Goal: Information Seeking & Learning: Learn about a topic

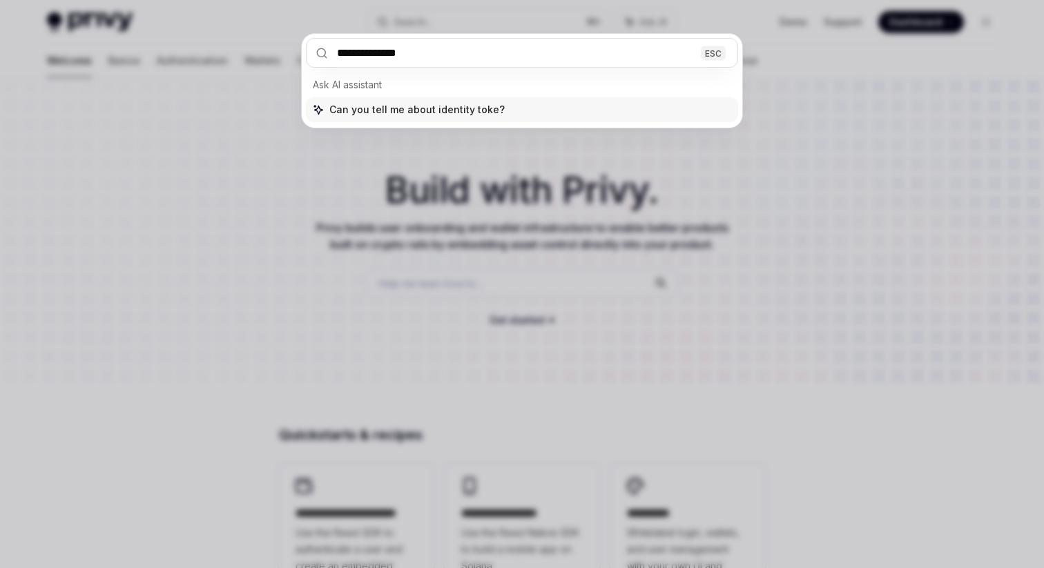
type input "**********"
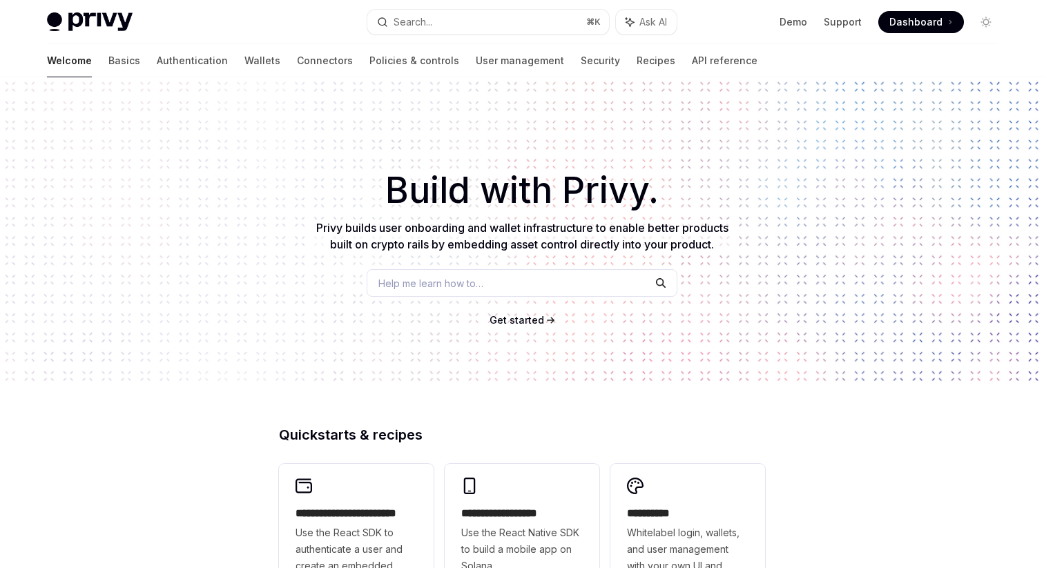
type textarea "*"
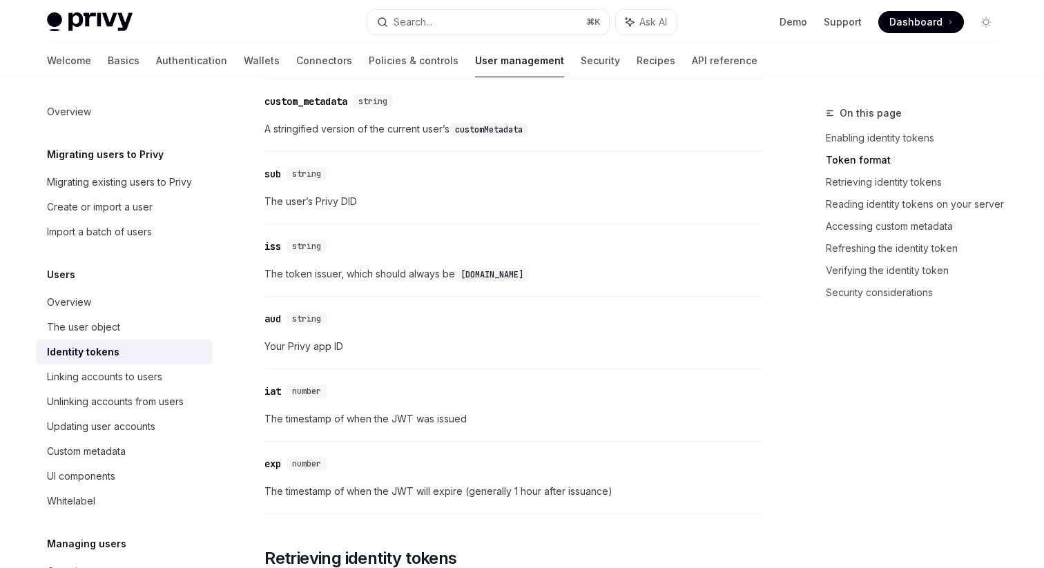
scroll to position [285, 0]
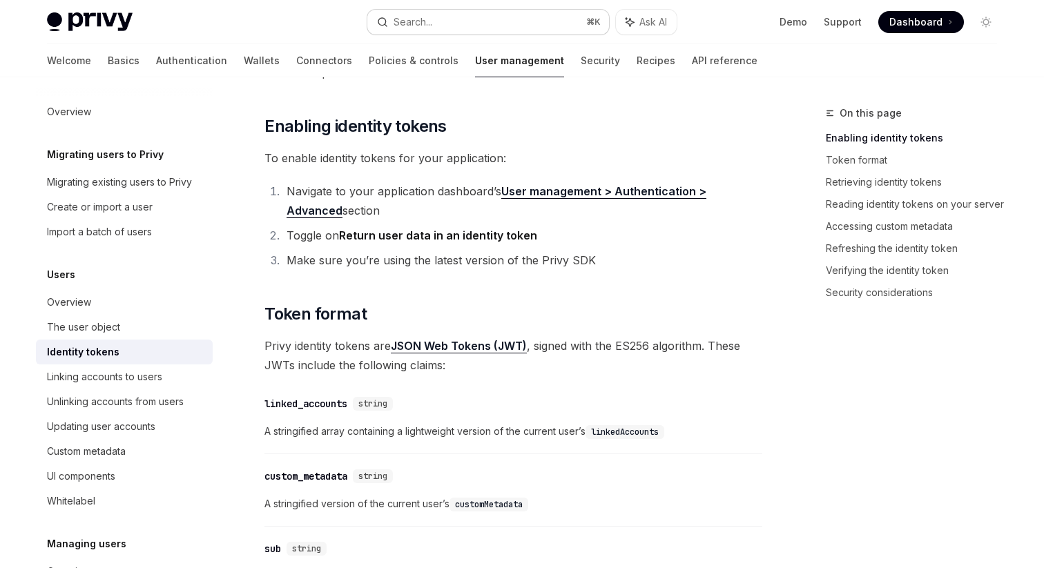
click at [458, 19] on button "Search... ⌘ K" at bounding box center [488, 22] width 242 height 25
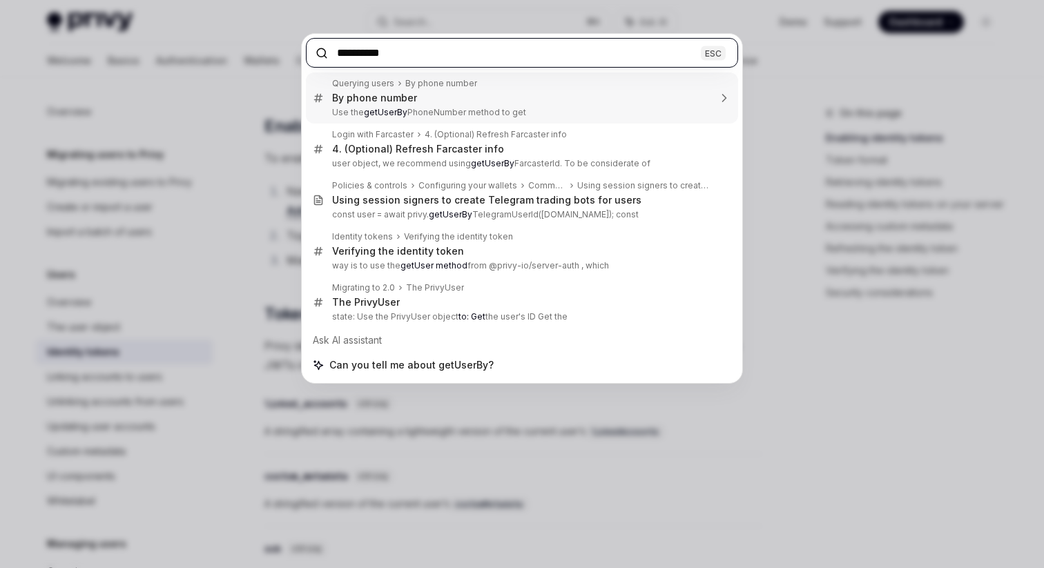
type input "**********"
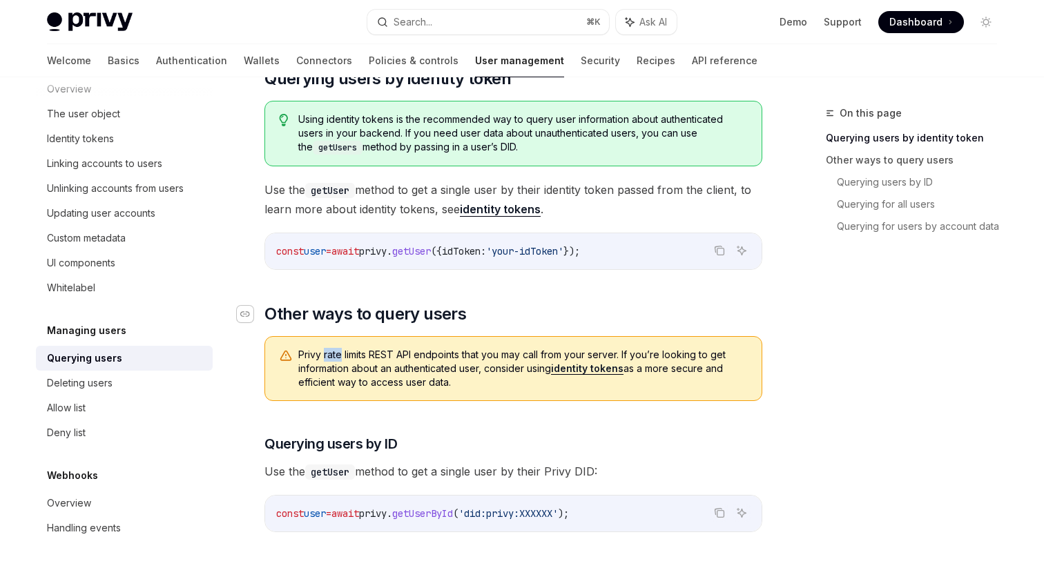
scroll to position [188, 0]
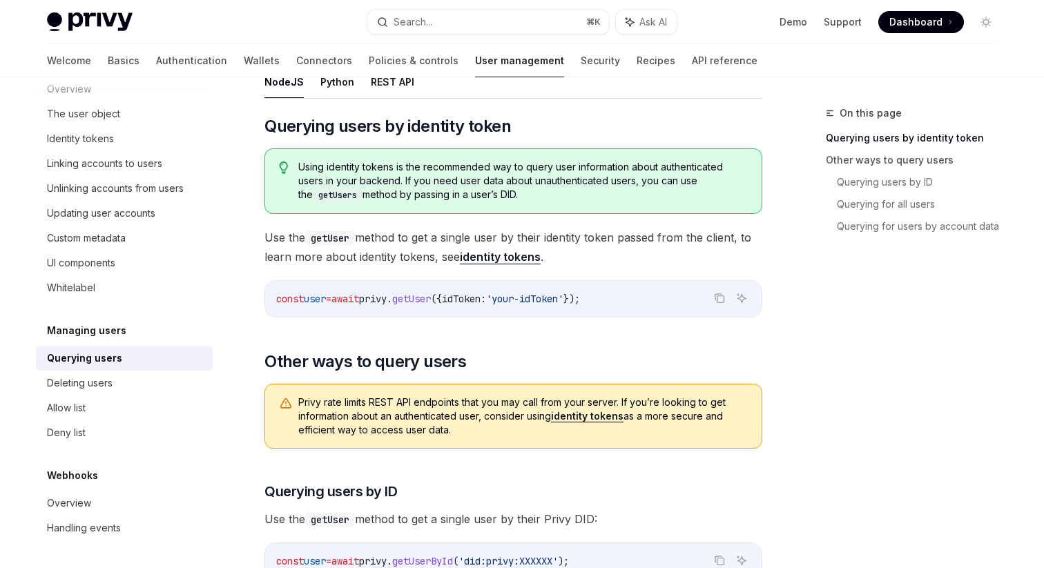
scroll to position [150, 0]
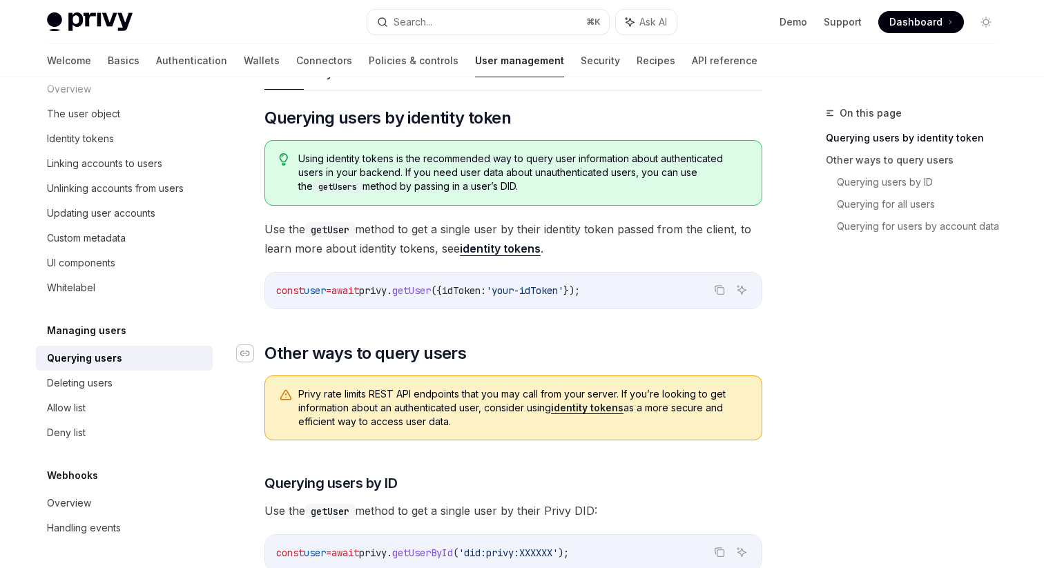
click at [248, 353] on icon "Navigate to header" at bounding box center [245, 353] width 10 height 8
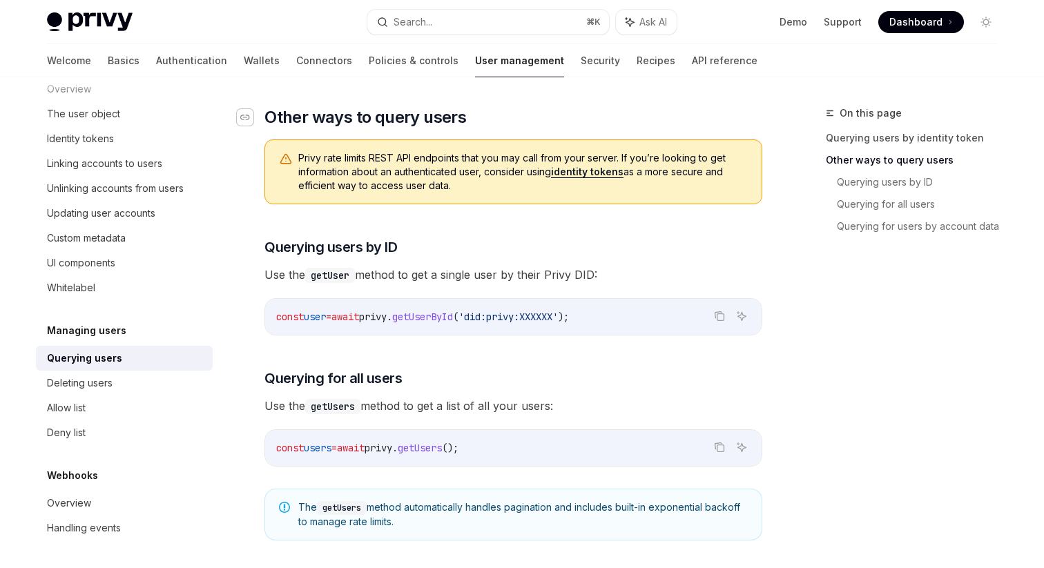
scroll to position [387, 0]
click at [585, 172] on link "identity tokens" at bounding box center [587, 171] width 72 height 12
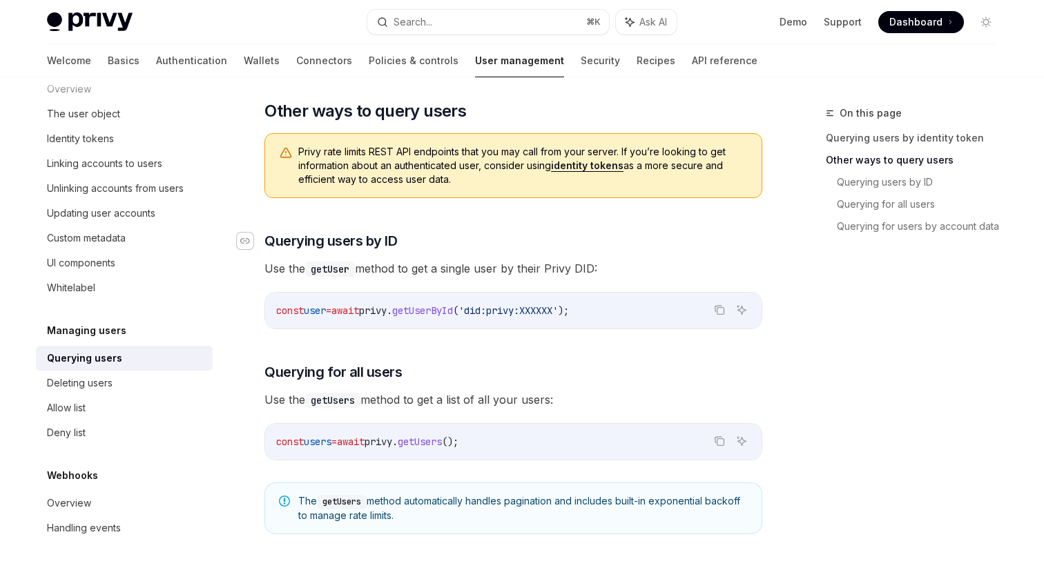
scroll to position [398, 0]
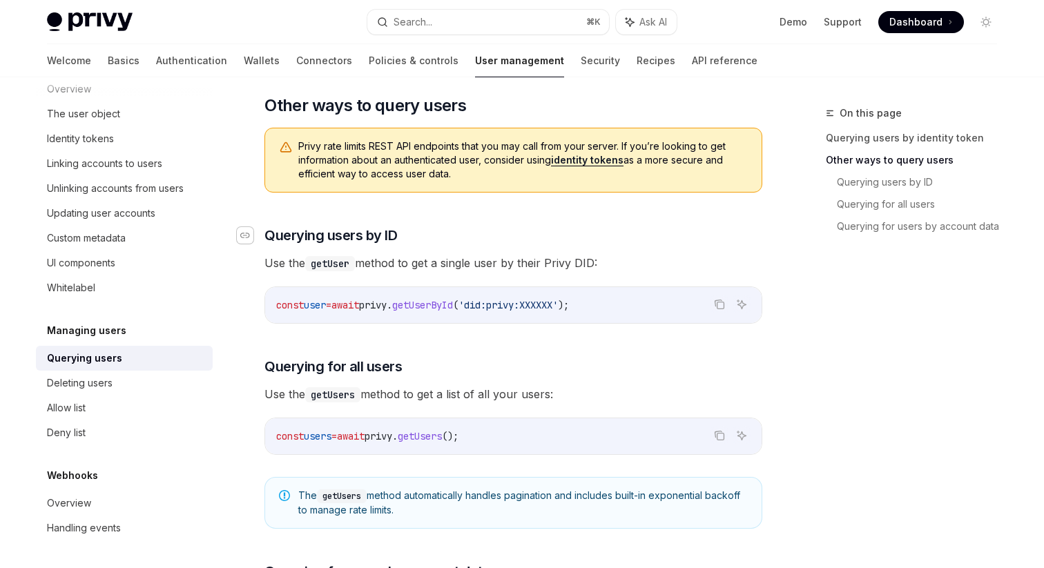
click at [250, 232] on div "Navigate to header" at bounding box center [245, 235] width 17 height 17
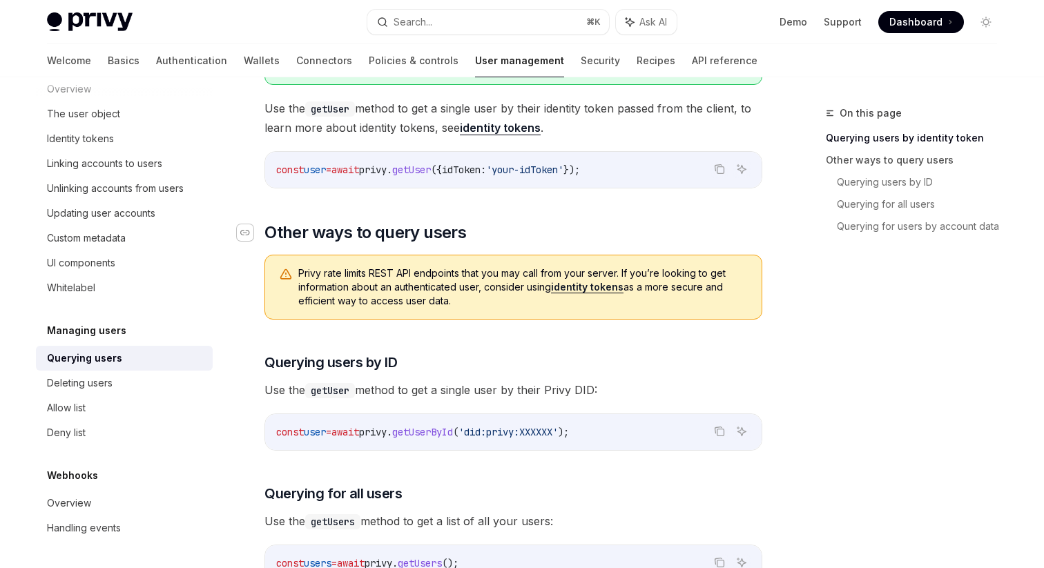
click at [246, 233] on icon "Navigate to header" at bounding box center [245, 232] width 10 height 8
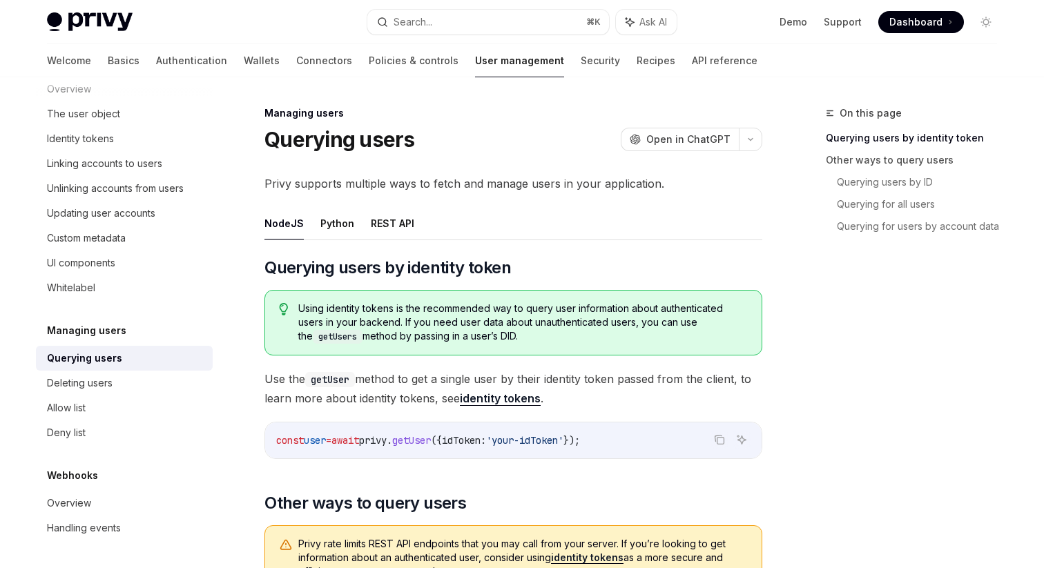
click at [248, 263] on div "Navigate to header" at bounding box center [245, 268] width 17 height 17
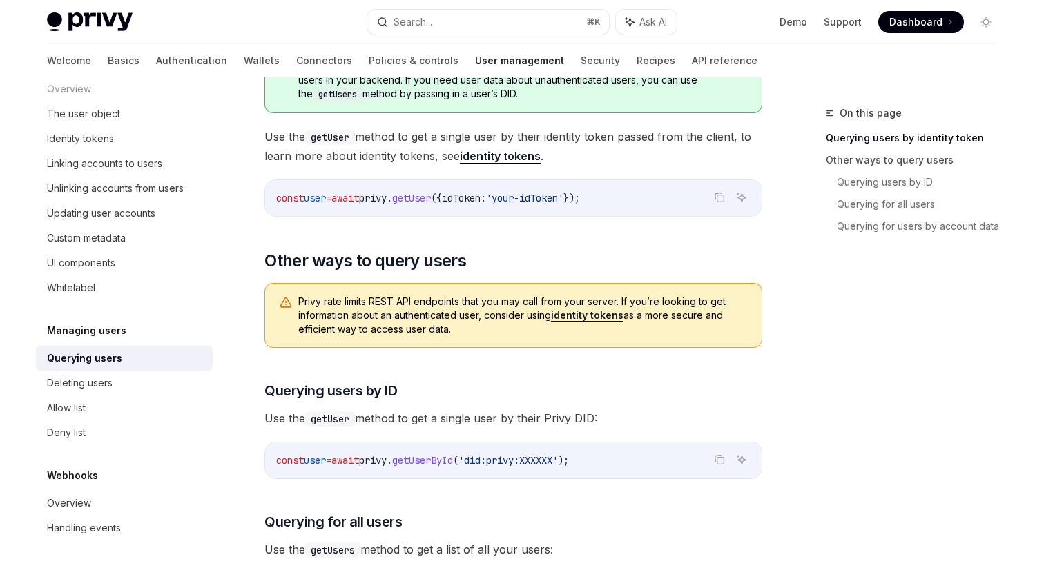
scroll to position [238, 0]
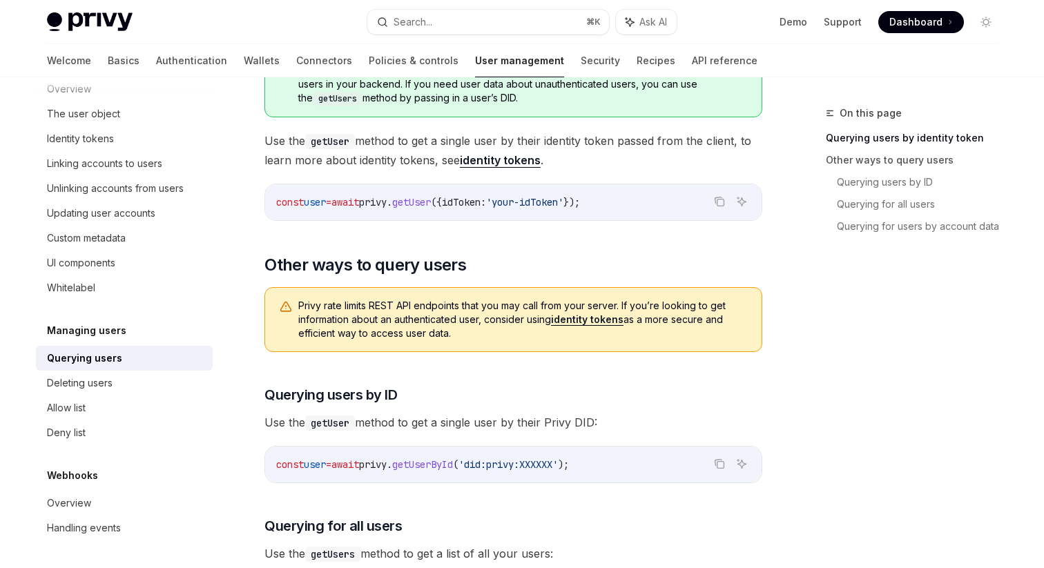
click at [487, 144] on span "Use the getUser method to get a single user by their identity token passed from…" at bounding box center [513, 150] width 498 height 39
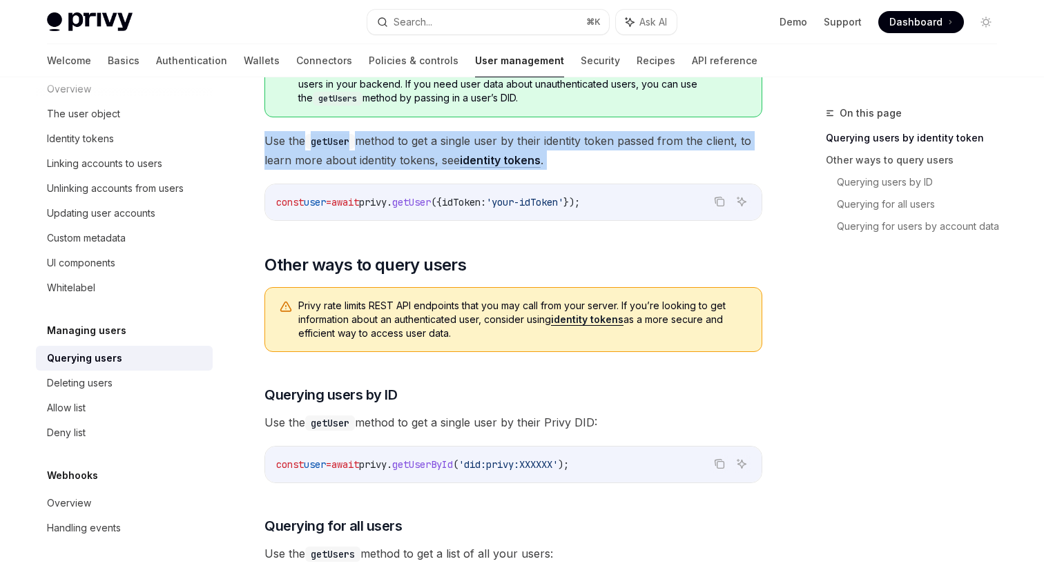
click at [487, 144] on span "Use the getUser method to get a single user by their identity token passed from…" at bounding box center [513, 150] width 498 height 39
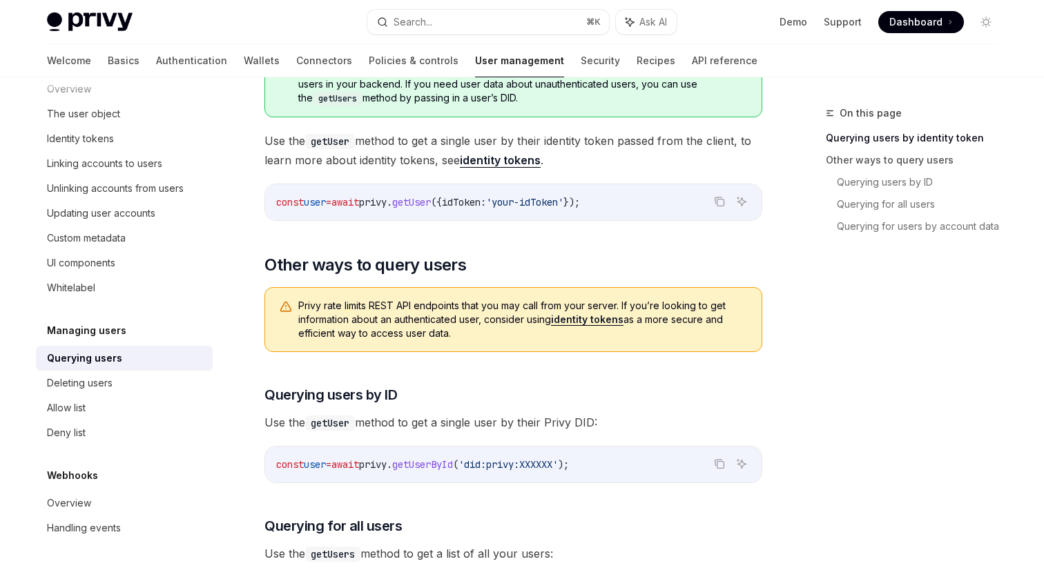
click at [487, 144] on span "Use the getUser method to get a single user by their identity token passed from…" at bounding box center [513, 150] width 498 height 39
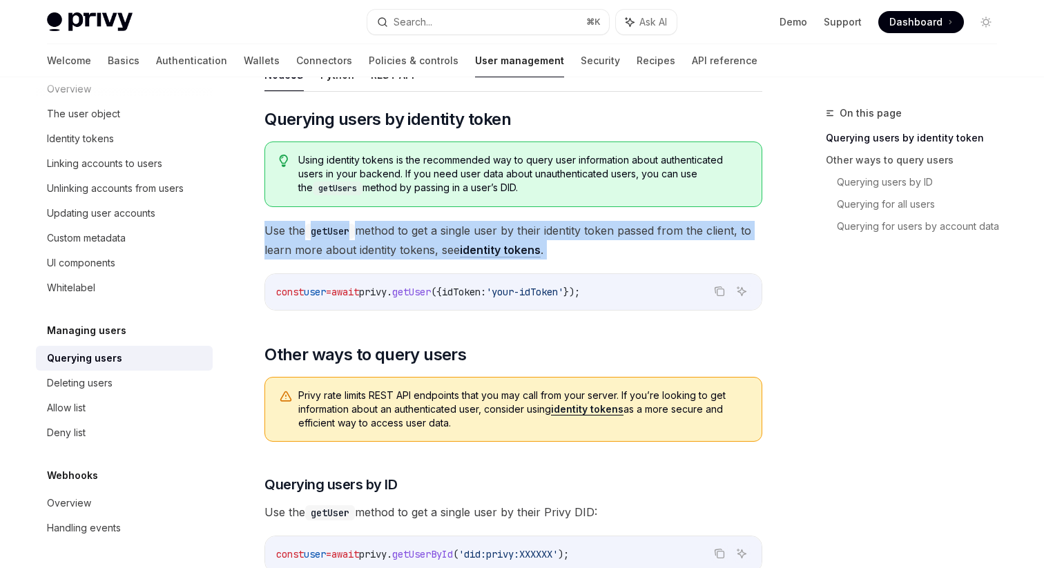
scroll to position [135, 0]
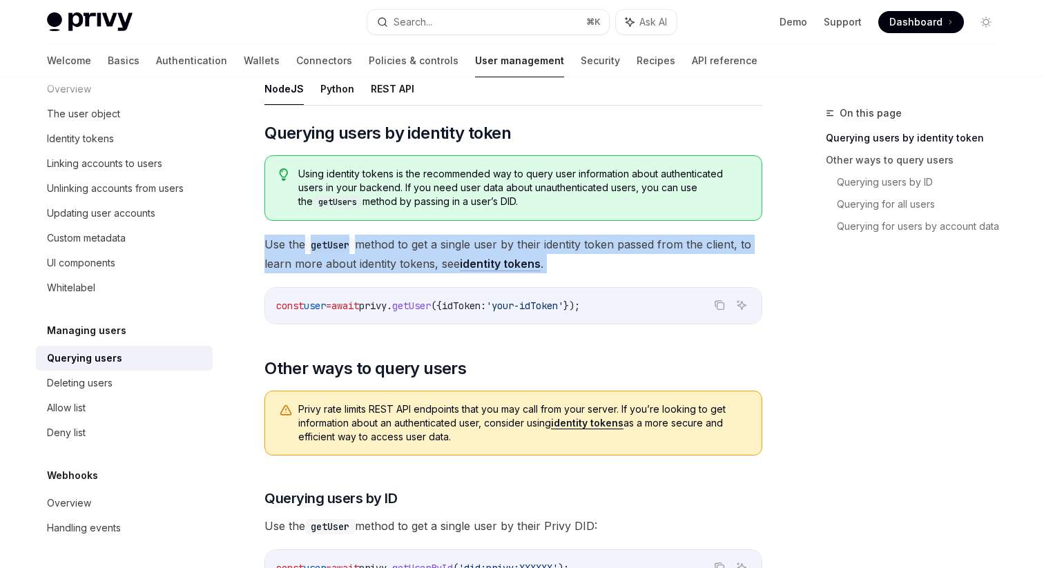
click at [452, 175] on span "Using identity tokens is the recommended way to query user information about au…" at bounding box center [522, 188] width 449 height 42
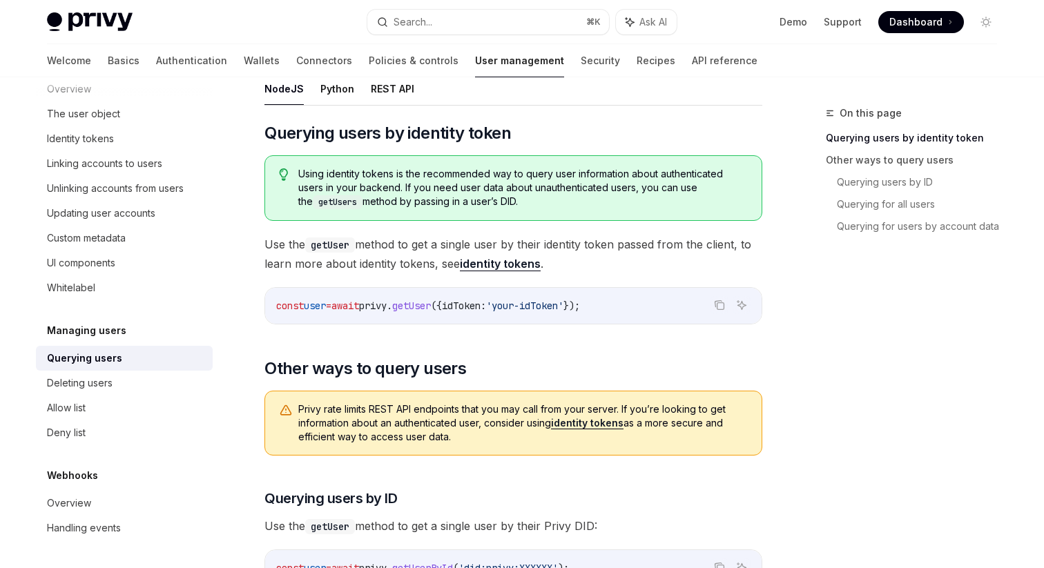
click at [452, 175] on span "Using identity tokens is the recommended way to query user information about au…" at bounding box center [522, 188] width 449 height 42
click at [465, 25] on button "Search... ⌘ K" at bounding box center [488, 22] width 242 height 25
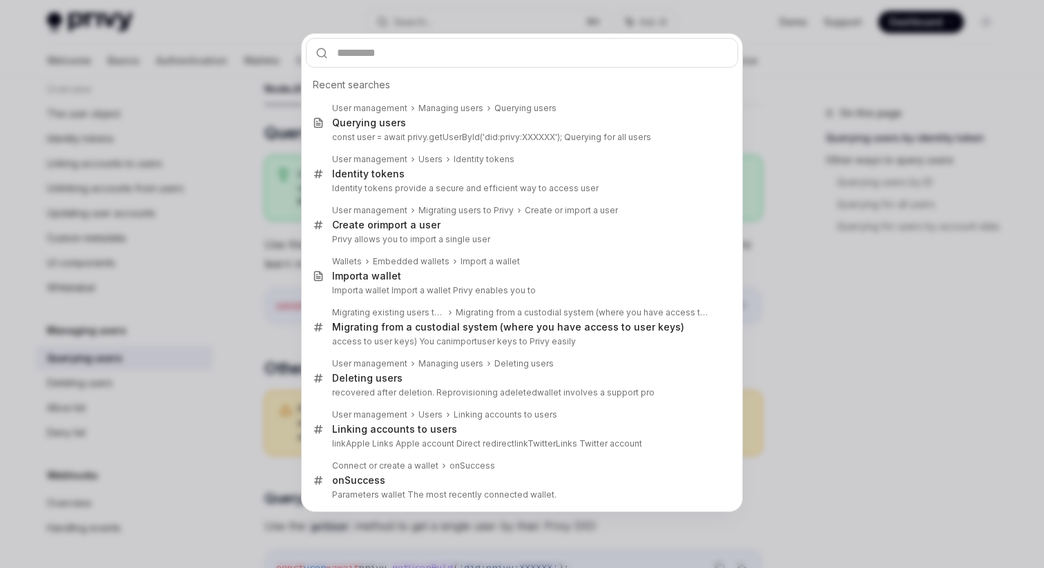
click at [266, 324] on div "Recent searches User management Managing users Querying users Querying users co…" at bounding box center [522, 284] width 1044 height 568
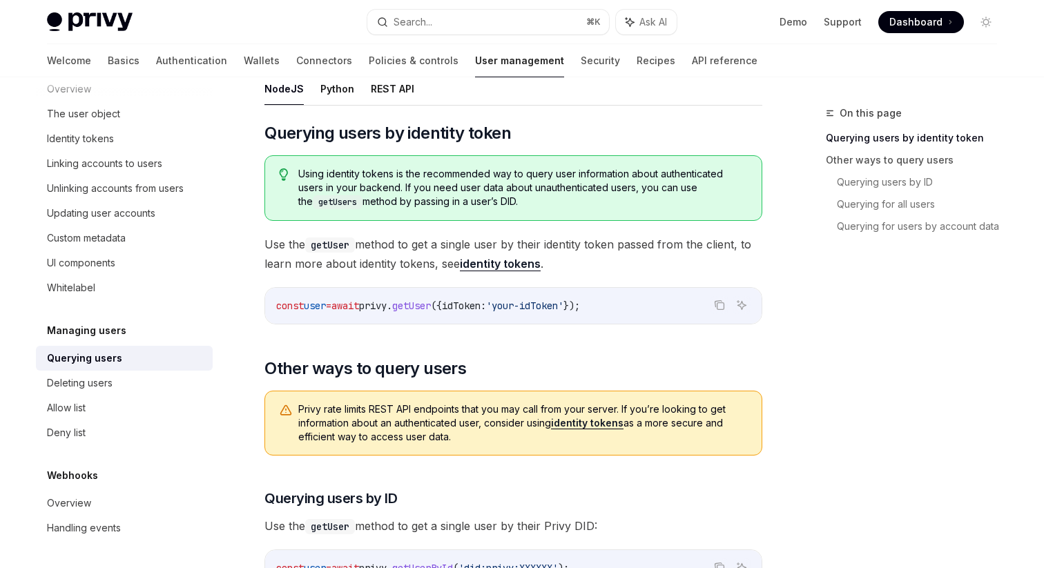
scroll to position [155, 0]
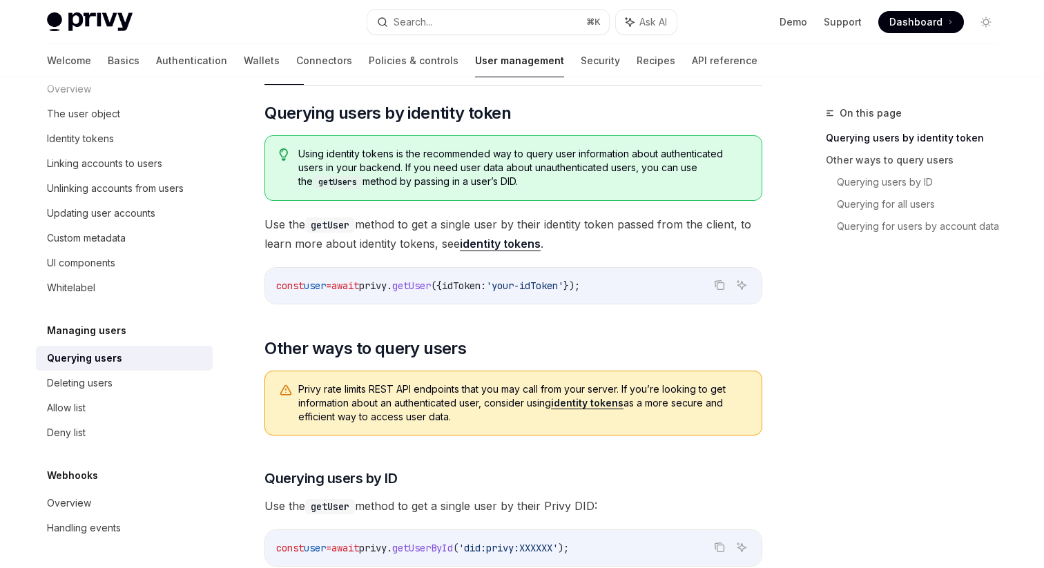
click at [504, 245] on link "identity tokens" at bounding box center [500, 244] width 81 height 14
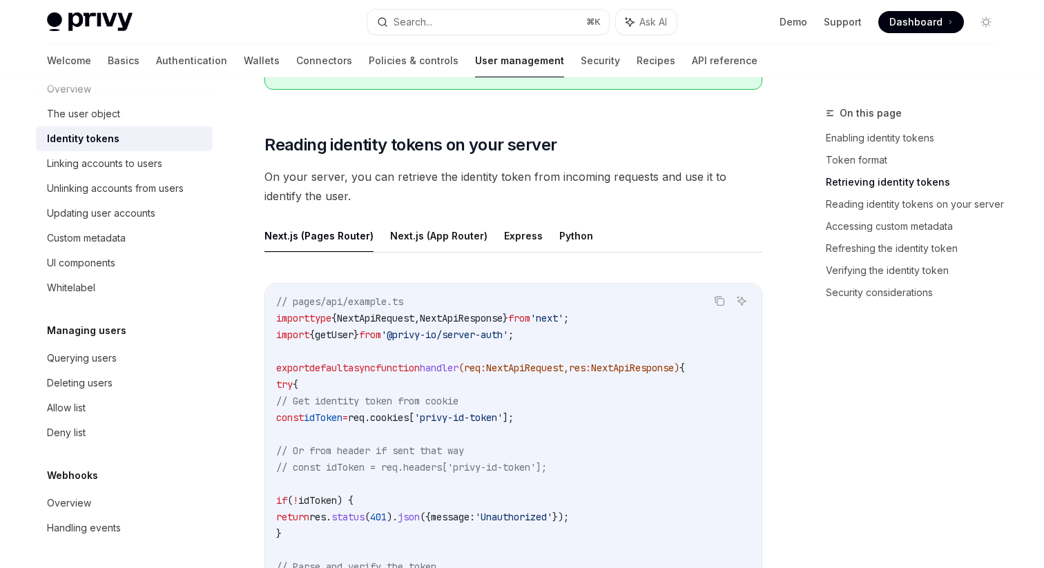
scroll to position [1704, 0]
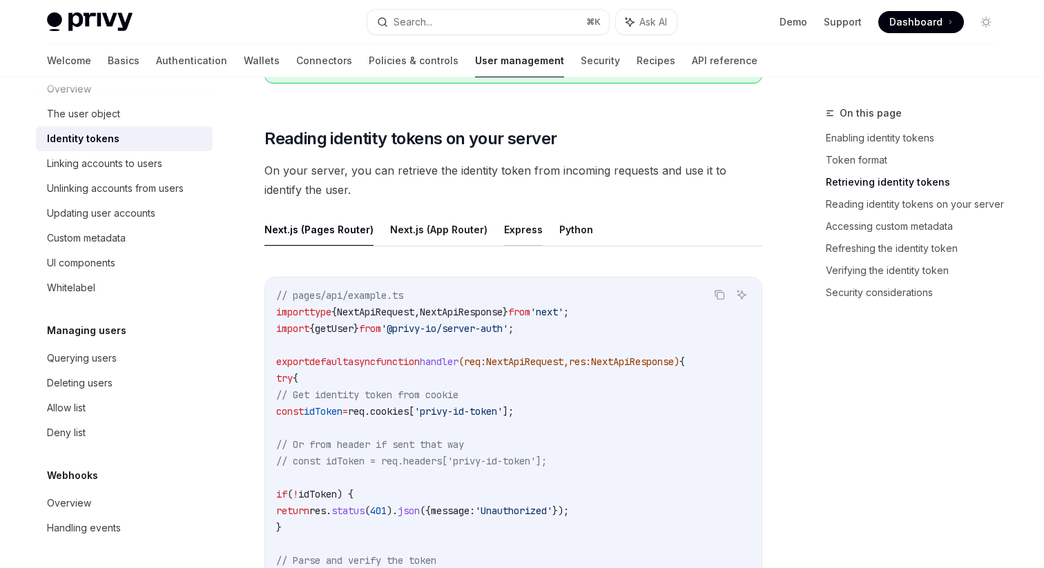
click at [504, 229] on button "Express" at bounding box center [523, 229] width 39 height 32
type textarea "*"
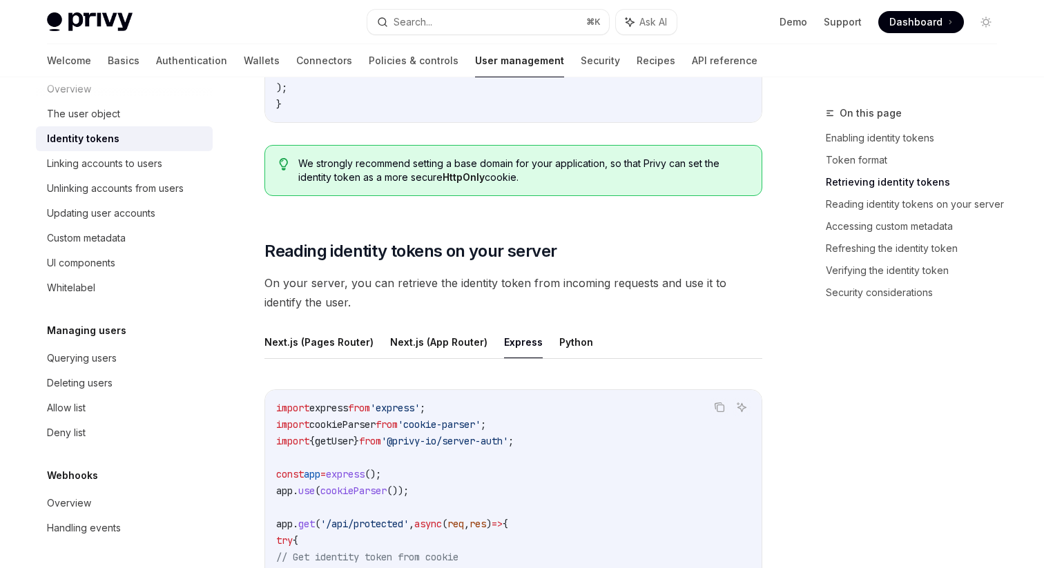
scroll to position [1658, 0]
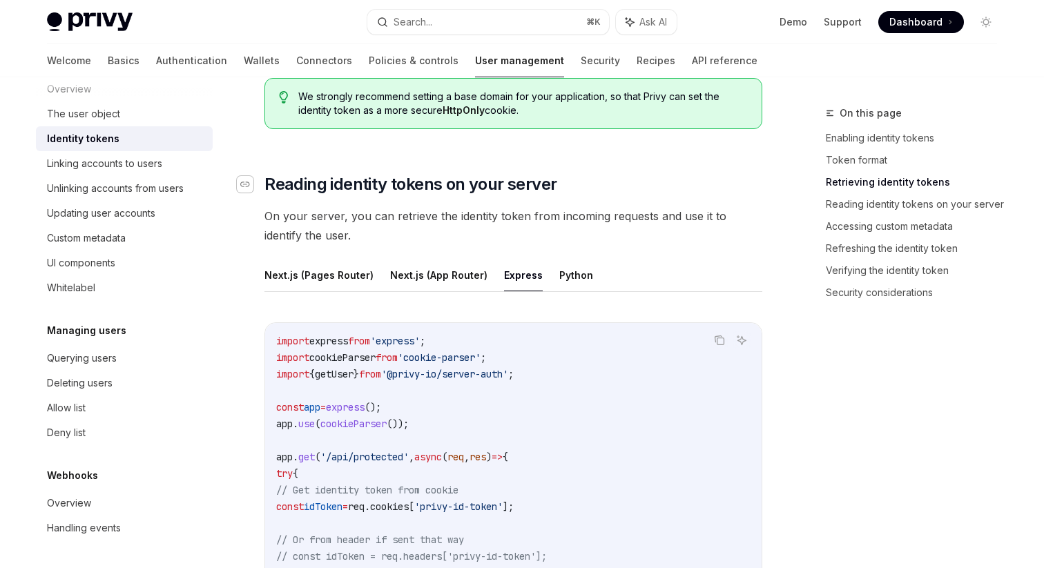
click at [248, 183] on icon "Navigate to header" at bounding box center [245, 185] width 10 height 6
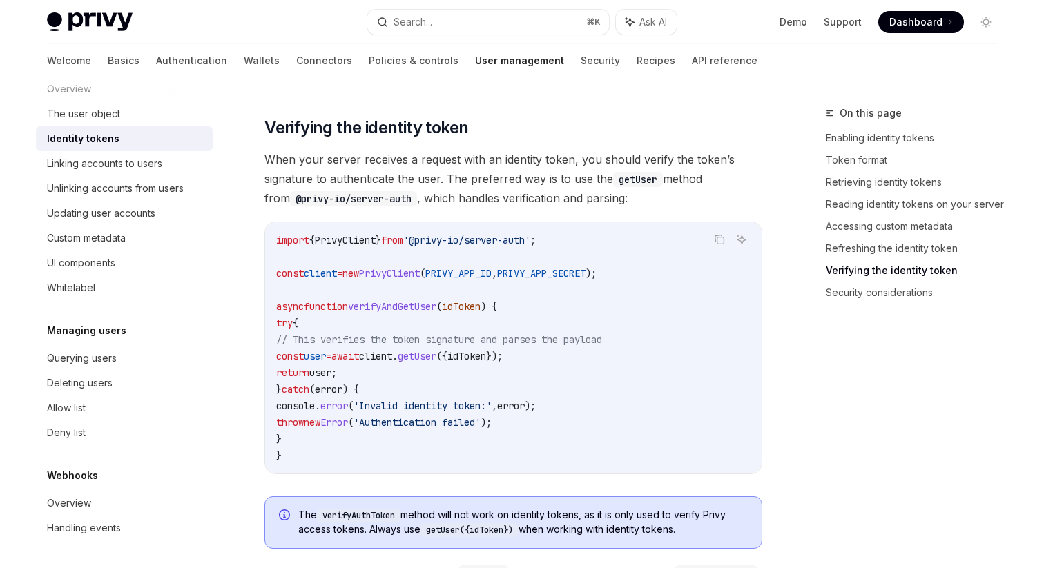
scroll to position [3693, 0]
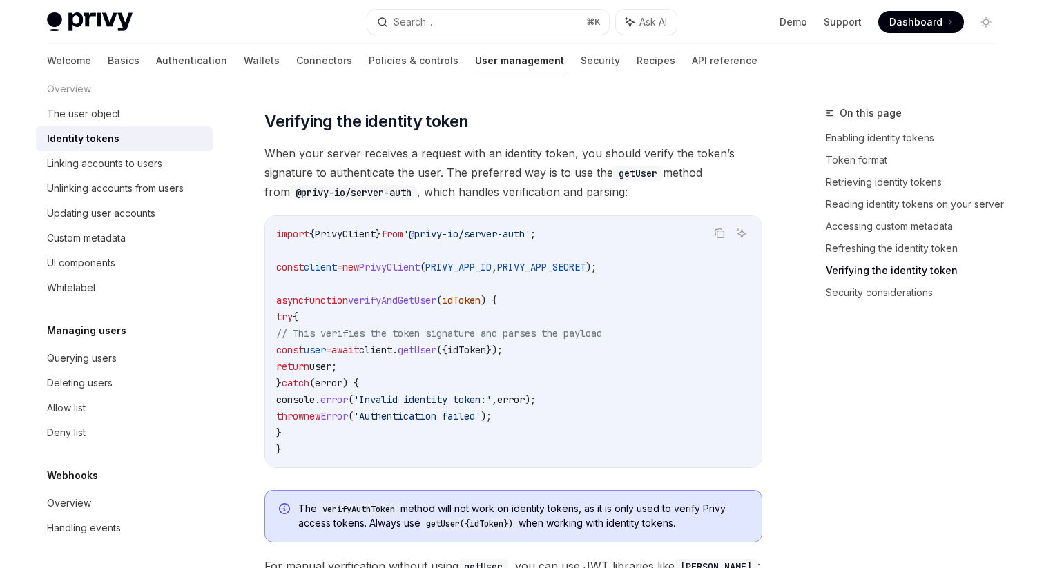
click at [416, 294] on span "verifyAndGetUser" at bounding box center [392, 300] width 88 height 12
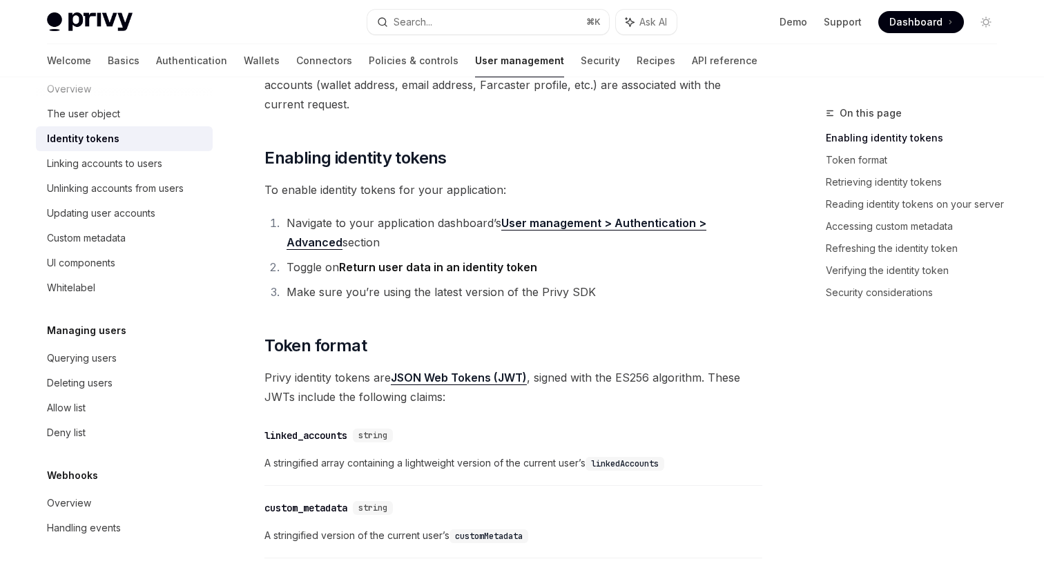
scroll to position [0, 0]
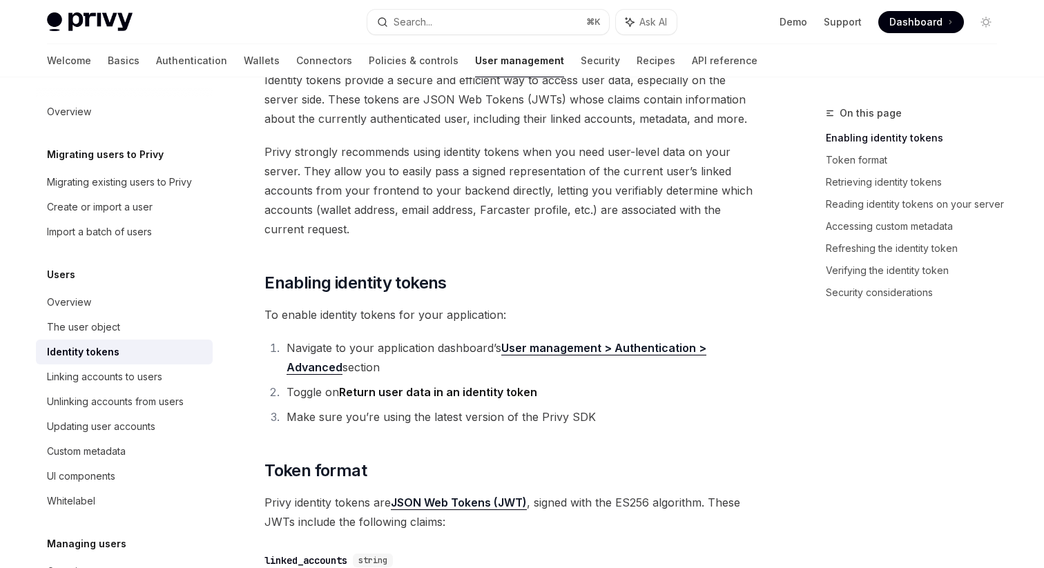
scroll to position [141, 0]
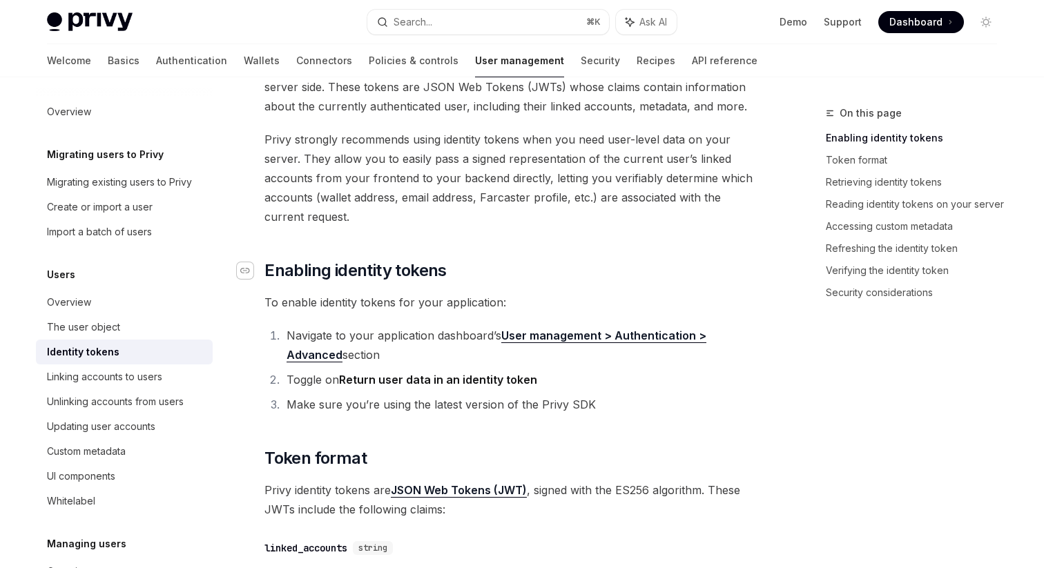
click at [249, 271] on icon "Navigate to header" at bounding box center [245, 271] width 10 height 6
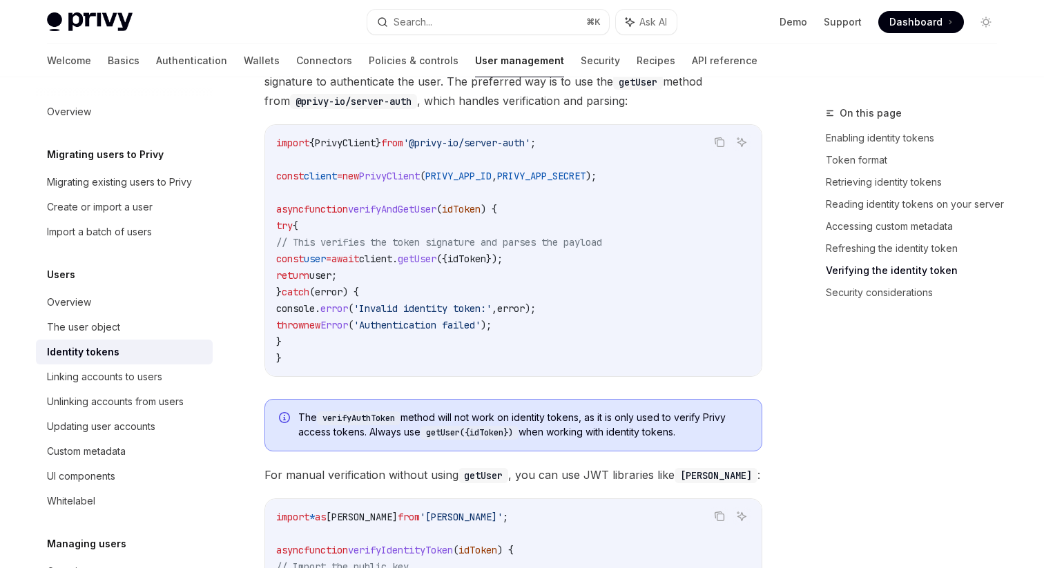
scroll to position [3674, 0]
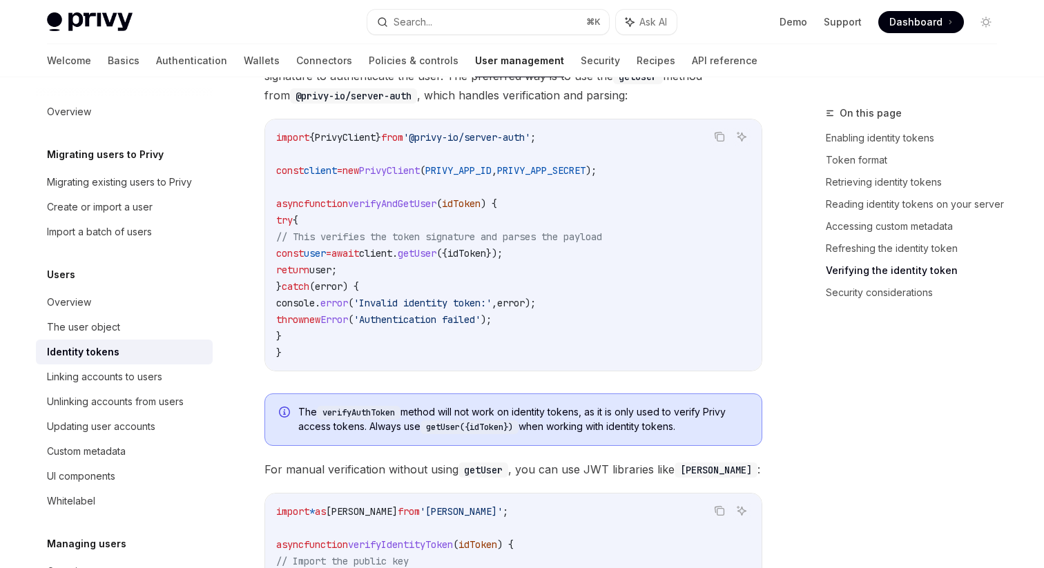
click at [568, 417] on span "The verifyAuthToken method will not work on identity tokens, as it is only used…" at bounding box center [522, 419] width 449 height 29
click at [382, 416] on code "verifyAuthToken" at bounding box center [359, 413] width 84 height 14
click at [488, 428] on code "getUser({idToken})" at bounding box center [469, 427] width 98 height 14
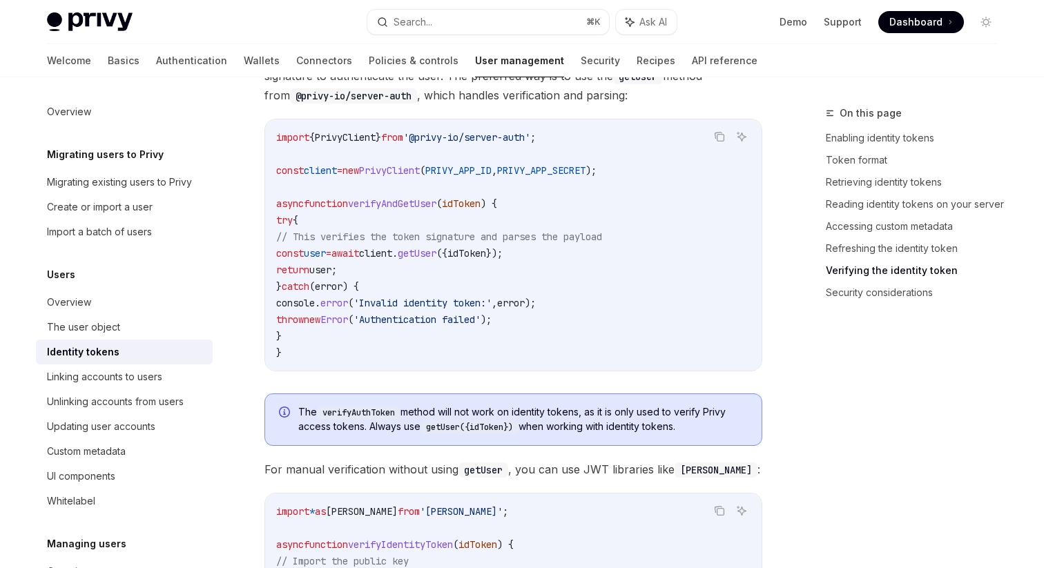
click at [488, 428] on code "getUser({idToken})" at bounding box center [469, 427] width 98 height 14
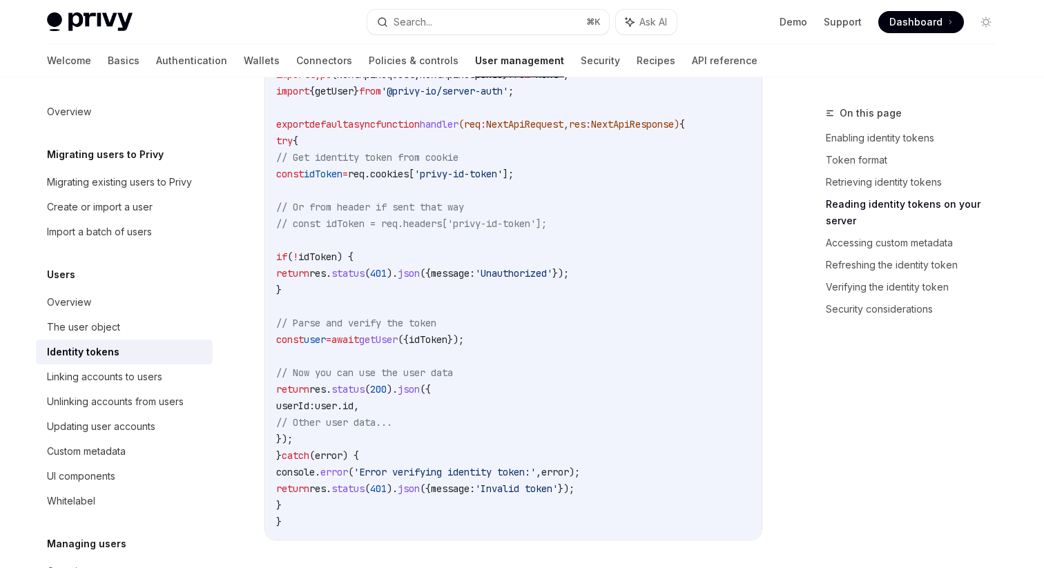
scroll to position [1718, 0]
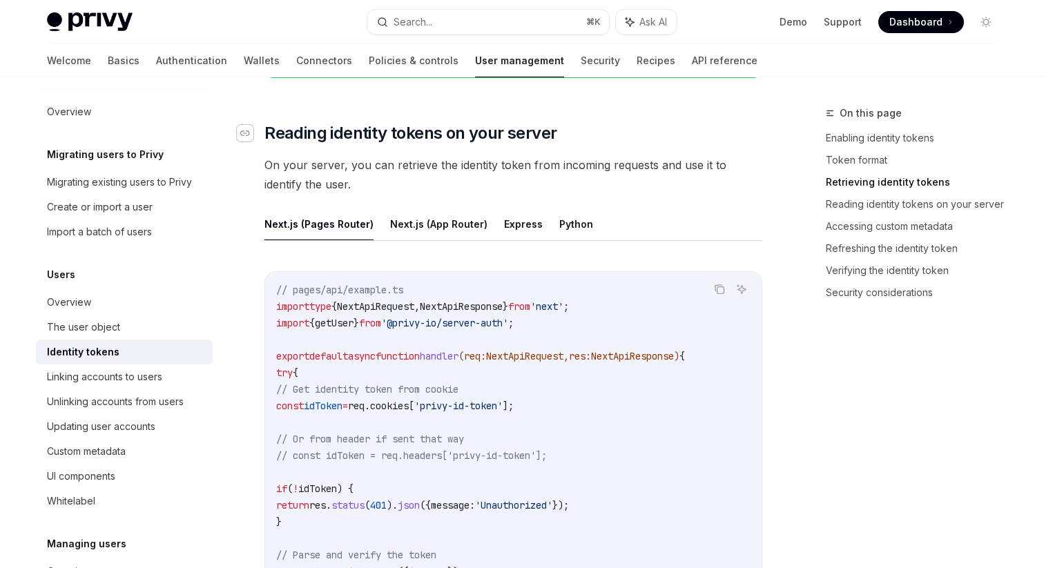
click at [243, 132] on icon "Navigate to header" at bounding box center [245, 133] width 10 height 8
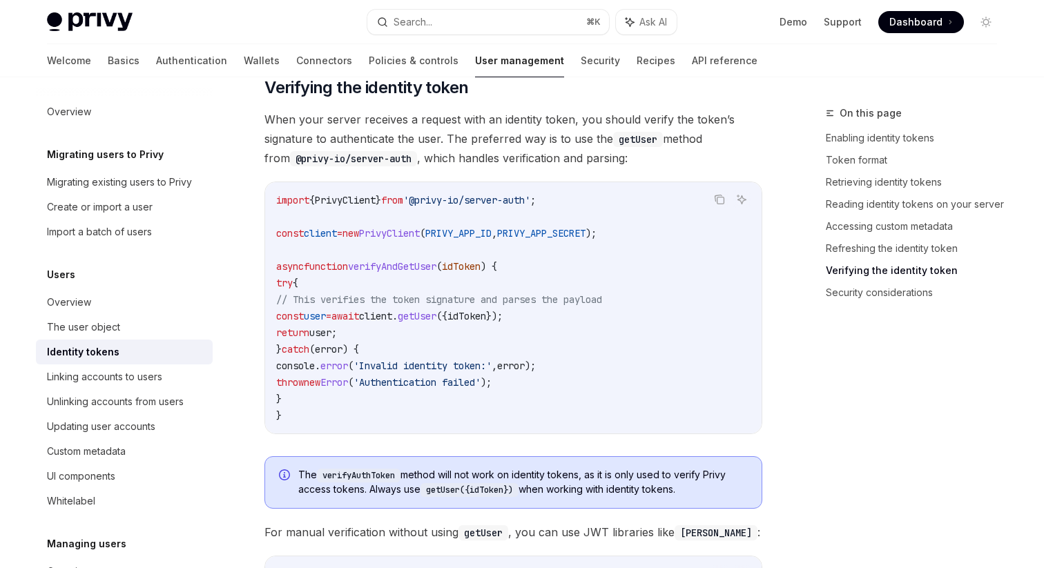
scroll to position [3615, 0]
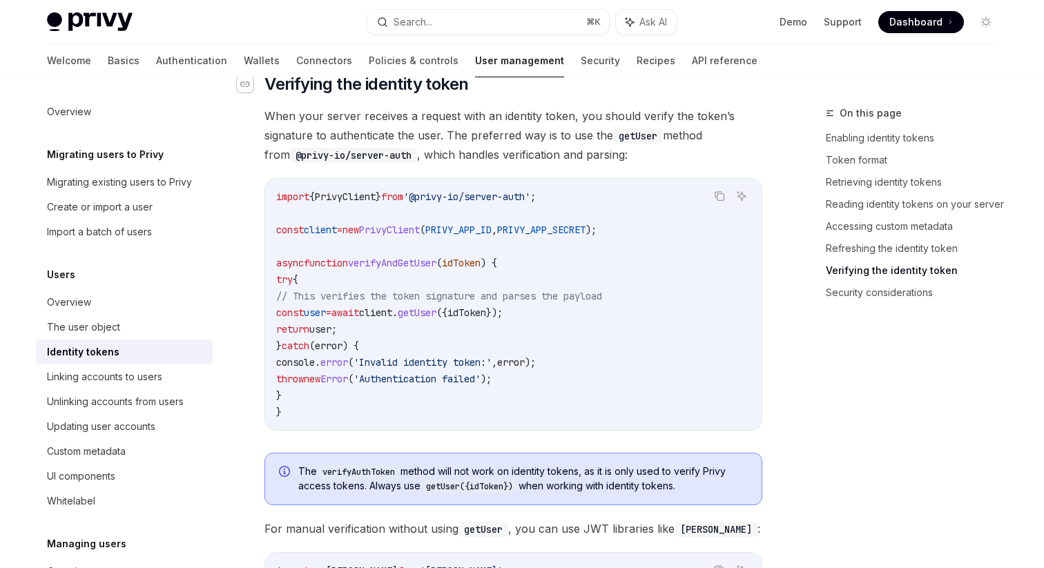
click at [246, 88] on icon "Navigate to header" at bounding box center [245, 84] width 10 height 8
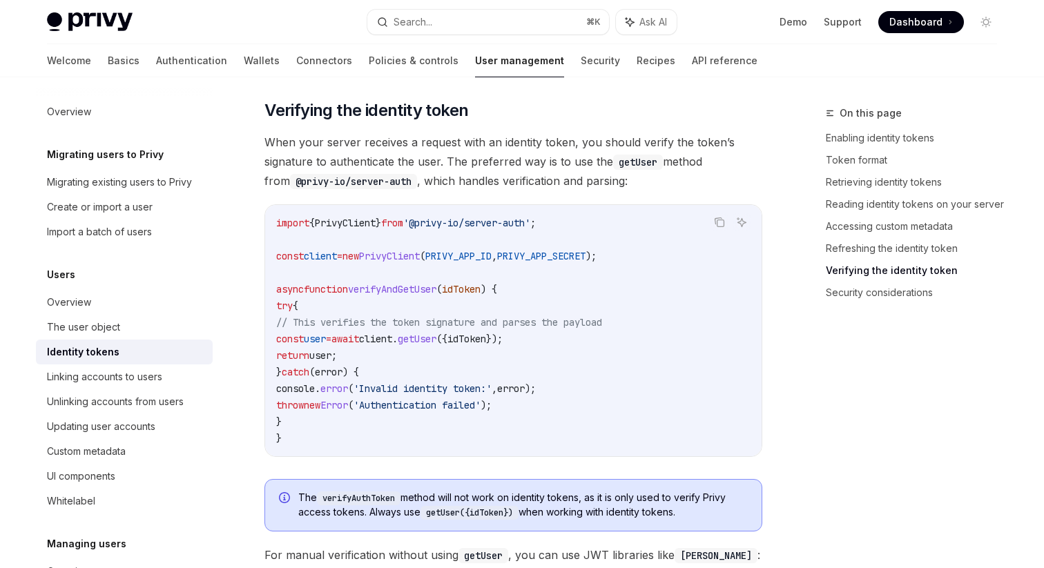
click at [246, 113] on icon "Navigate to header" at bounding box center [245, 111] width 10 height 6
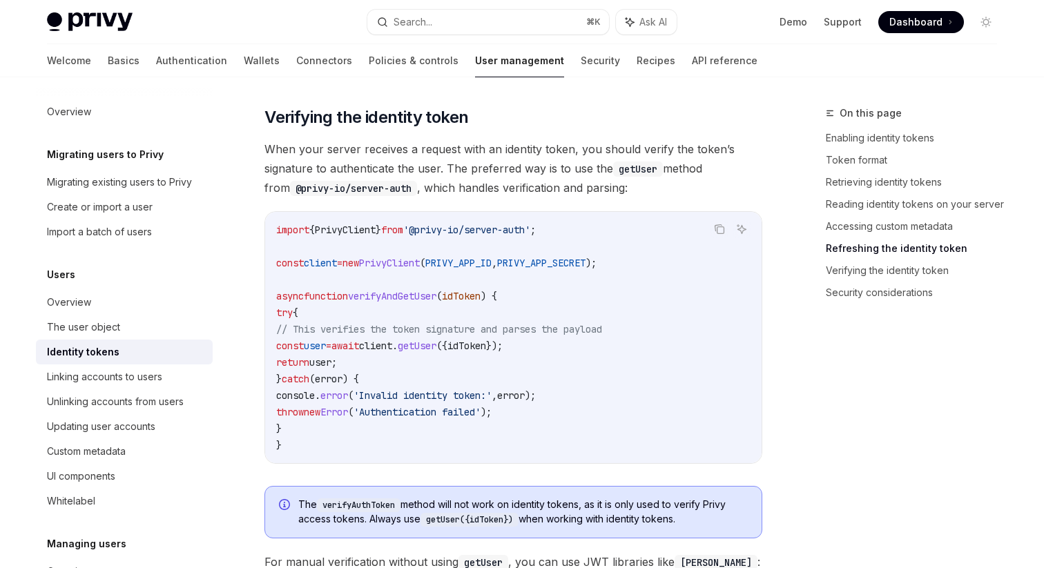
scroll to position [3572, 0]
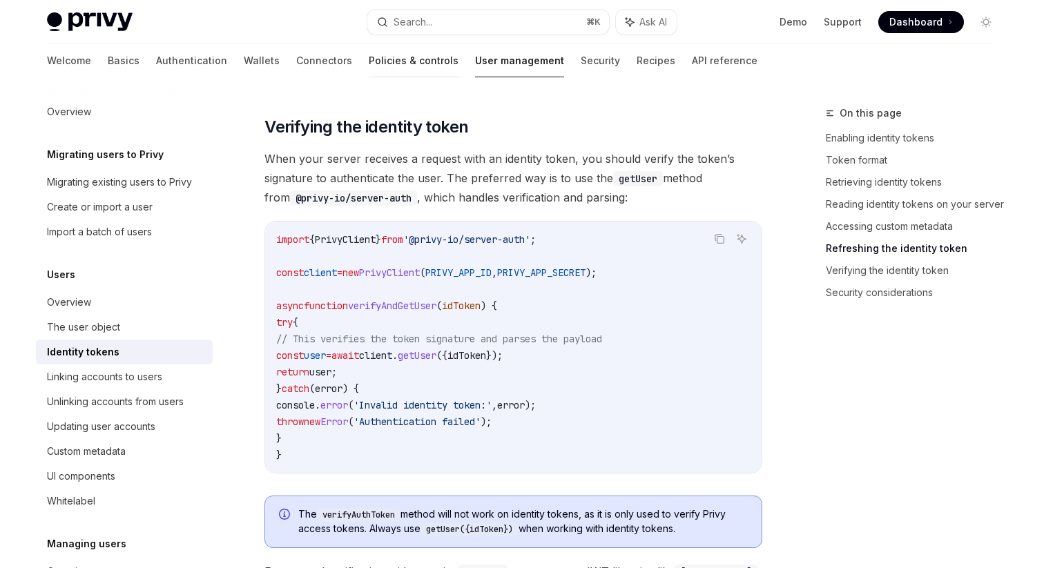
click at [369, 52] on link "Policies & controls" at bounding box center [414, 60] width 90 height 33
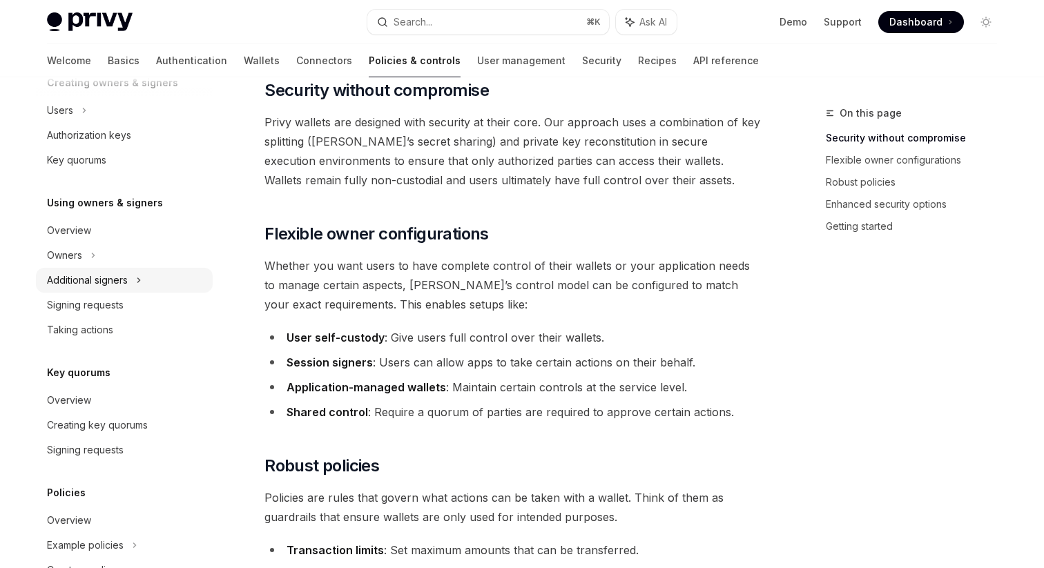
scroll to position [404, 0]
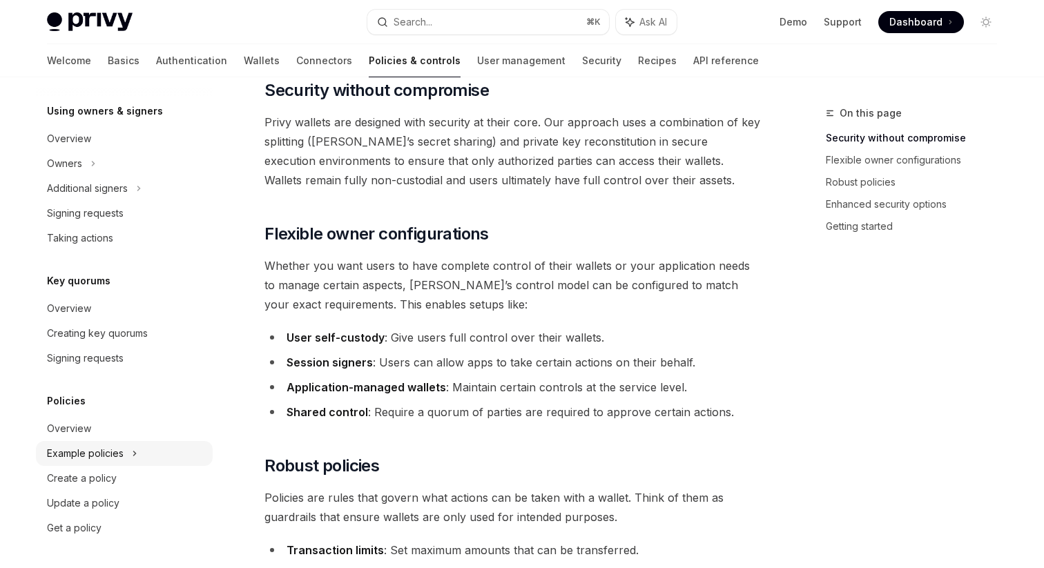
type textarea "*"
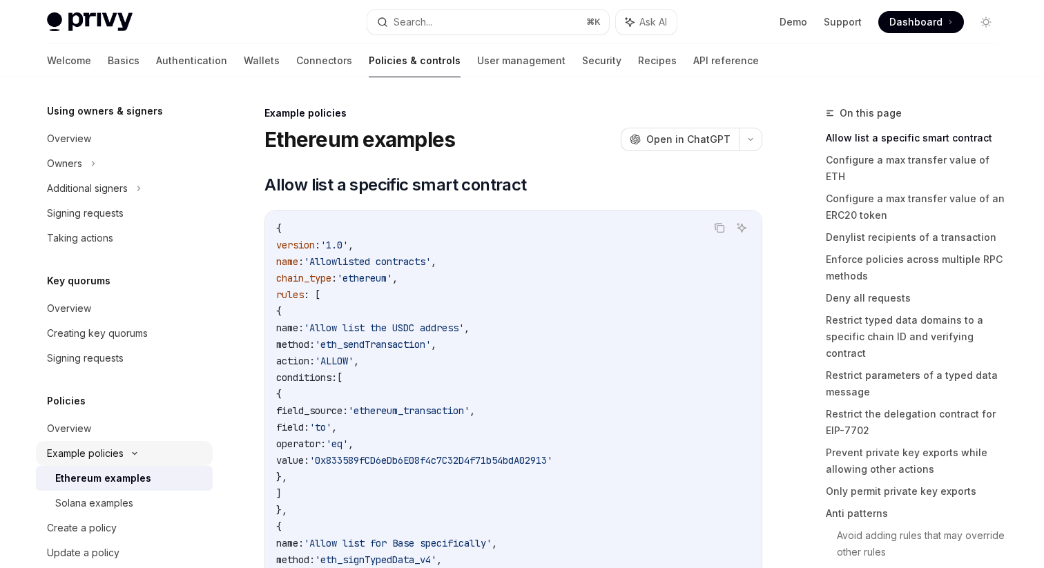
scroll to position [453, 0]
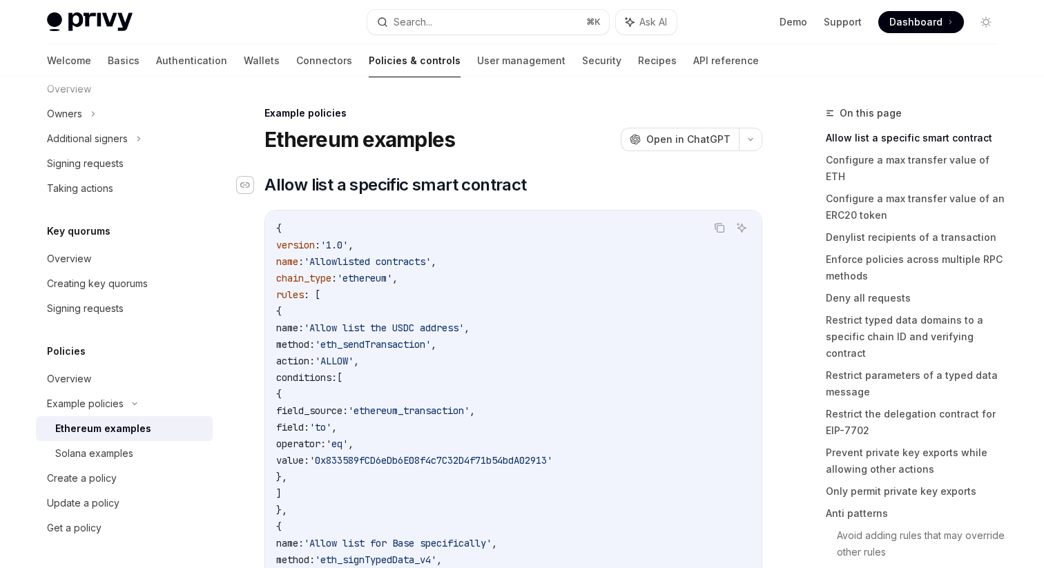
click at [248, 188] on icon "Navigate to header" at bounding box center [245, 185] width 10 height 8
click at [246, 184] on icon "Navigate to header" at bounding box center [245, 185] width 10 height 8
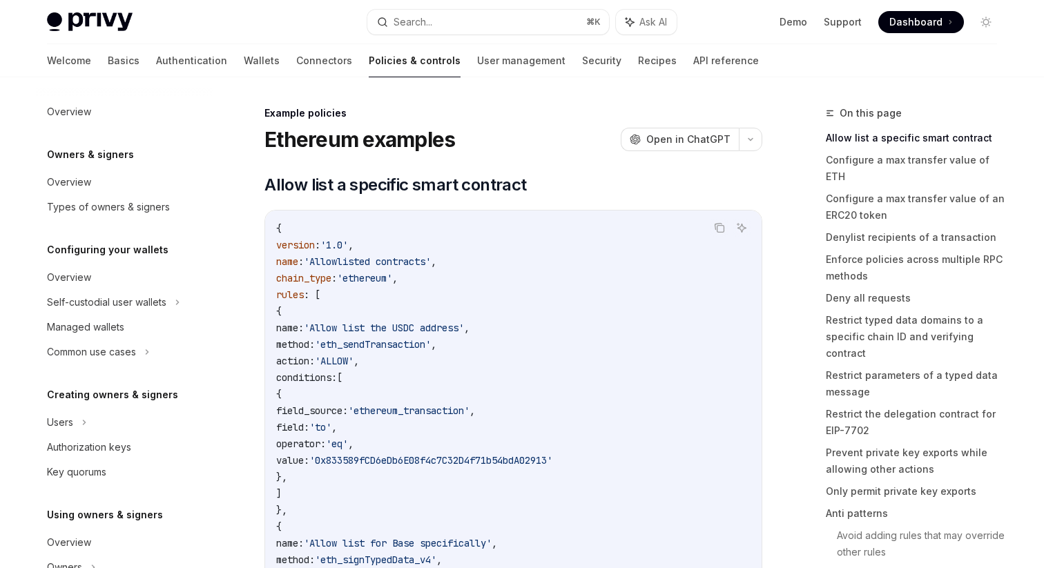
scroll to position [453, 0]
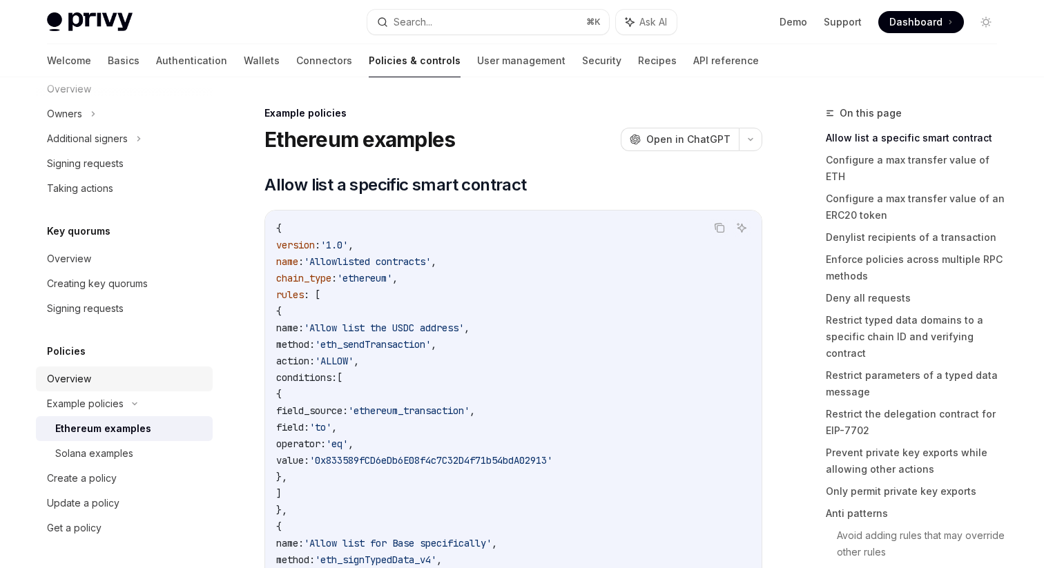
click at [93, 378] on div "Overview" at bounding box center [125, 379] width 157 height 17
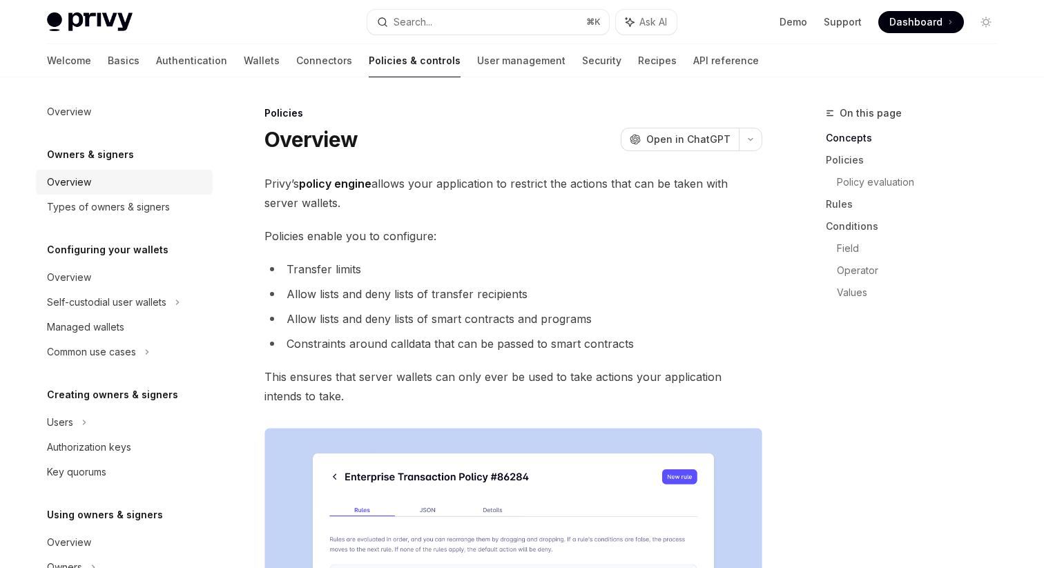
click at [95, 182] on div "Overview" at bounding box center [125, 182] width 157 height 17
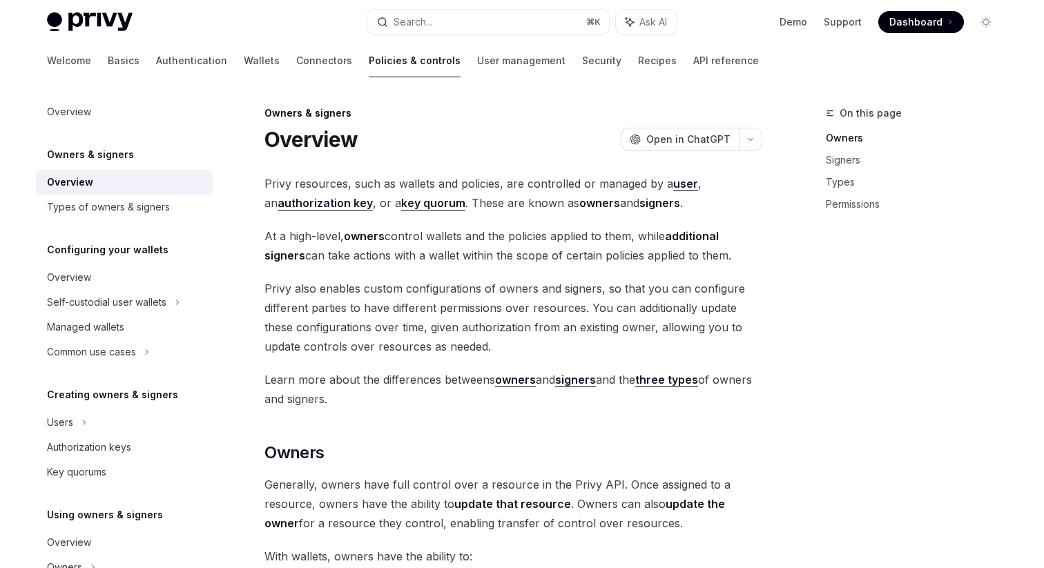
scroll to position [453, 0]
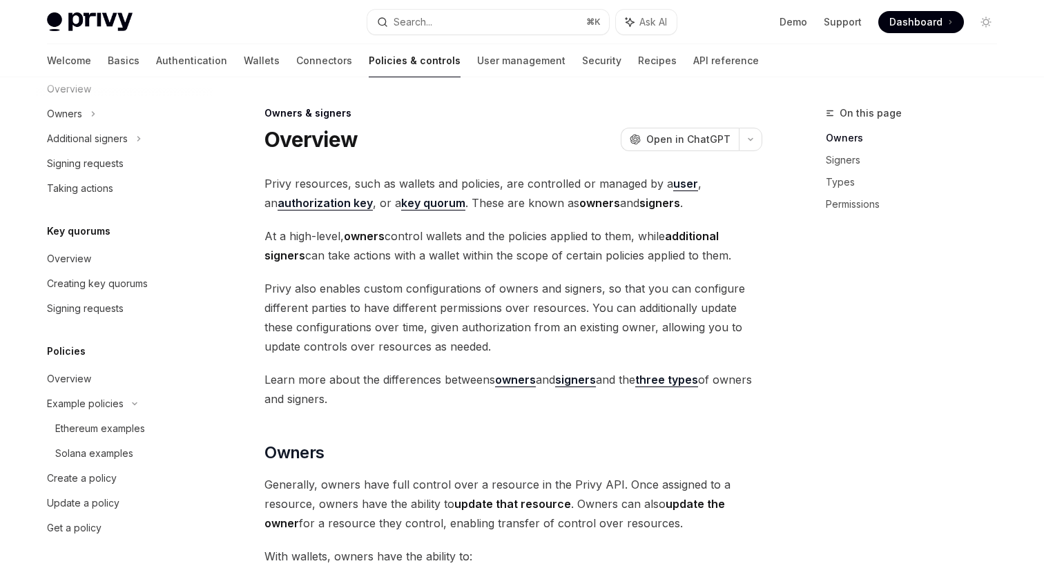
click at [405, 237] on span "At a high-level, owners control wallets and the policies applied to them, while…" at bounding box center [513, 245] width 498 height 39
click at [449, 234] on span "At a high-level, owners control wallets and the policies applied to them, while…" at bounding box center [513, 245] width 498 height 39
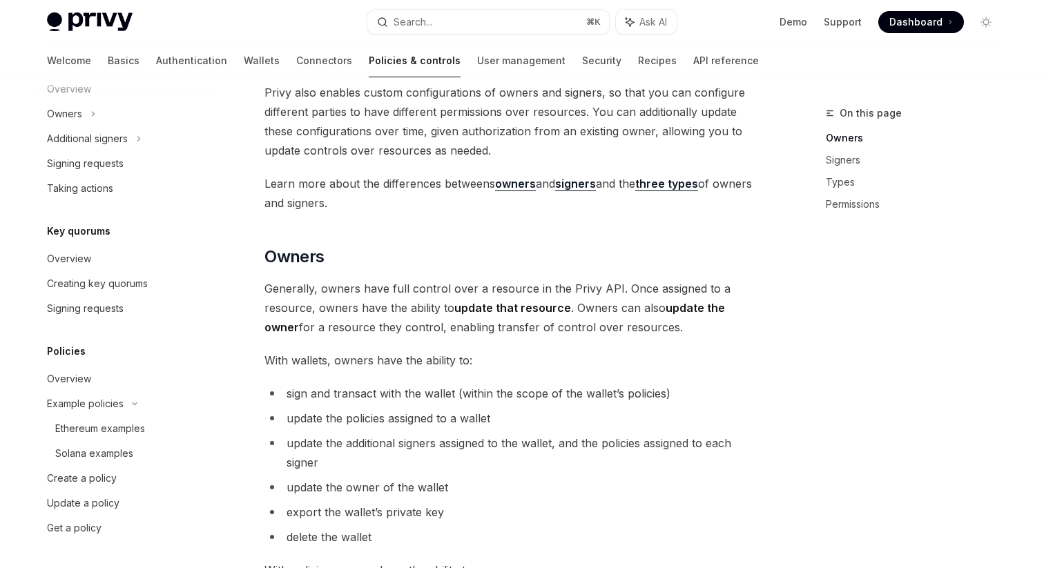
scroll to position [197, 0]
click at [88, 474] on div "Create a policy" at bounding box center [82, 478] width 70 height 17
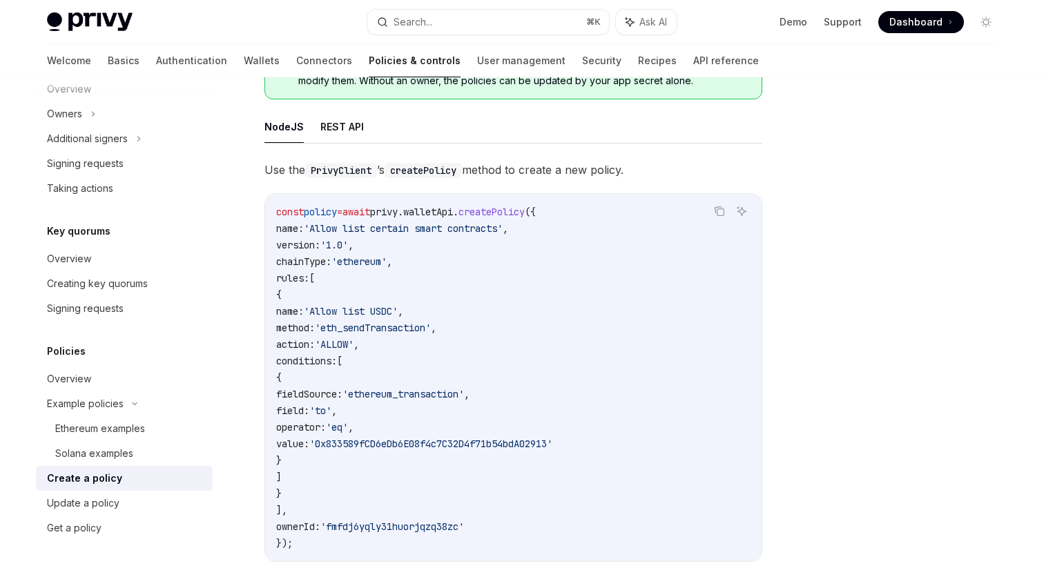
scroll to position [164, 0]
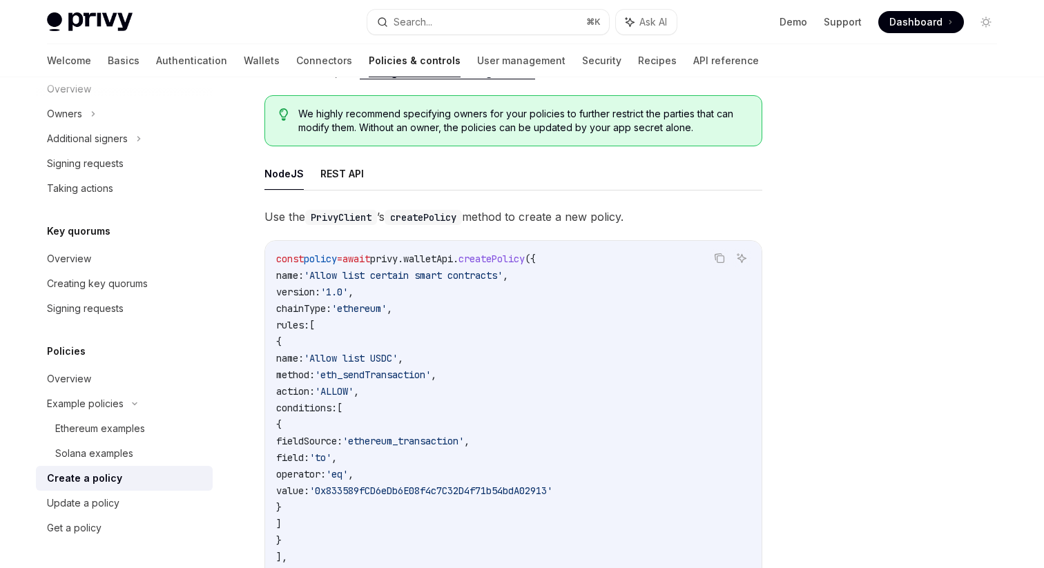
click at [346, 154] on div "You can create a policy using the Privy Dashboard, the NodeJS SDK, or the REST …" at bounding box center [513, 320] width 498 height 621
click at [339, 175] on button "REST API" at bounding box center [341, 173] width 43 height 32
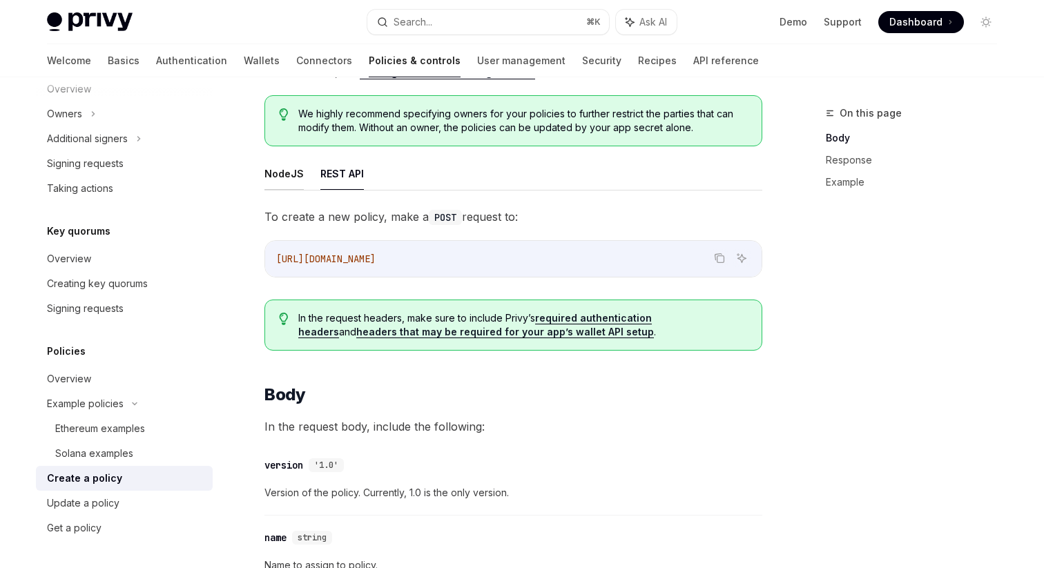
click at [300, 181] on button "NodeJS" at bounding box center [283, 173] width 39 height 32
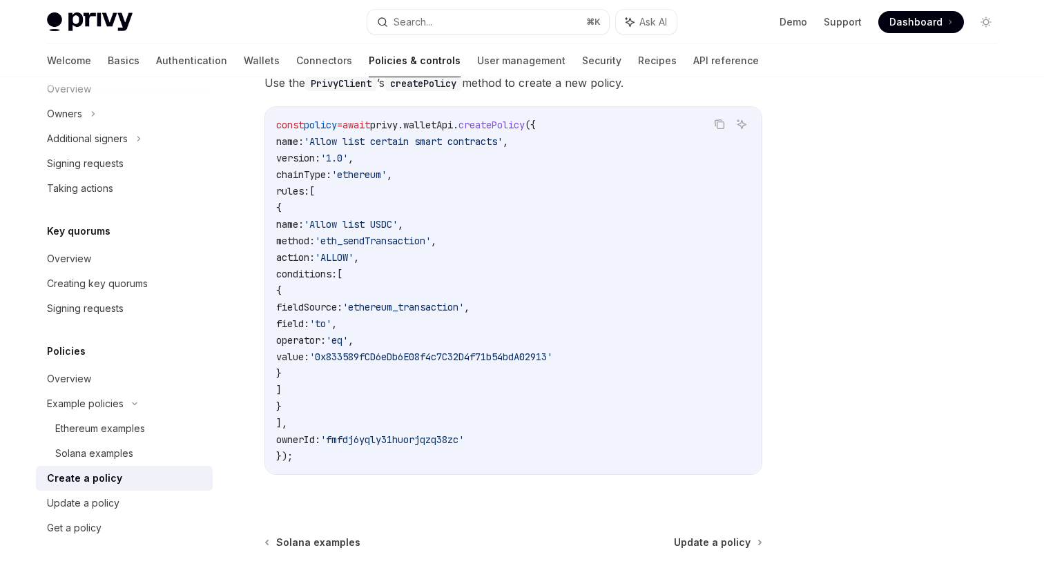
scroll to position [302, 0]
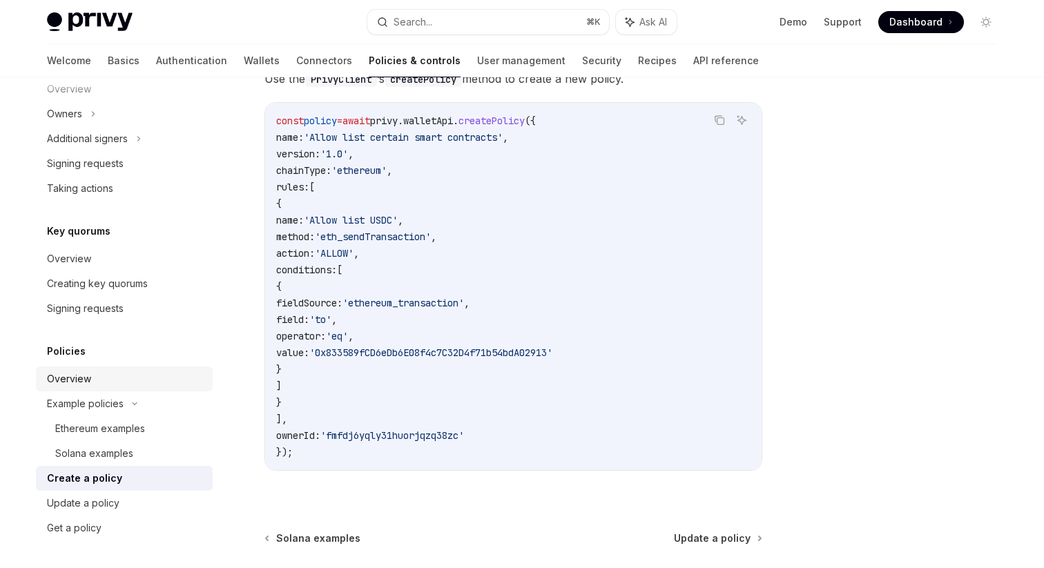
click at [116, 377] on div "Overview" at bounding box center [125, 379] width 157 height 17
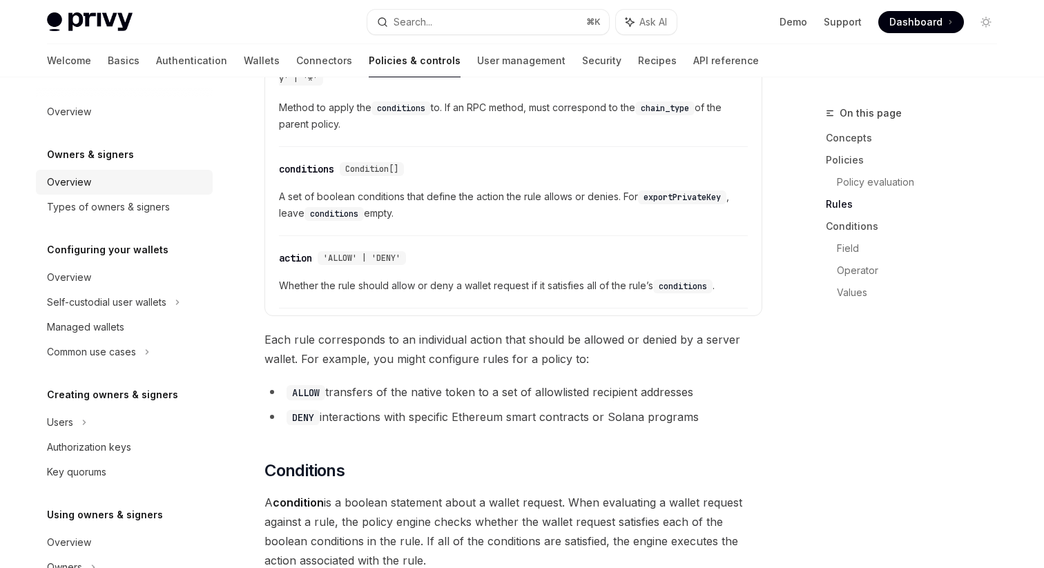
click at [103, 176] on div "Overview" at bounding box center [125, 182] width 157 height 17
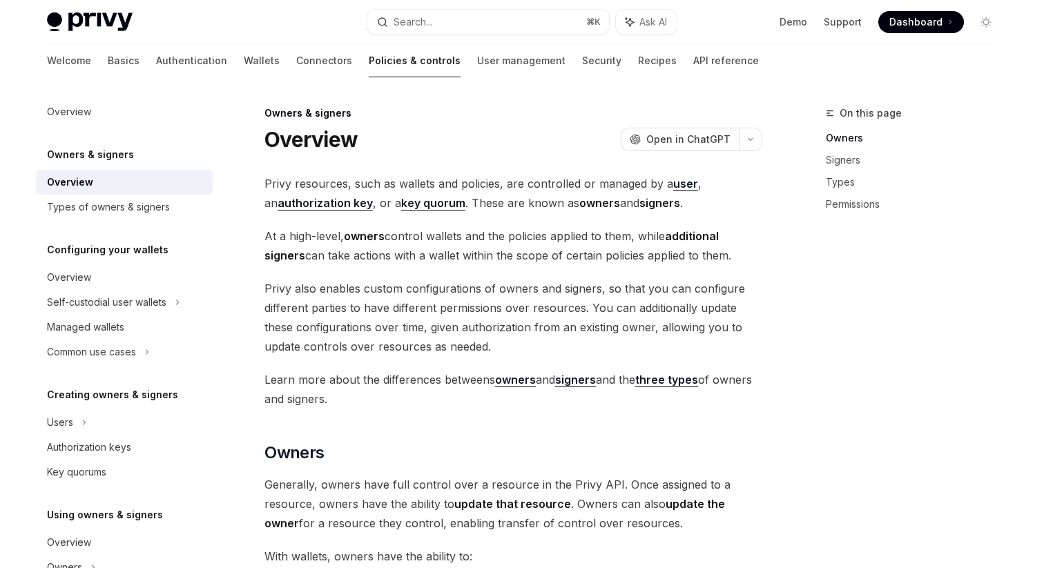
click at [369, 57] on link "Policies & controls" at bounding box center [415, 60] width 92 height 33
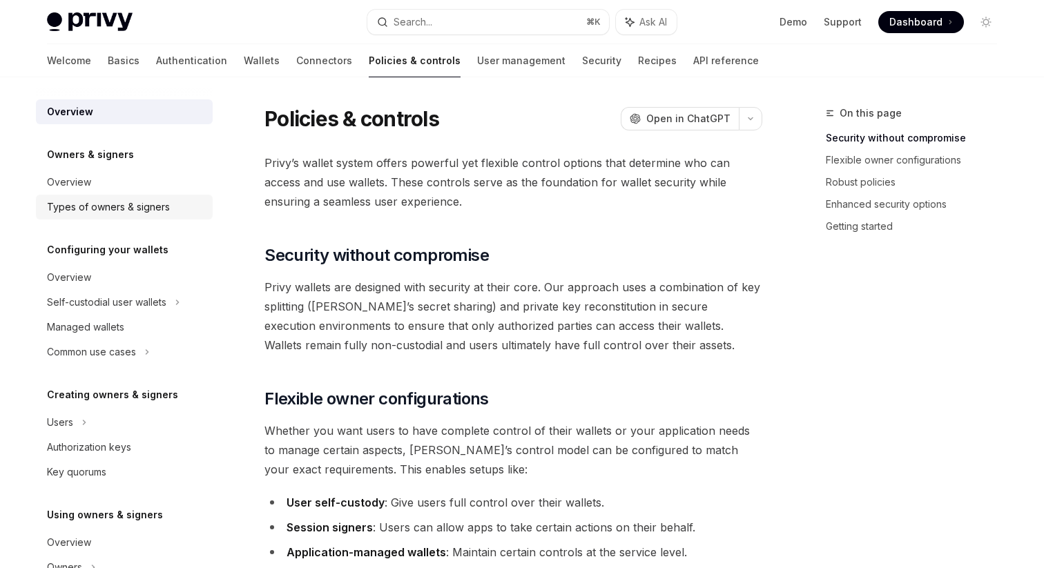
click at [99, 213] on div "Types of owners & signers" at bounding box center [108, 207] width 123 height 17
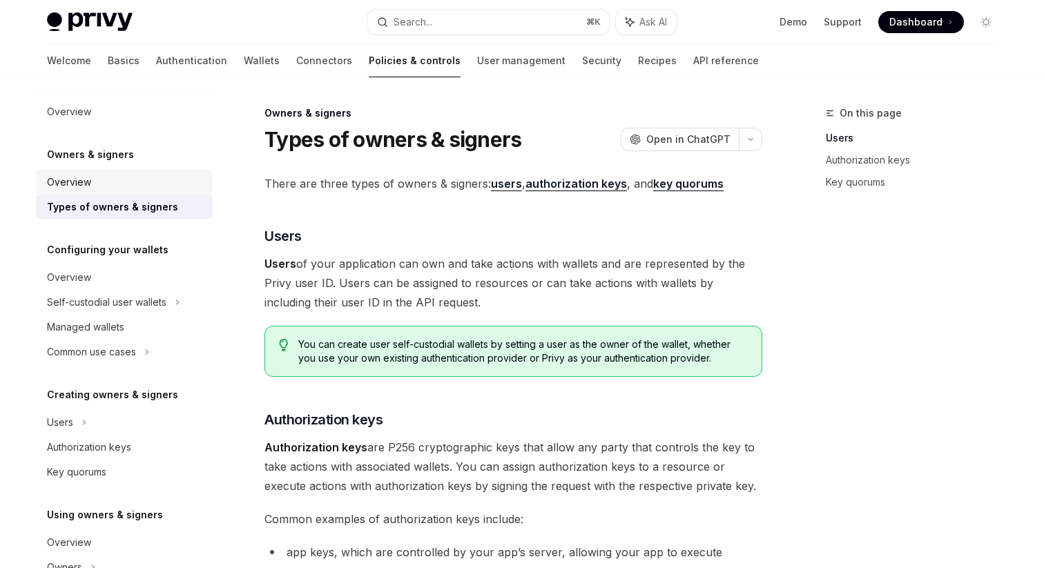
click at [109, 182] on div "Overview" at bounding box center [125, 182] width 157 height 17
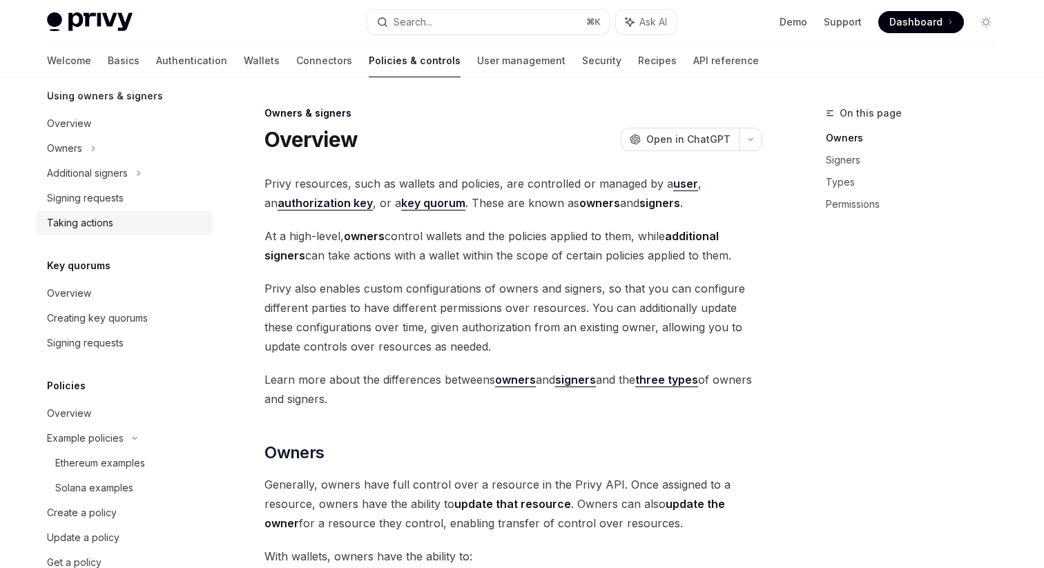
scroll to position [452, 0]
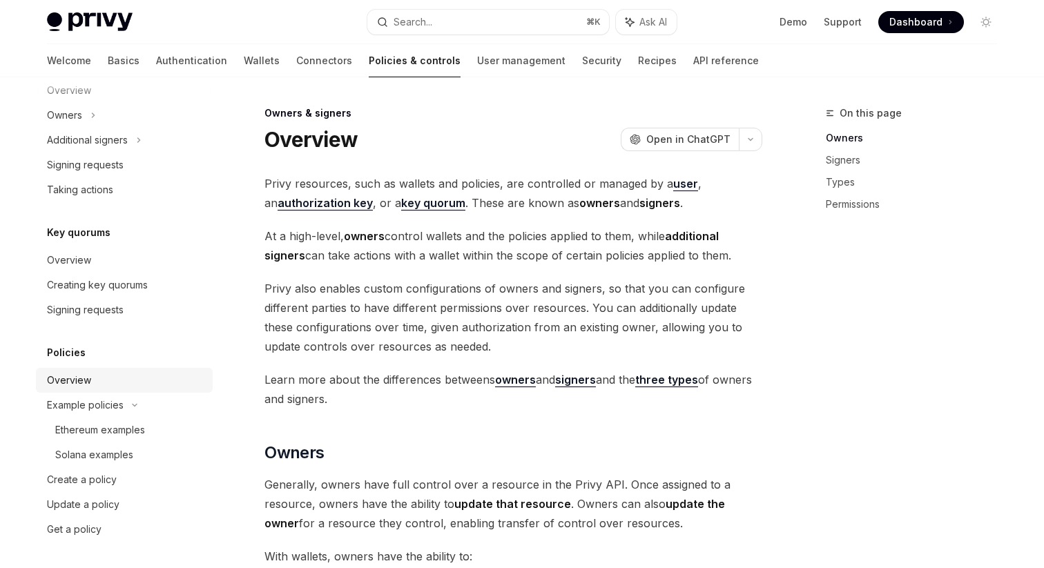
click at [103, 378] on div "Overview" at bounding box center [125, 380] width 157 height 17
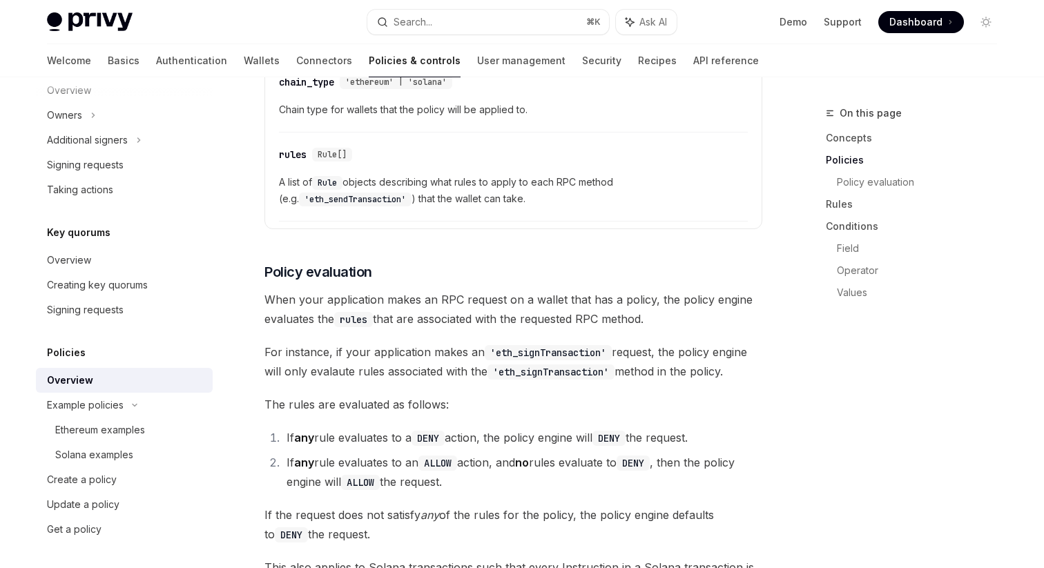
scroll to position [1355, 0]
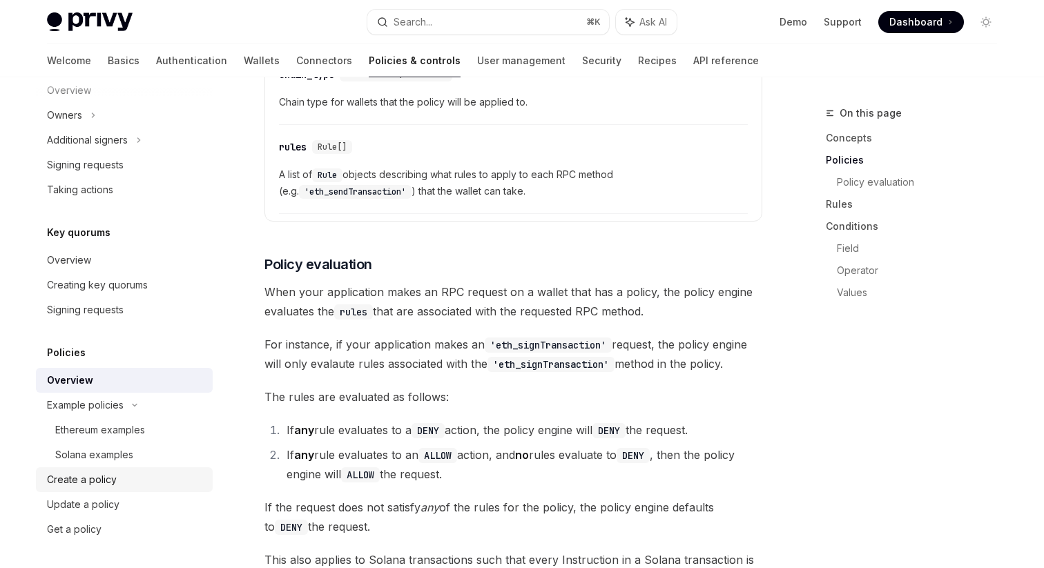
click at [94, 489] on link "Create a policy" at bounding box center [124, 479] width 177 height 25
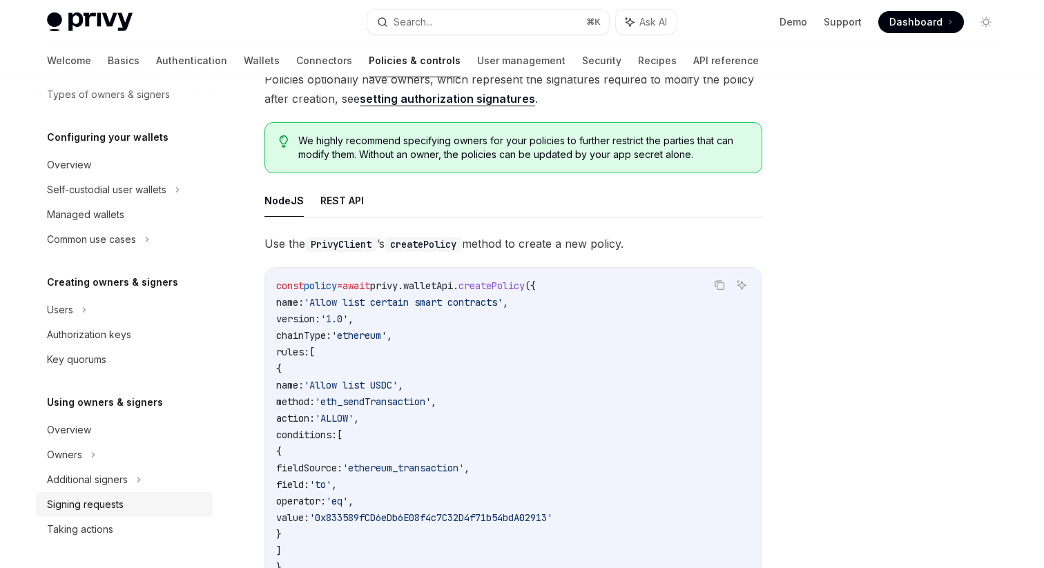
scroll to position [114, 0]
click at [166, 182] on div "Self-custodial user wallets" at bounding box center [106, 188] width 119 height 17
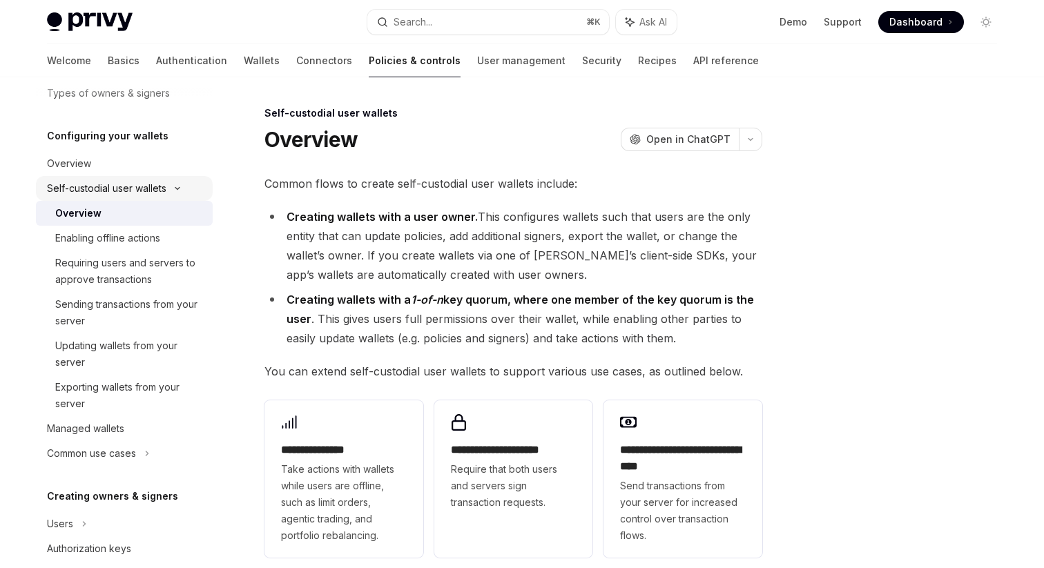
click at [164, 186] on div "Self-custodial user wallets" at bounding box center [106, 188] width 119 height 17
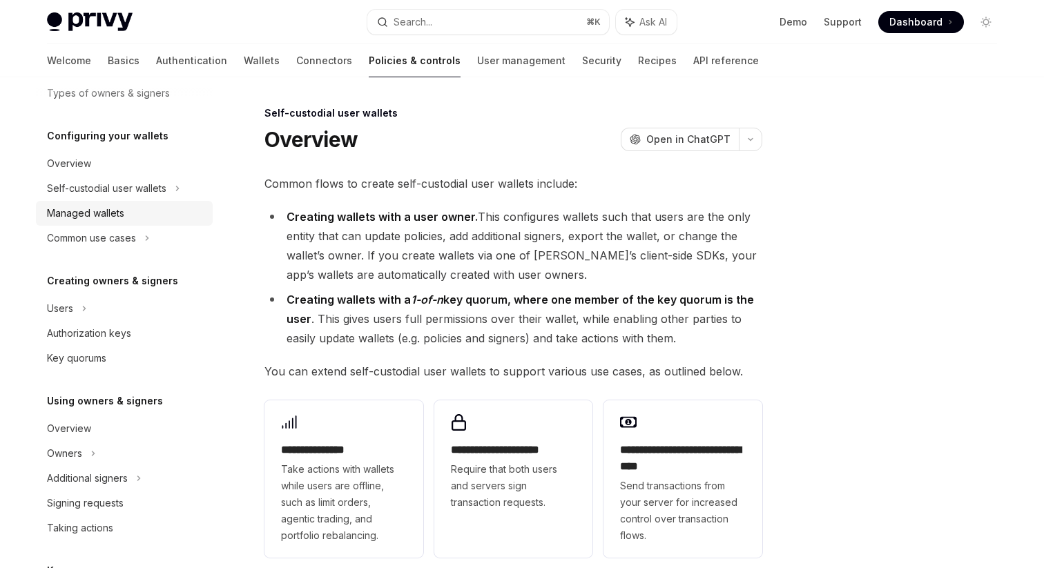
click at [124, 216] on div "Managed wallets" at bounding box center [85, 213] width 77 height 17
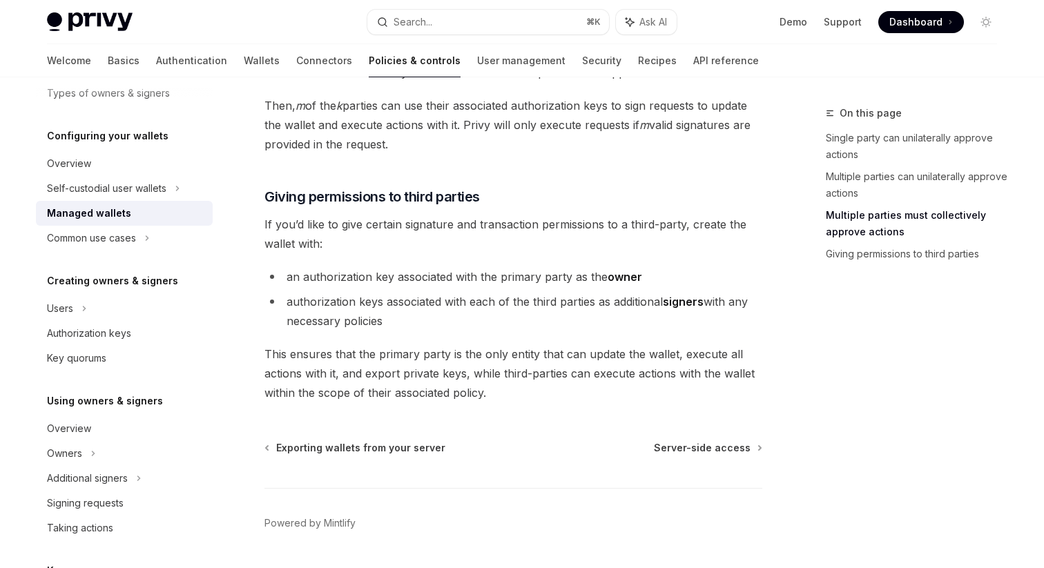
scroll to position [708, 0]
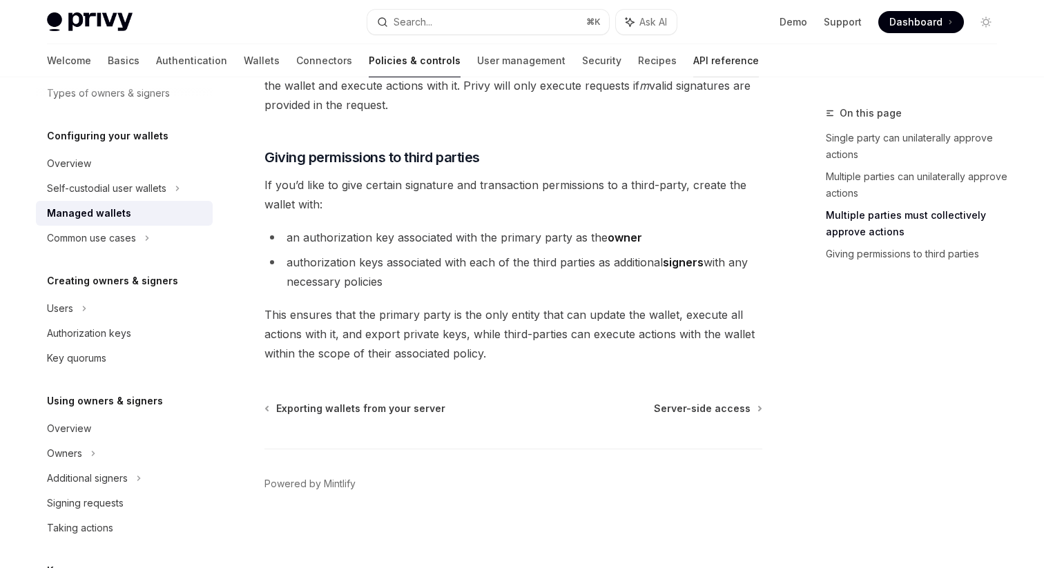
click at [693, 56] on link "API reference" at bounding box center [726, 60] width 66 height 33
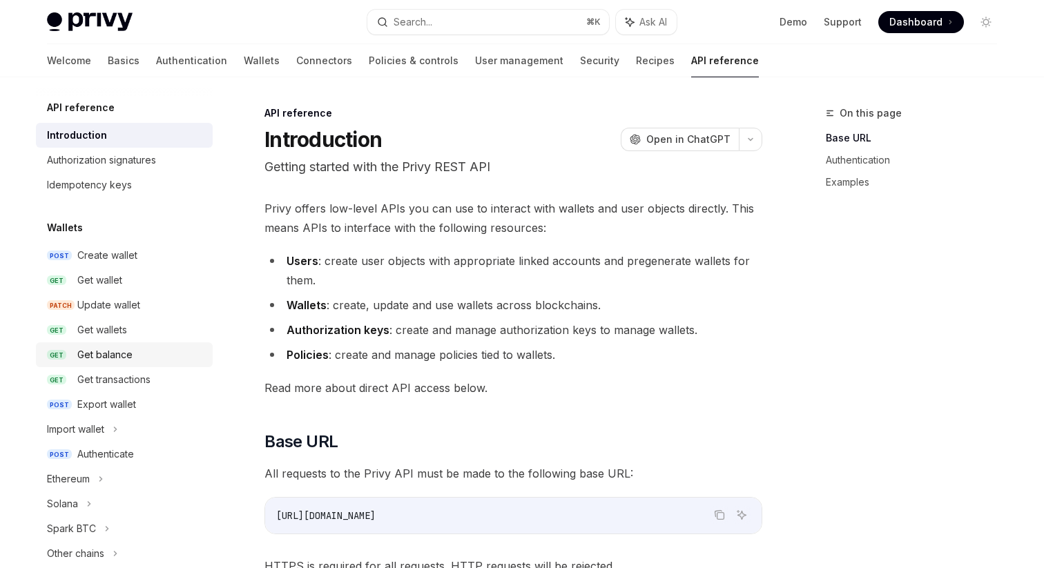
scroll to position [17, 0]
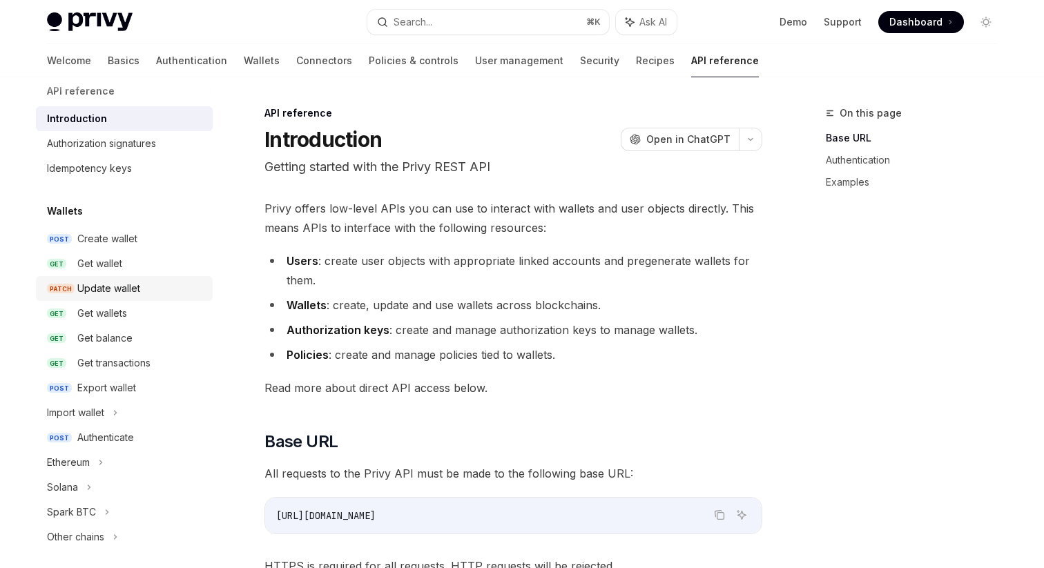
click at [123, 292] on div "Update wallet" at bounding box center [108, 288] width 63 height 17
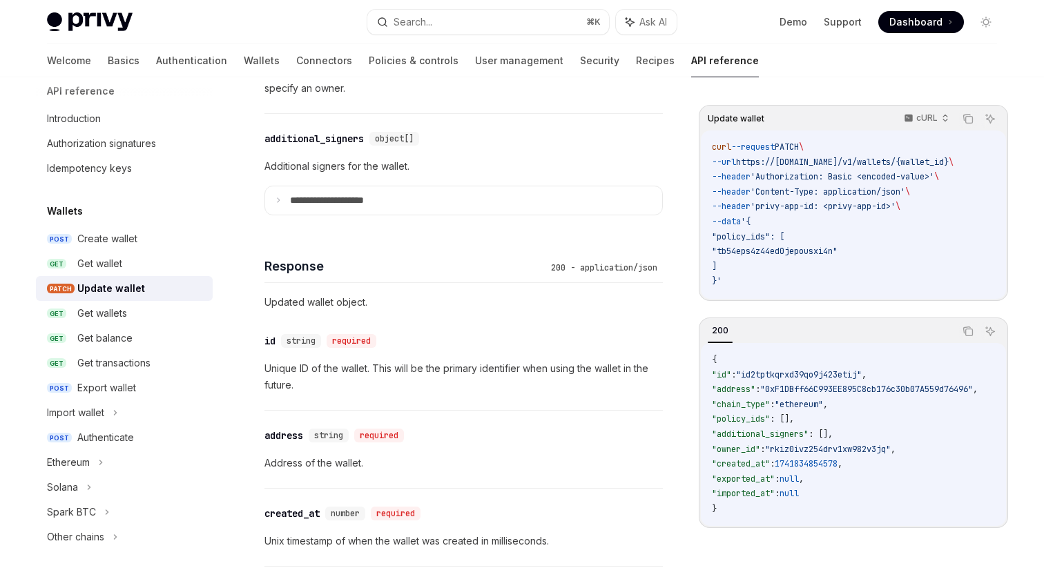
scroll to position [1095, 0]
click at [376, 188] on summary "**********" at bounding box center [463, 198] width 397 height 29
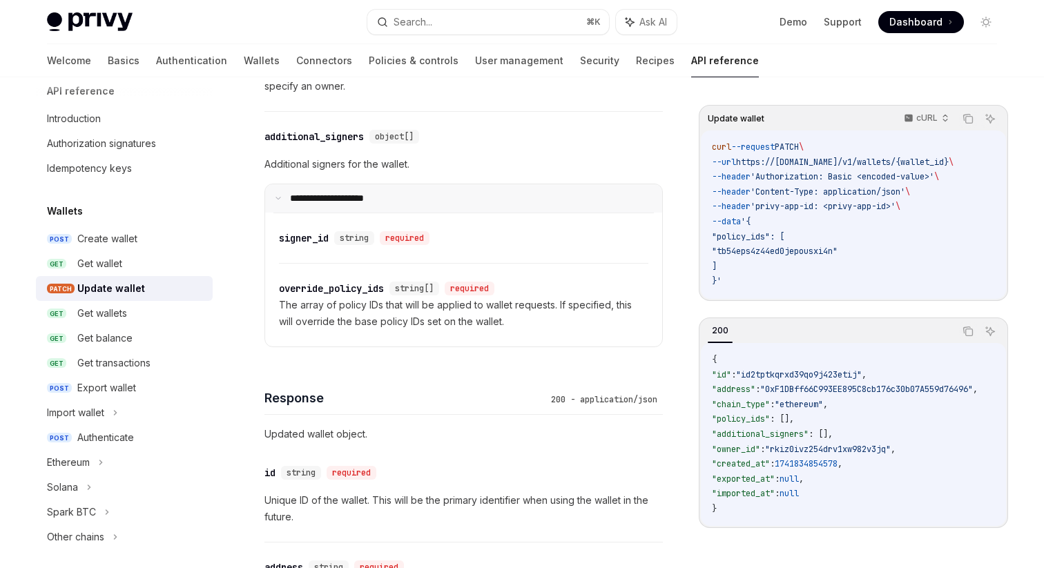
click at [368, 196] on p "**********" at bounding box center [336, 199] width 92 height 12
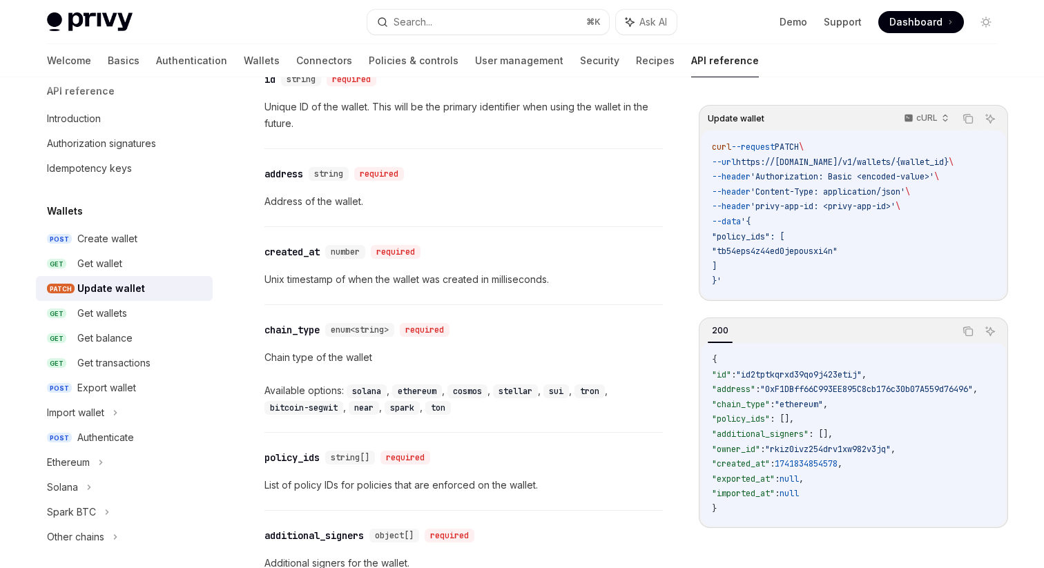
scroll to position [1365, 0]
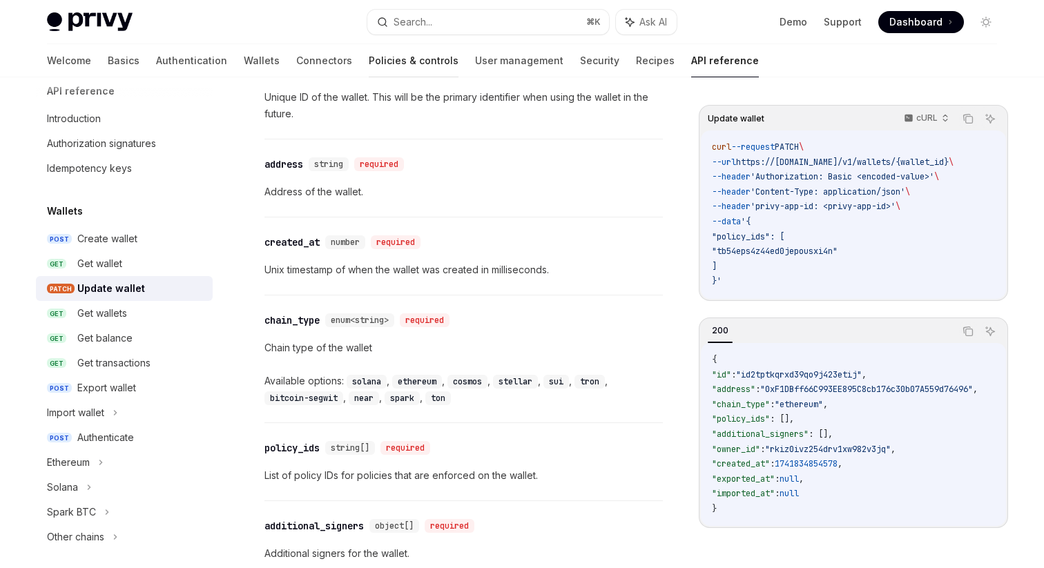
click at [369, 50] on link "Policies & controls" at bounding box center [414, 60] width 90 height 33
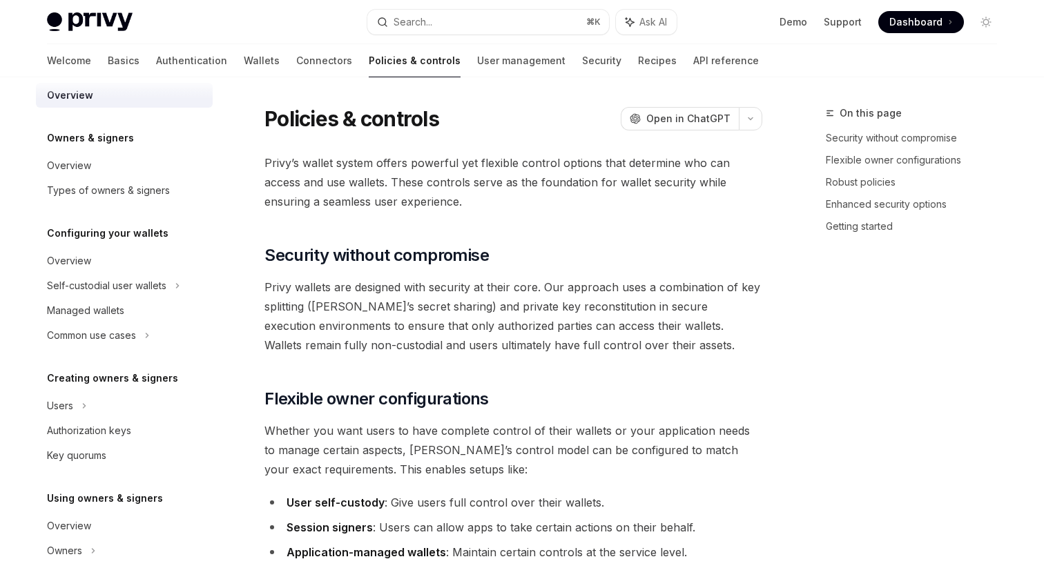
type textarea "*"
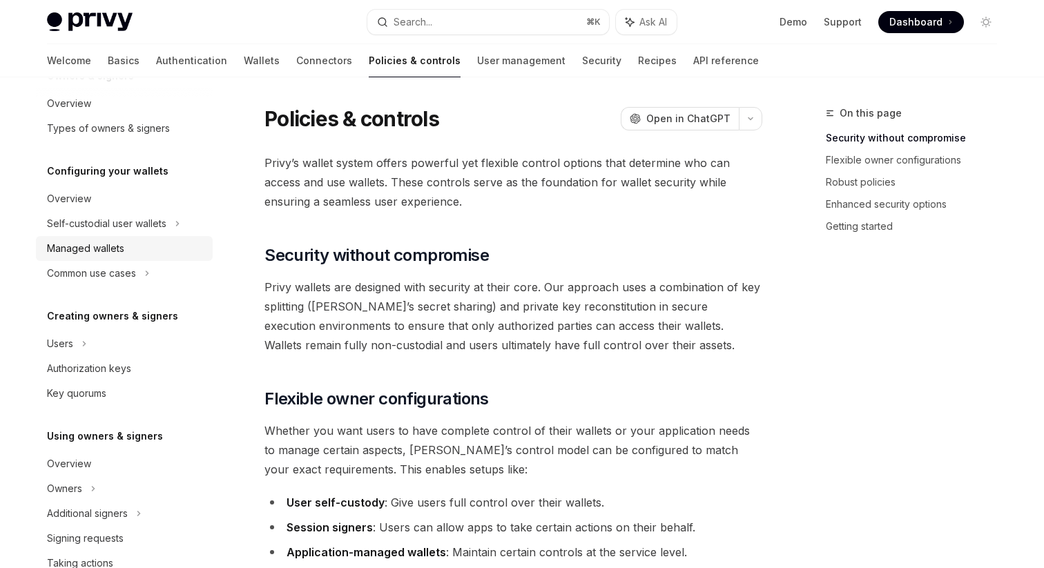
scroll to position [404, 0]
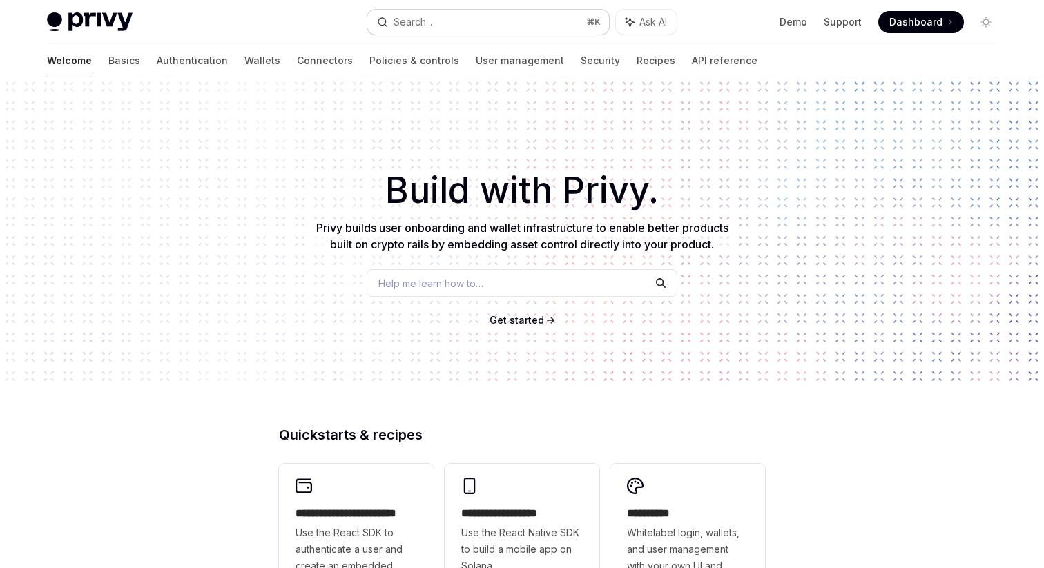
click at [410, 30] on button "Search... ⌘ K" at bounding box center [488, 22] width 242 height 25
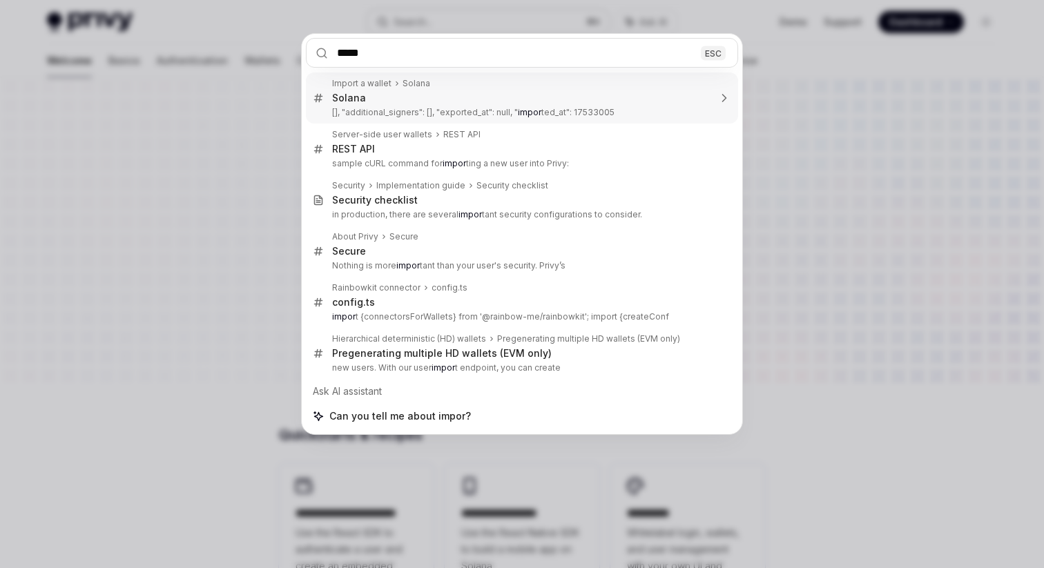
type input "******"
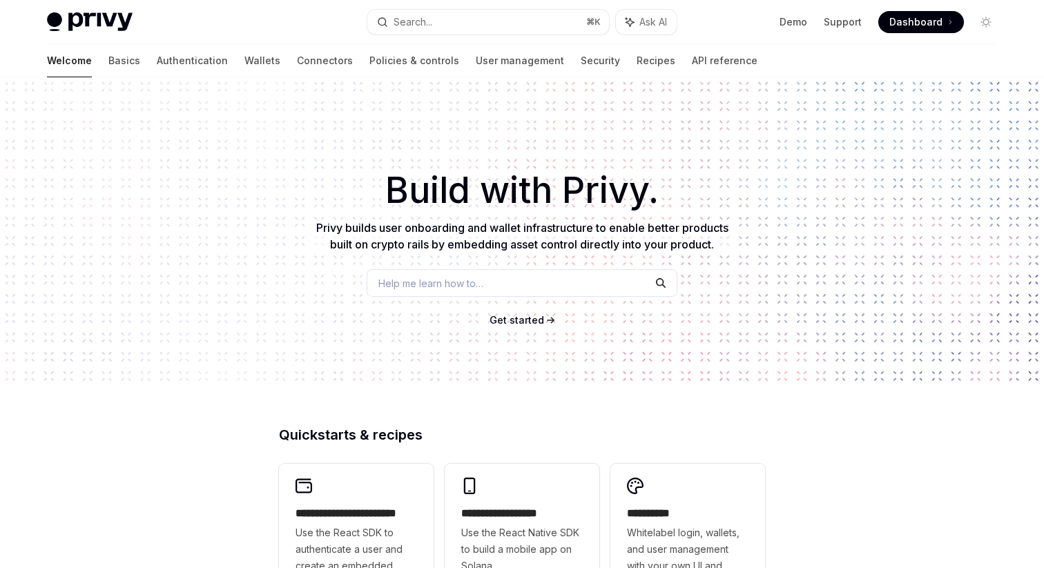
type textarea "*"
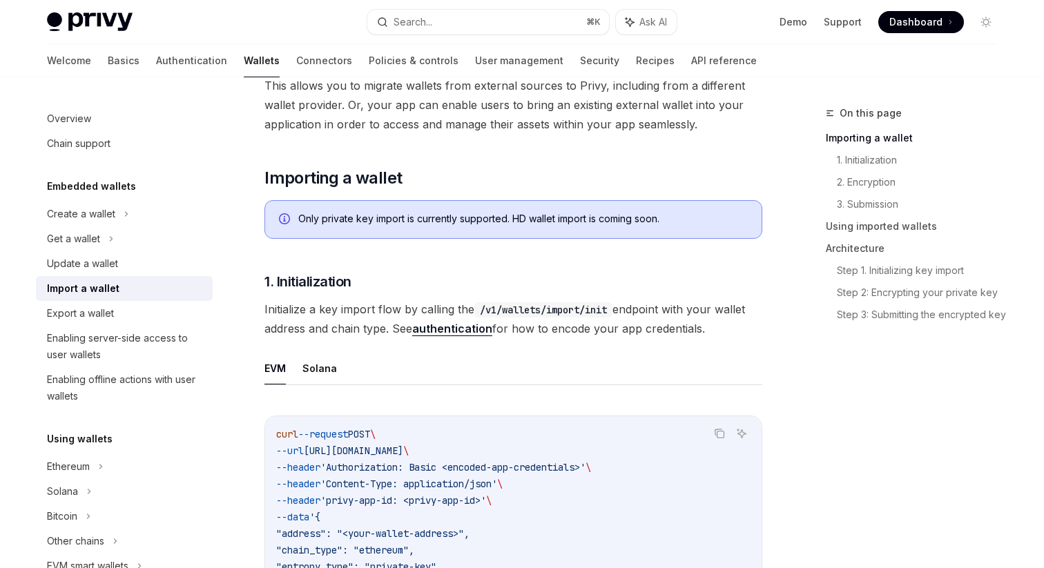
scroll to position [128, 0]
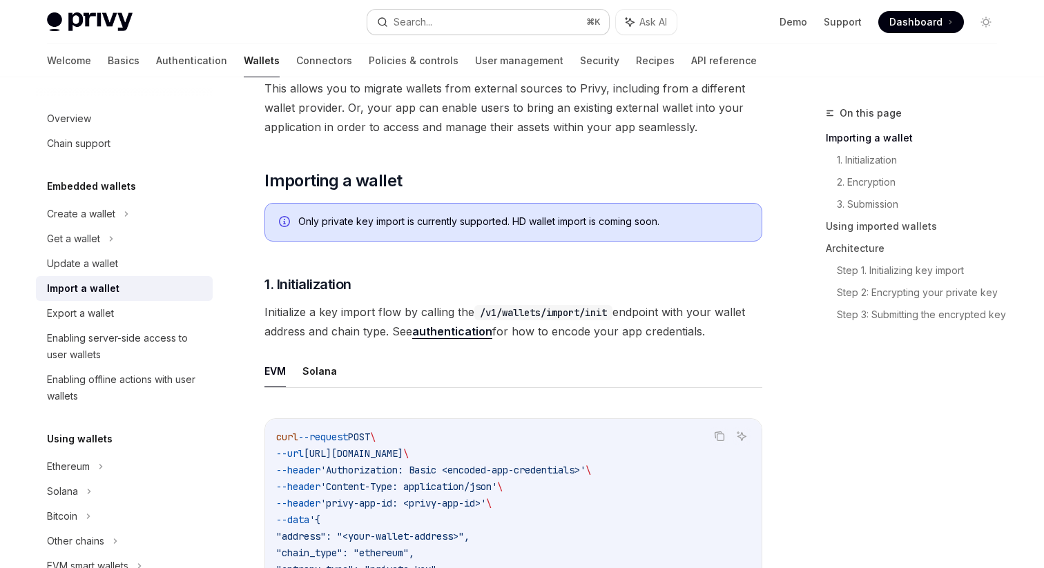
click at [468, 21] on button "Search... ⌘ K" at bounding box center [488, 22] width 242 height 25
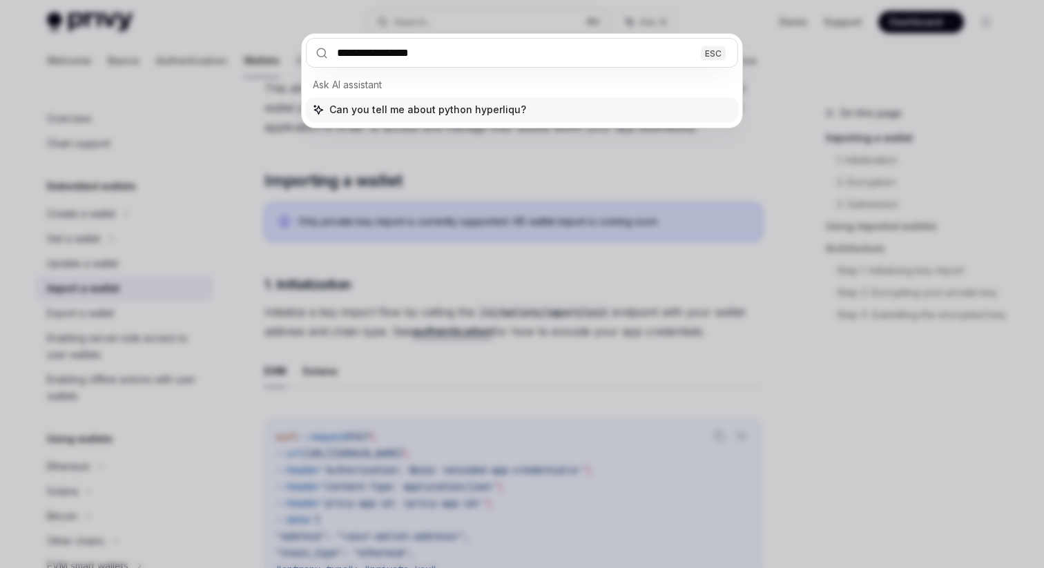
type input "**********"
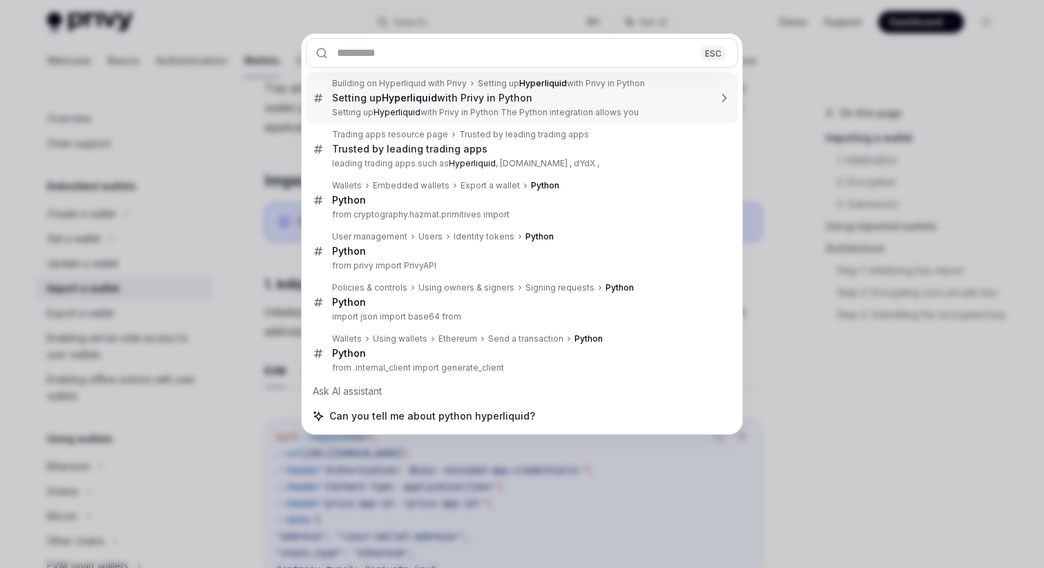
type textarea "*"
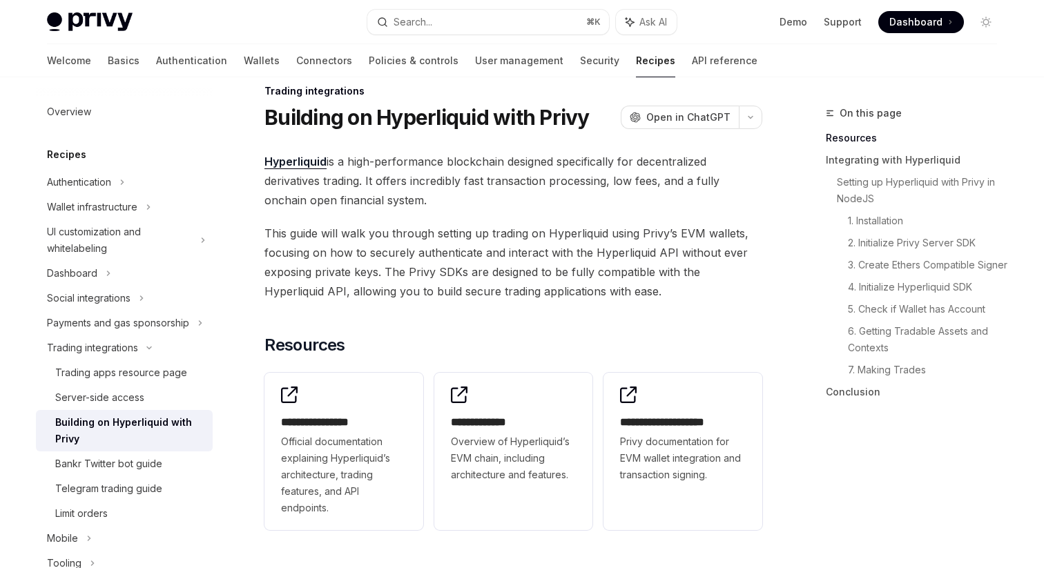
scroll to position [23, 0]
click at [438, 21] on button "Search... ⌘ K" at bounding box center [488, 22] width 242 height 25
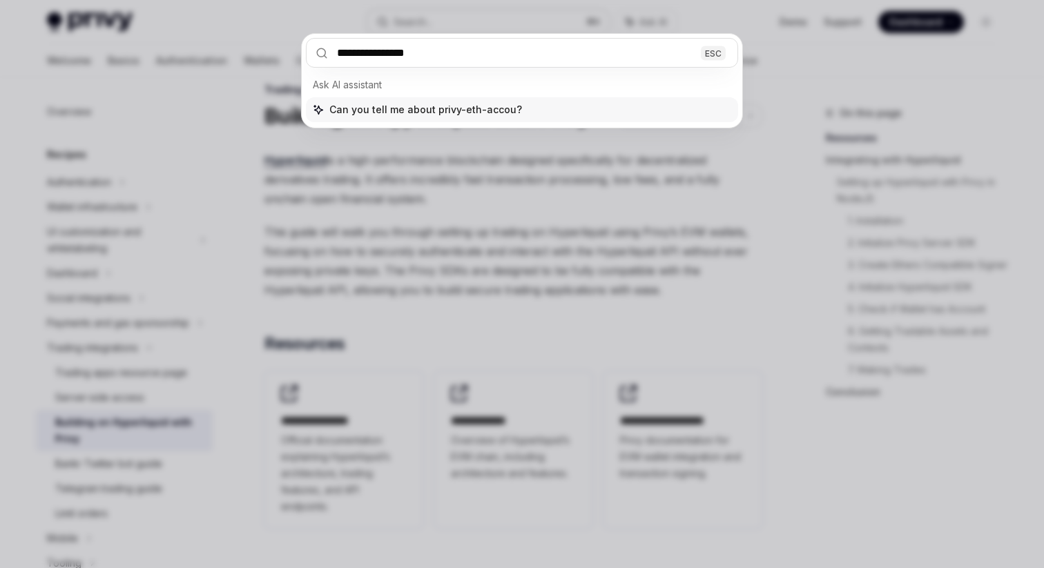
type input "**********"
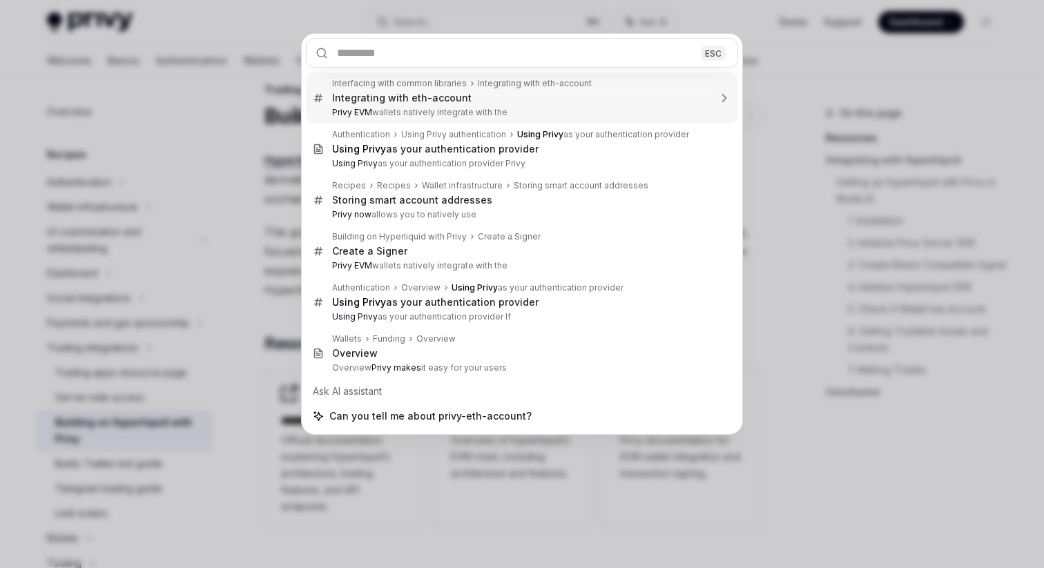
scroll to position [375, 0]
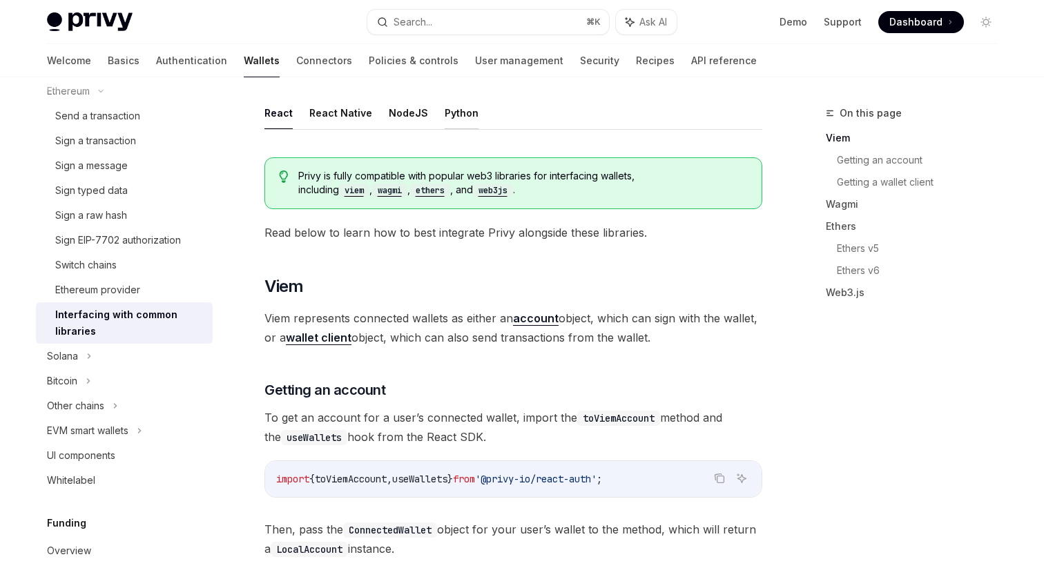
click at [447, 126] on button "Python" at bounding box center [462, 113] width 34 height 32
type textarea "*"
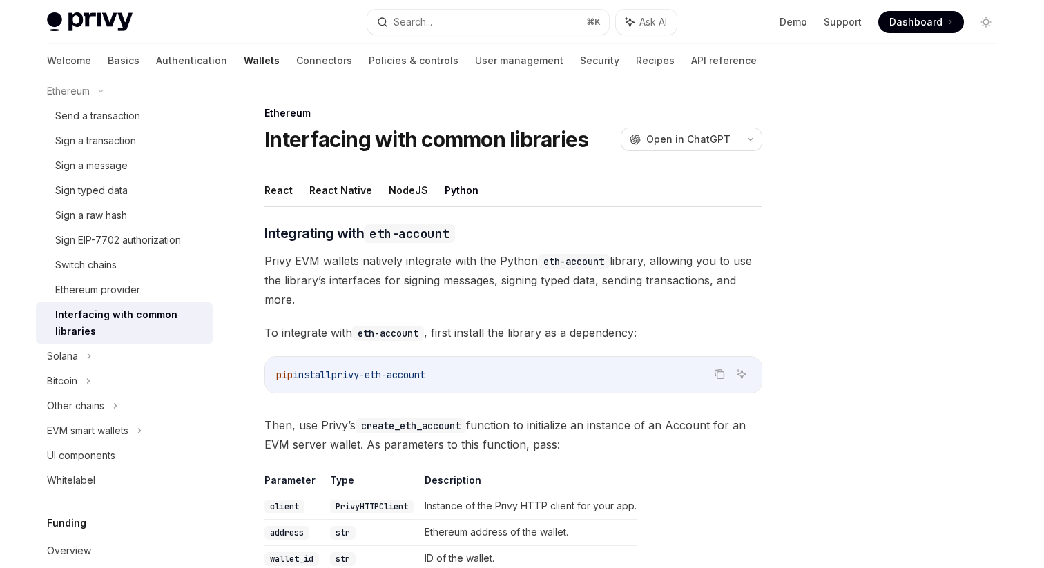
scroll to position [1, 0]
click at [423, 21] on div "Search..." at bounding box center [412, 22] width 39 height 17
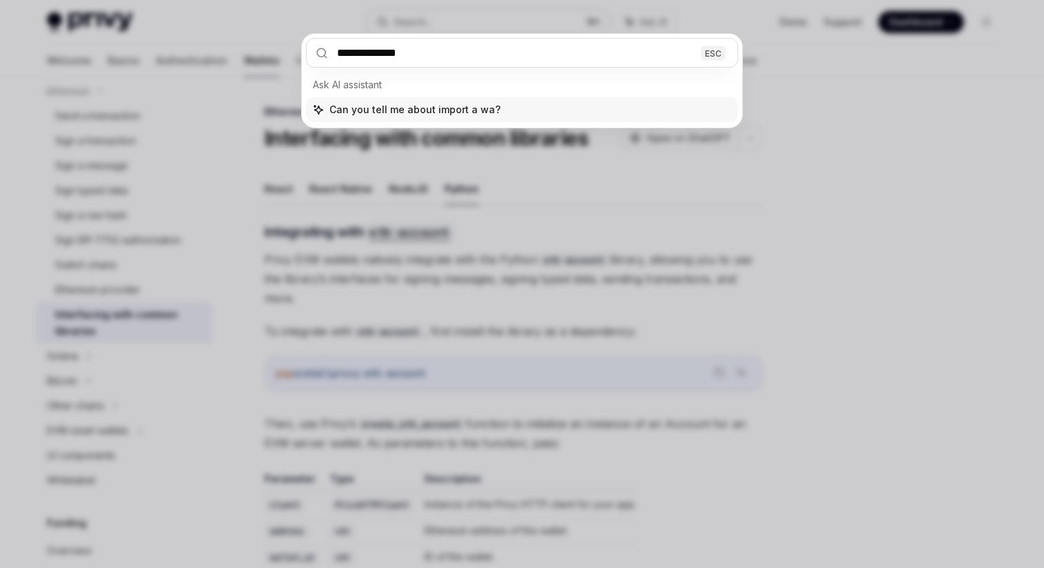
type input "**********"
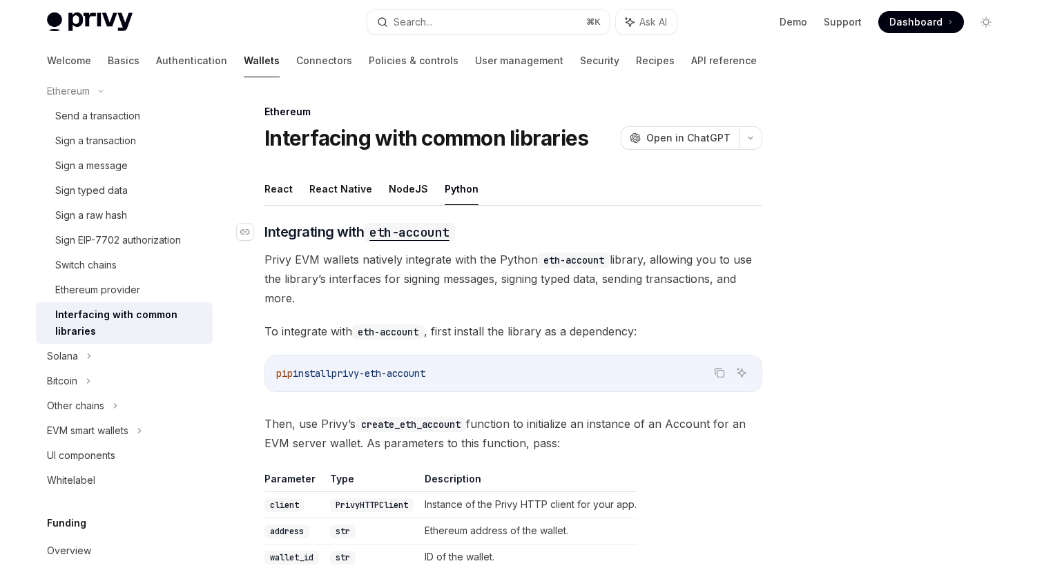
type textarea "*"
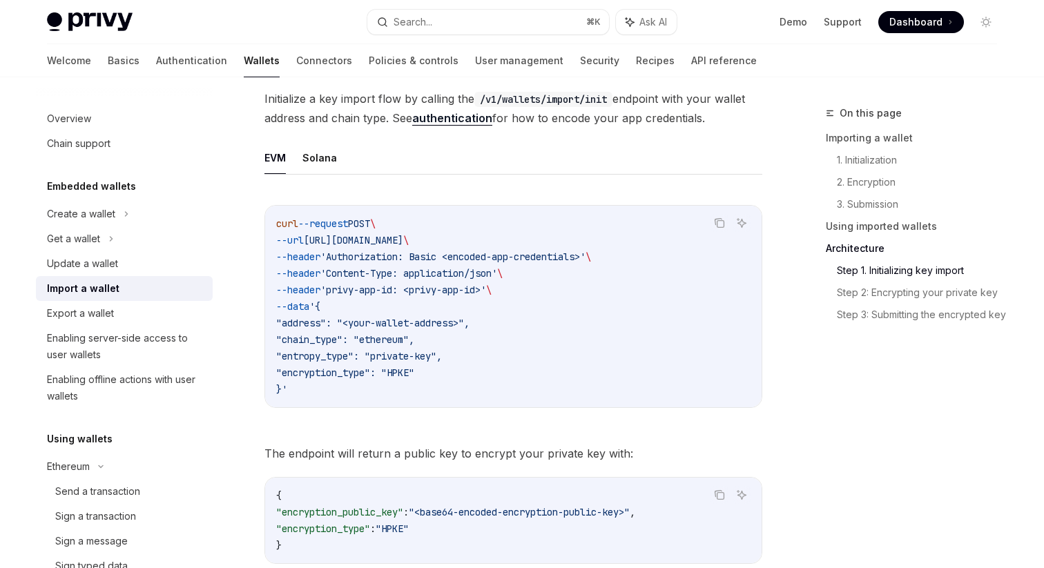
scroll to position [3302, 0]
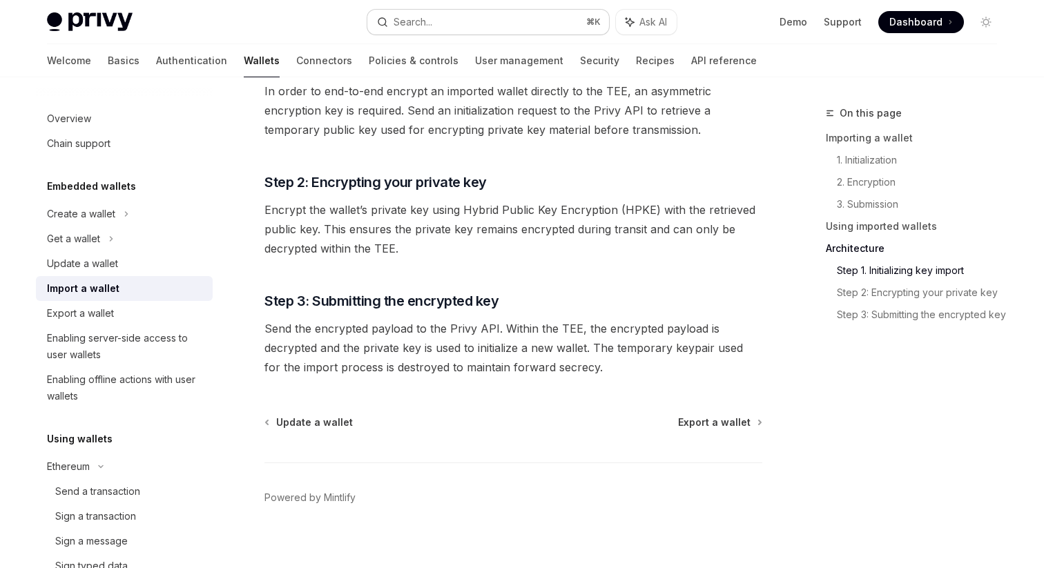
click at [438, 25] on button "Search... ⌘ K" at bounding box center [488, 22] width 242 height 25
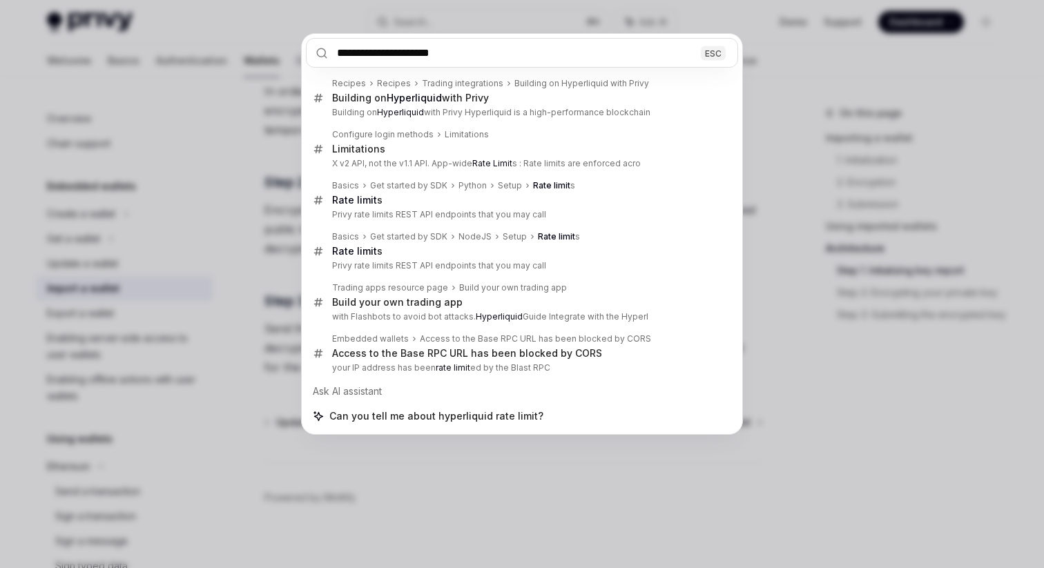
click at [449, 57] on input "**********" at bounding box center [522, 53] width 432 height 30
drag, startPoint x: 392, startPoint y: 54, endPoint x: 613, endPoint y: 54, distance: 220.9
click at [613, 54] on input "**********" at bounding box center [522, 53] width 432 height 30
type input "**********"
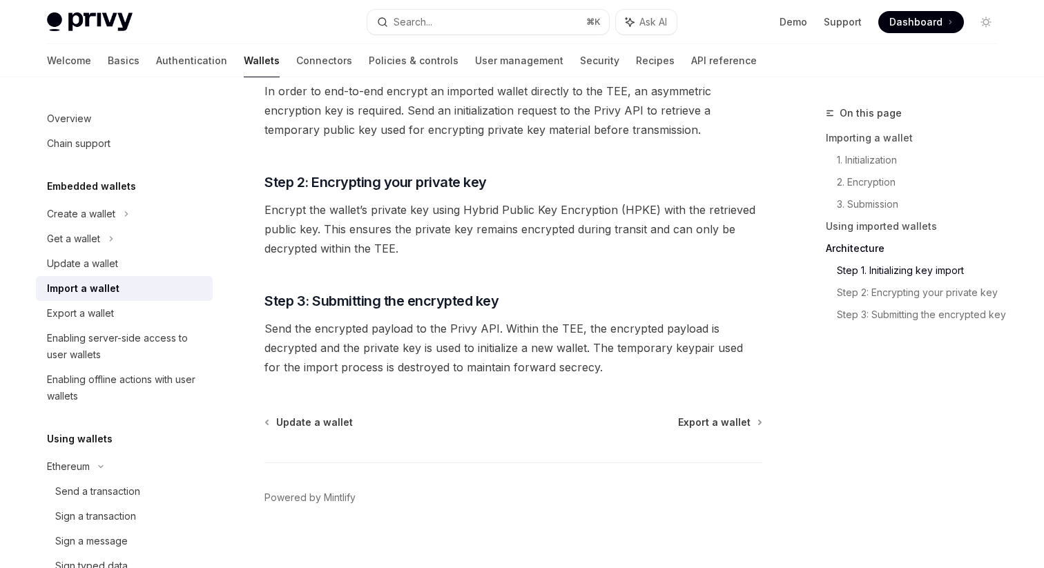
type textarea "*"
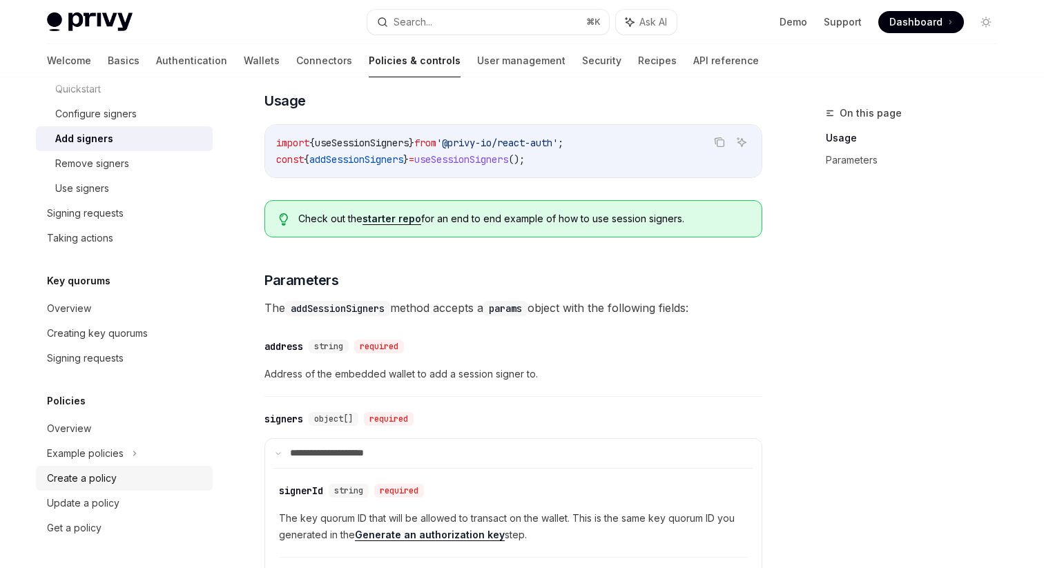
scroll to position [359, 0]
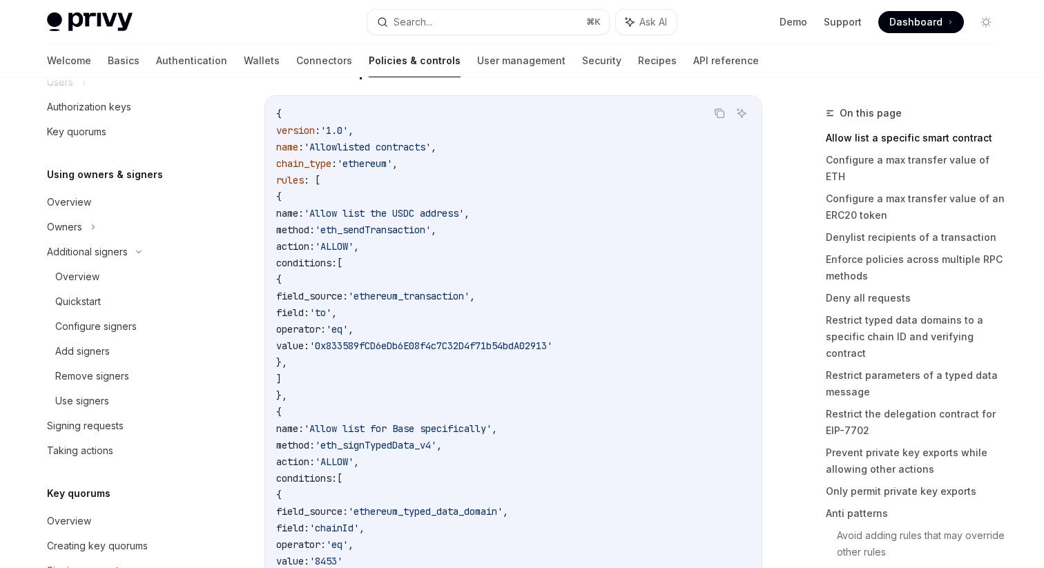
scroll to position [396, 0]
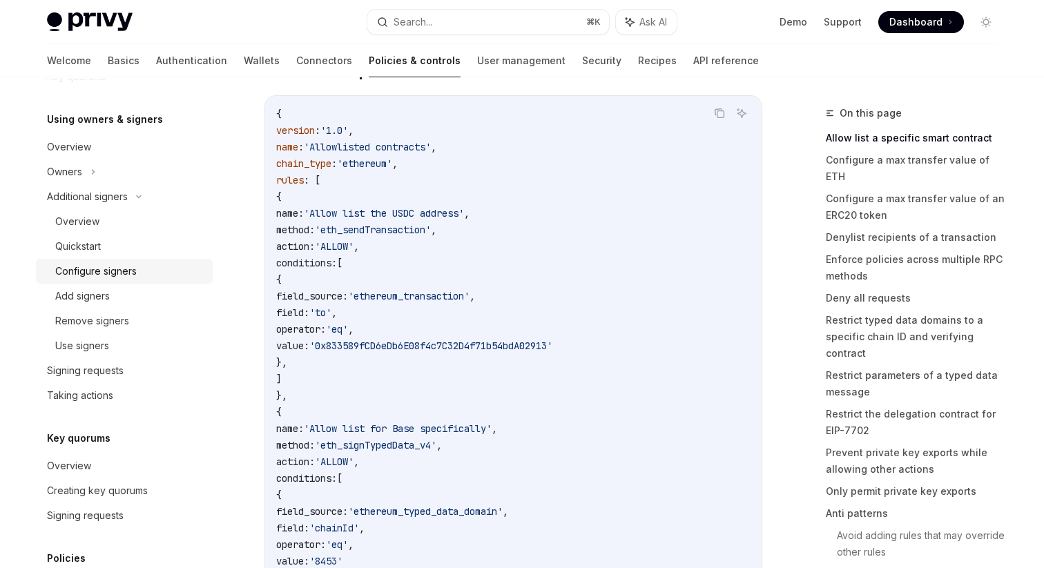
click at [109, 269] on div "Configure signers" at bounding box center [95, 271] width 81 height 17
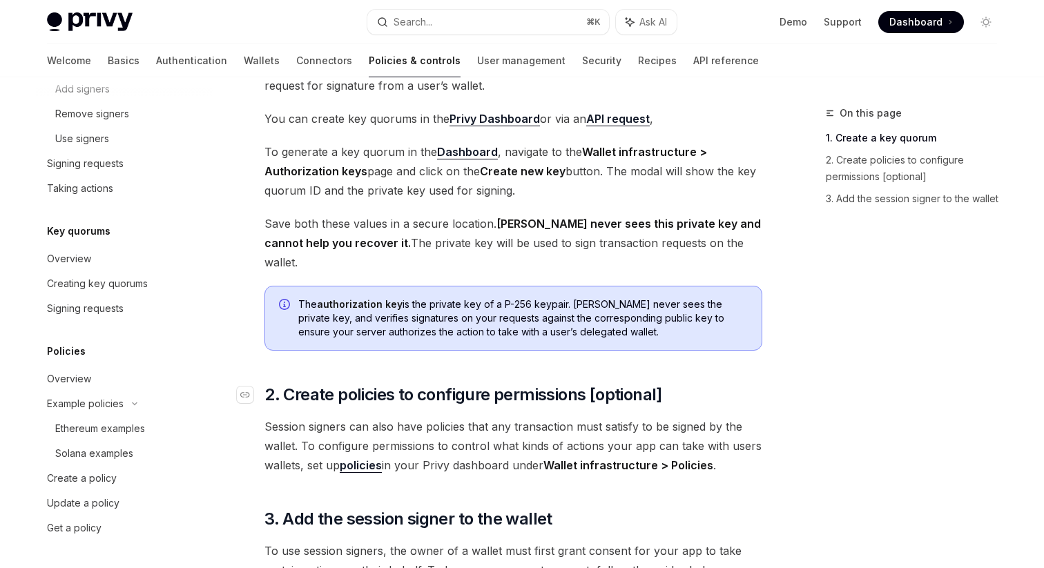
scroll to position [256, 0]
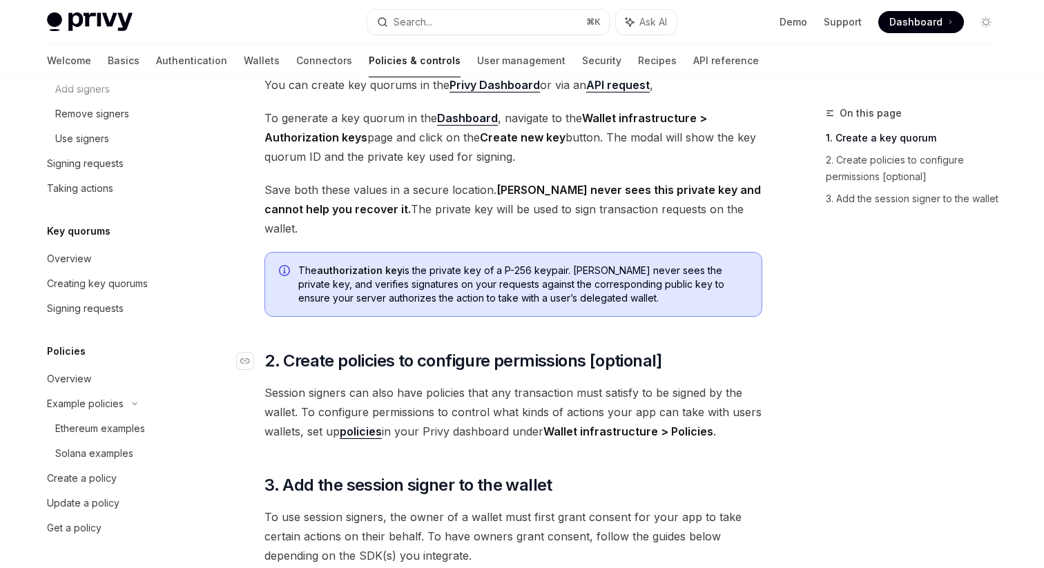
click at [503, 350] on span "2. Create policies to configure permissions [optional]" at bounding box center [463, 361] width 398 height 22
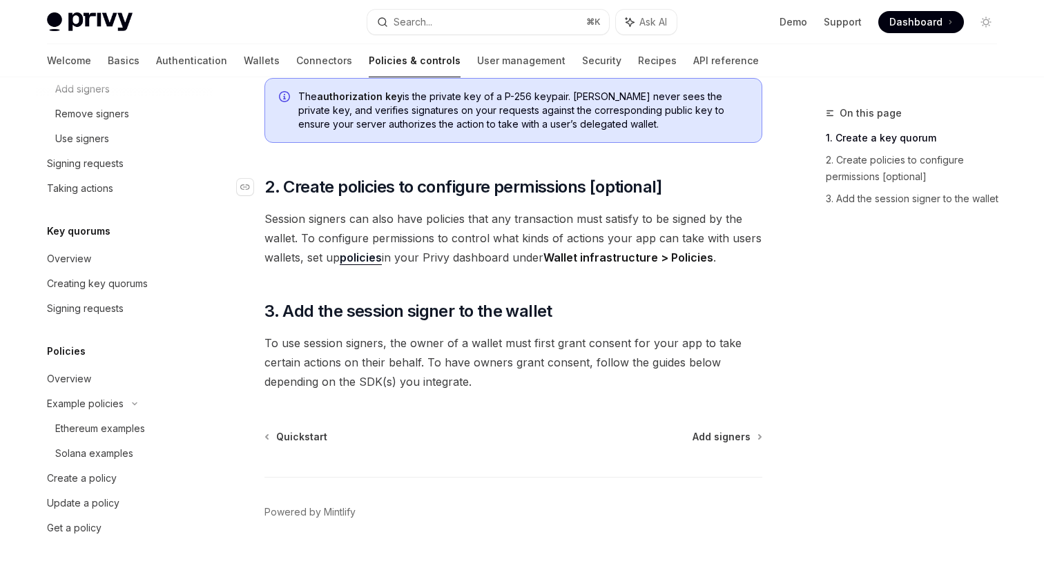
scroll to position [439, 0]
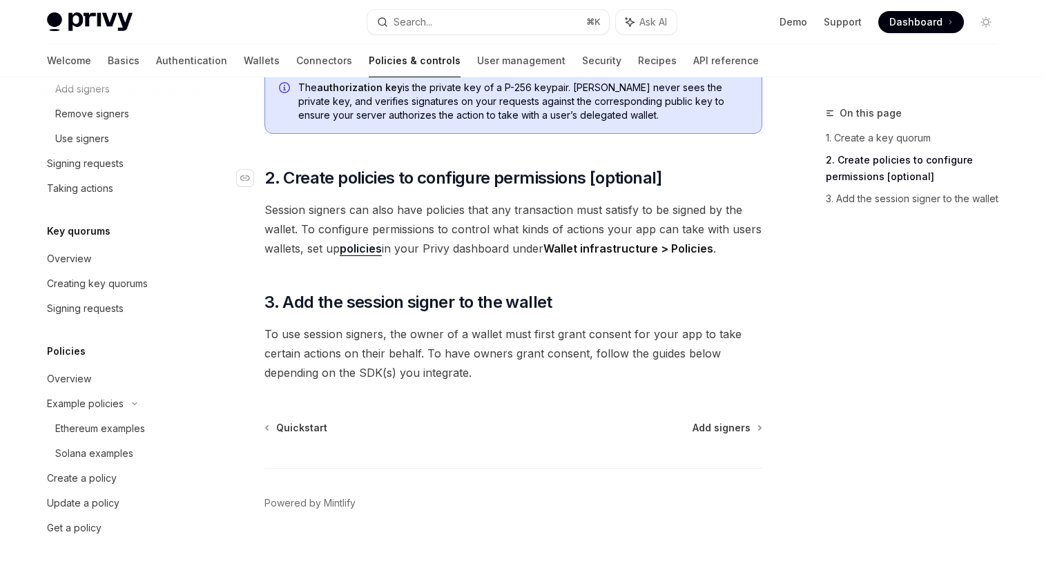
click at [348, 167] on span "2. Create policies to configure permissions [optional]" at bounding box center [463, 178] width 398 height 22
click at [246, 170] on div "Navigate to header" at bounding box center [245, 178] width 17 height 17
click at [97, 477] on div "Create a policy" at bounding box center [82, 478] width 70 height 17
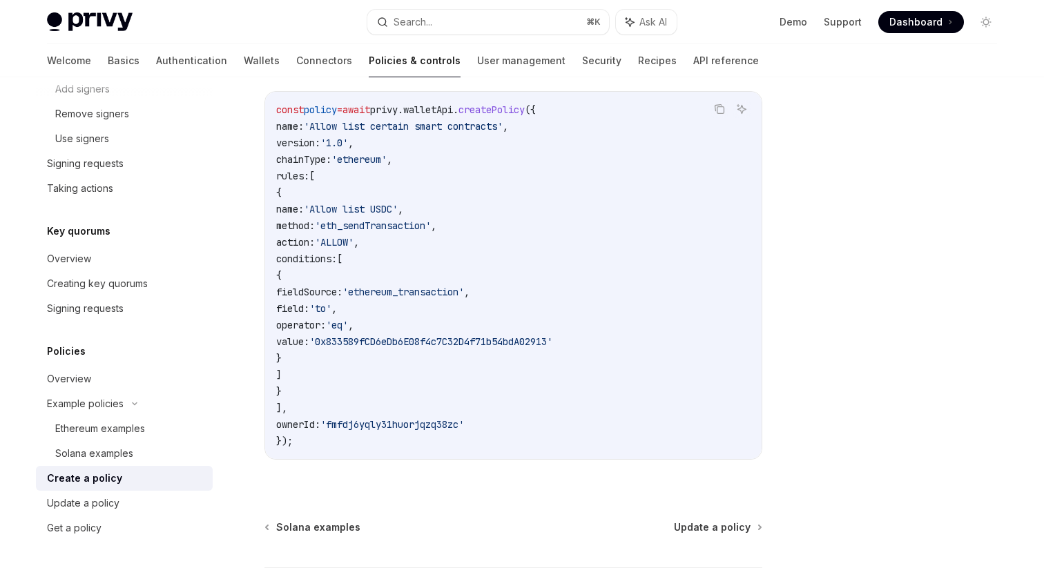
scroll to position [281, 0]
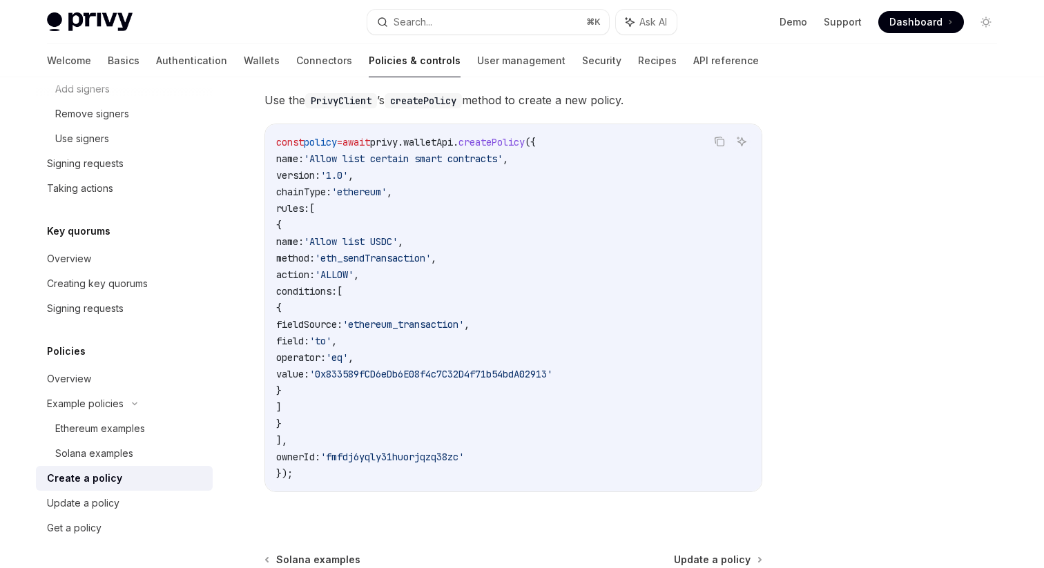
click at [531, 150] on code "const policy = await privy . walletApi . createPolicy ({ name: 'Allow list cert…" at bounding box center [513, 308] width 474 height 348
click at [525, 141] on span "createPolicy" at bounding box center [491, 142] width 66 height 12
copy span "createPolicy"
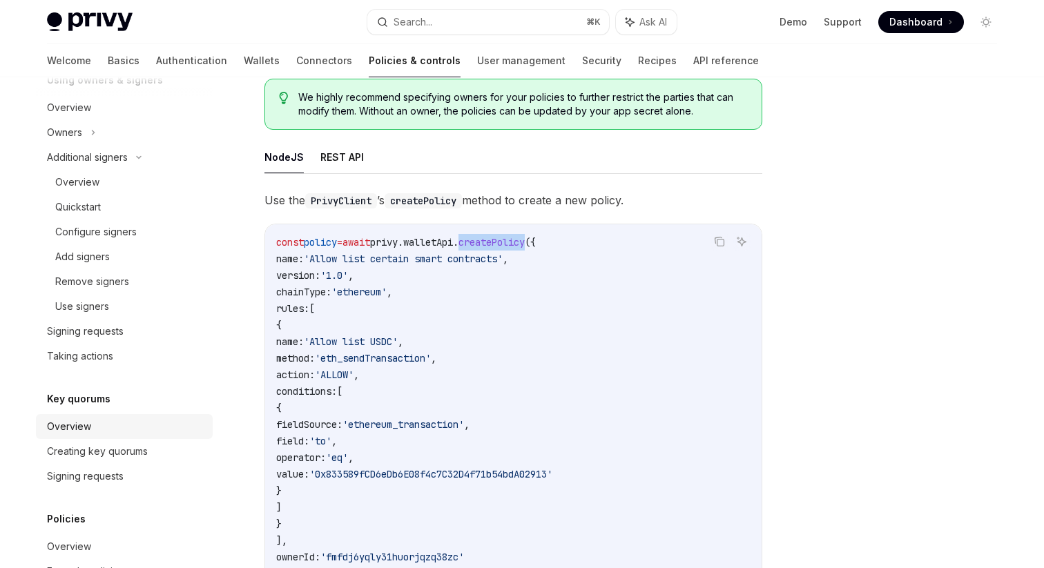
scroll to position [433, 0]
click at [113, 256] on div "Add signers" at bounding box center [129, 258] width 149 height 17
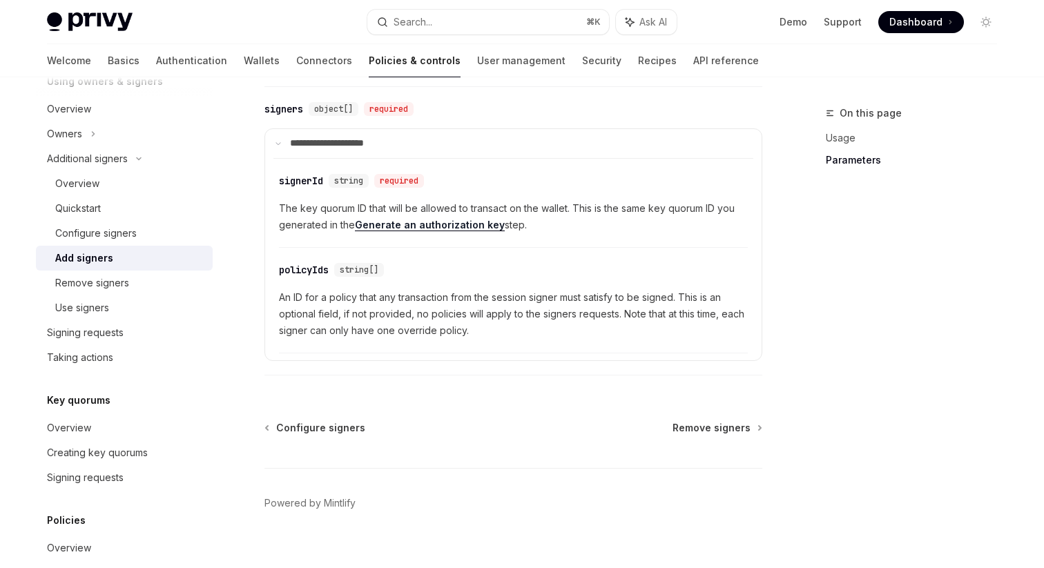
scroll to position [650, 0]
click at [269, 275] on div "Navigate to header" at bounding box center [264, 270] width 17 height 17
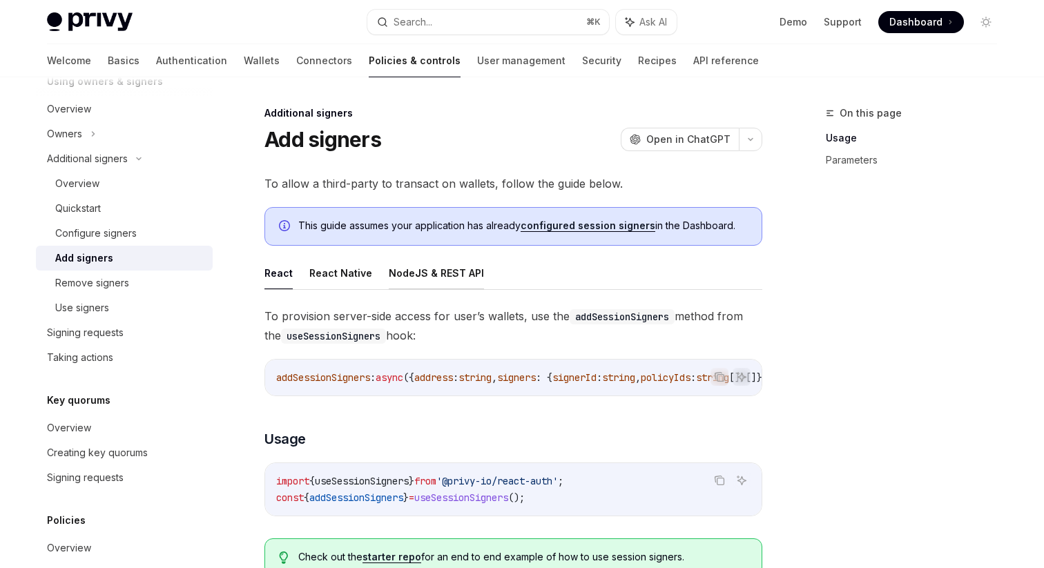
click at [444, 276] on button "NodeJS & REST API" at bounding box center [436, 273] width 95 height 32
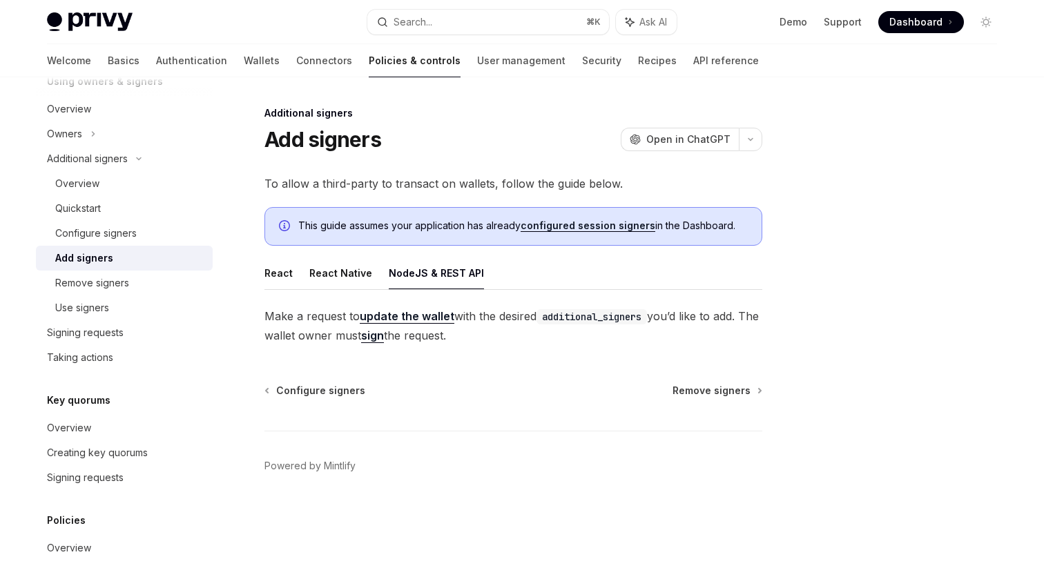
click at [413, 318] on link "update the wallet" at bounding box center [407, 316] width 95 height 14
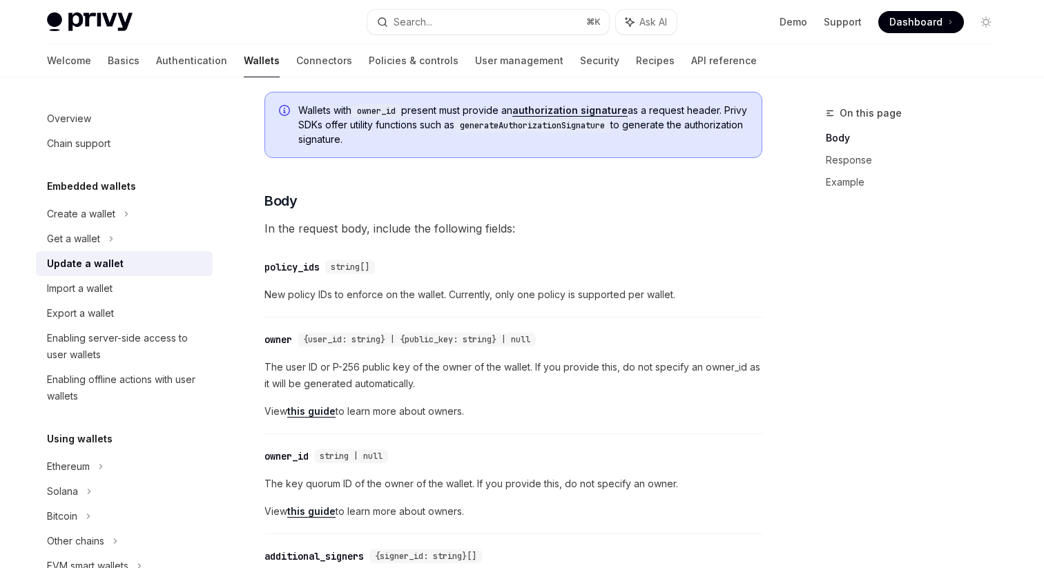
scroll to position [259, 0]
click at [275, 264] on div "policy_ids" at bounding box center [291, 266] width 55 height 14
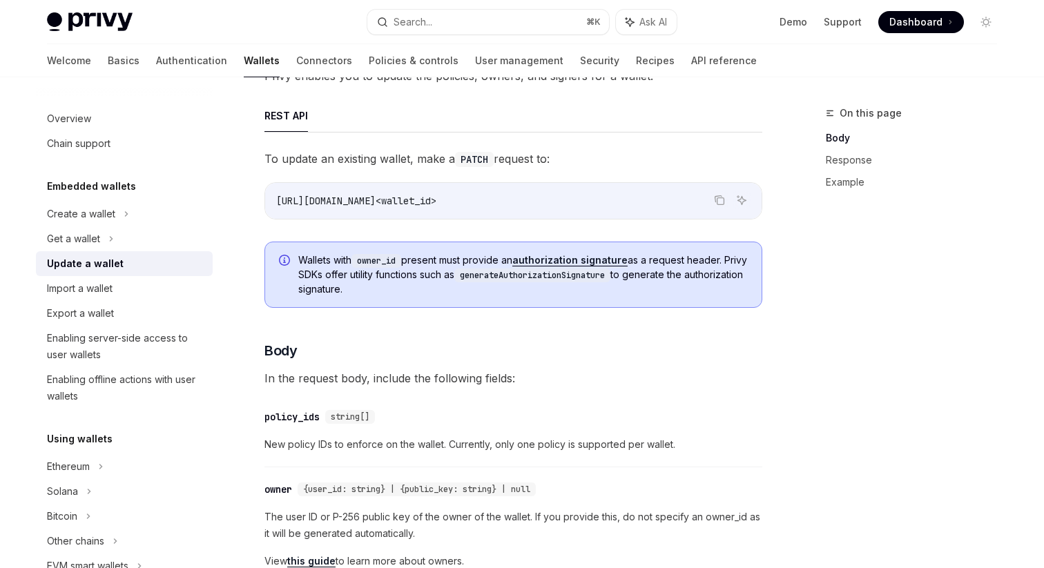
scroll to position [108, 0]
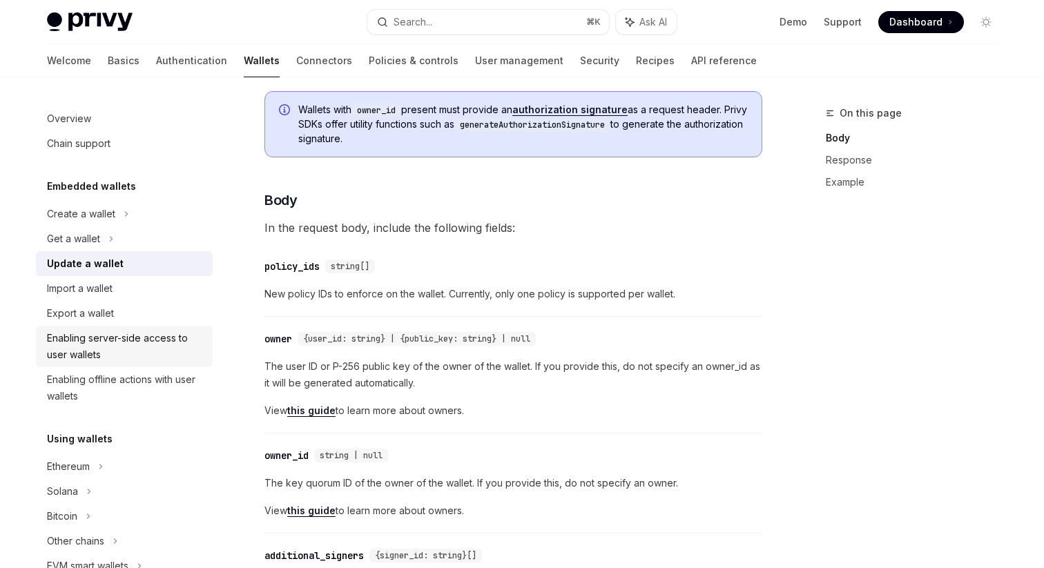
scroll to position [259, 0]
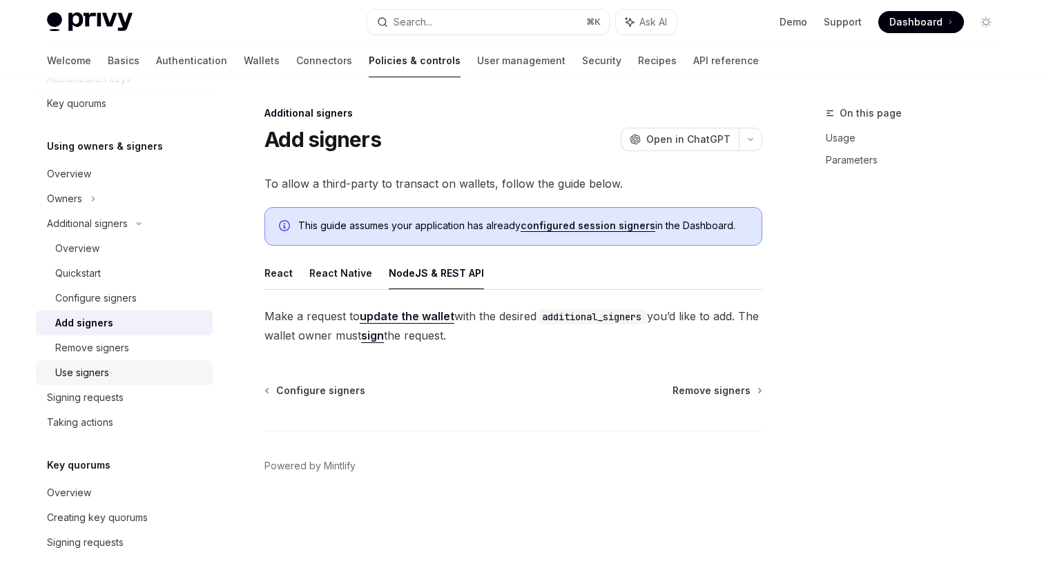
scroll to position [553, 0]
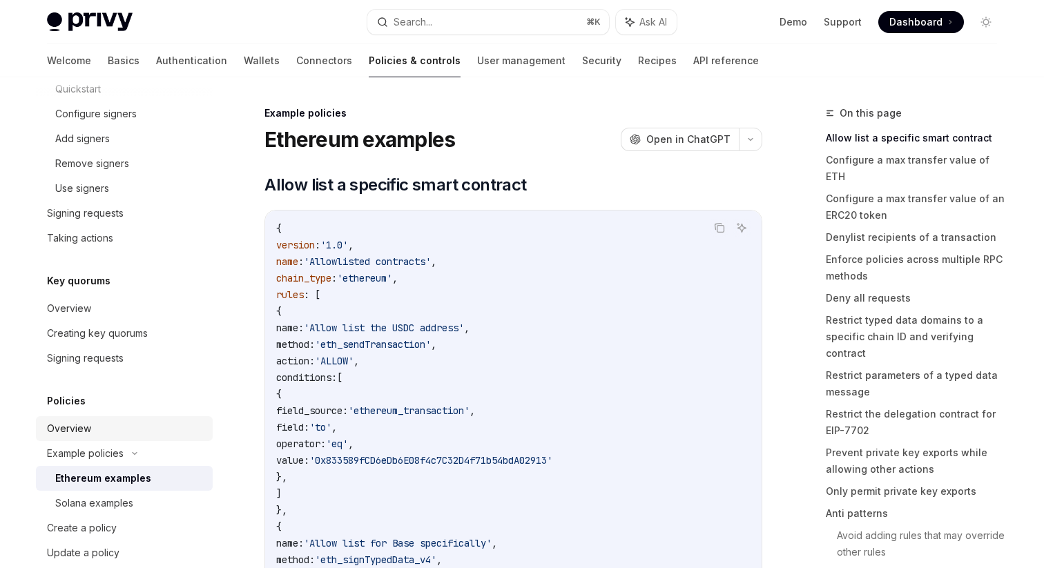
click at [72, 430] on div "Overview" at bounding box center [69, 428] width 44 height 17
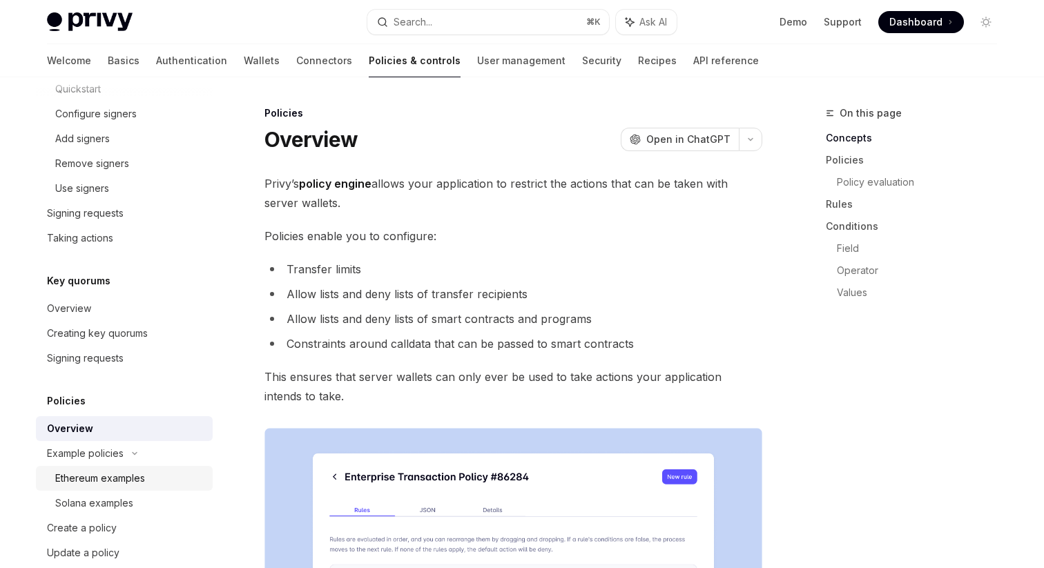
click at [107, 476] on div "Ethereum examples" at bounding box center [100, 478] width 90 height 17
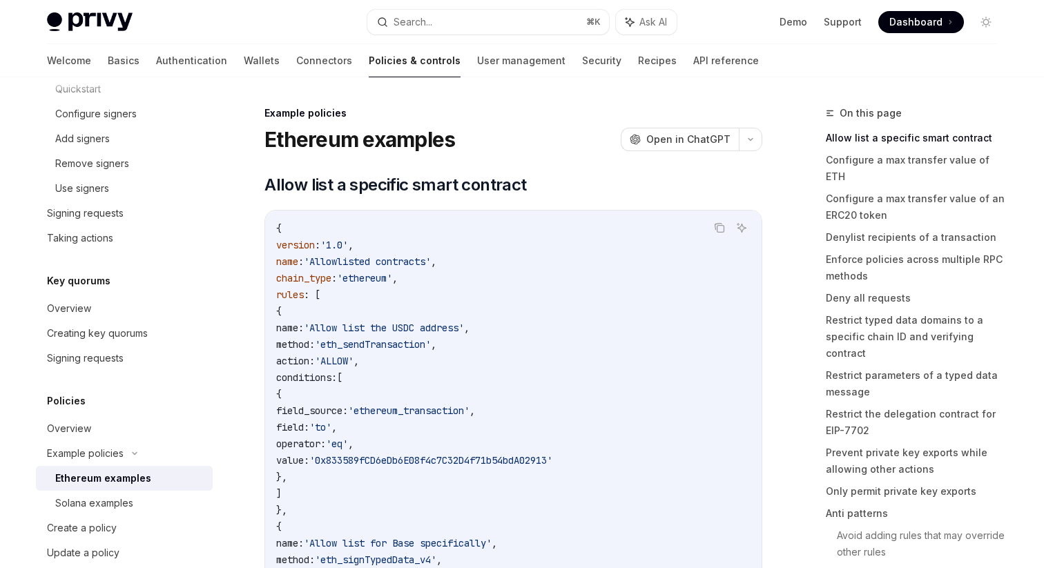
type textarea "*"
click at [245, 188] on icon "Navigate to header" at bounding box center [245, 185] width 10 height 8
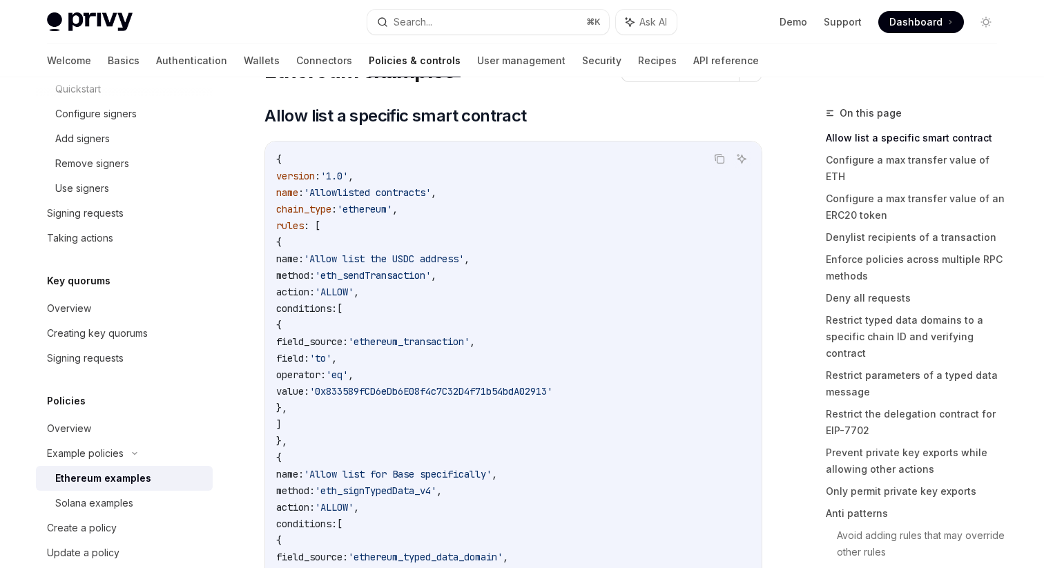
scroll to position [72, 0]
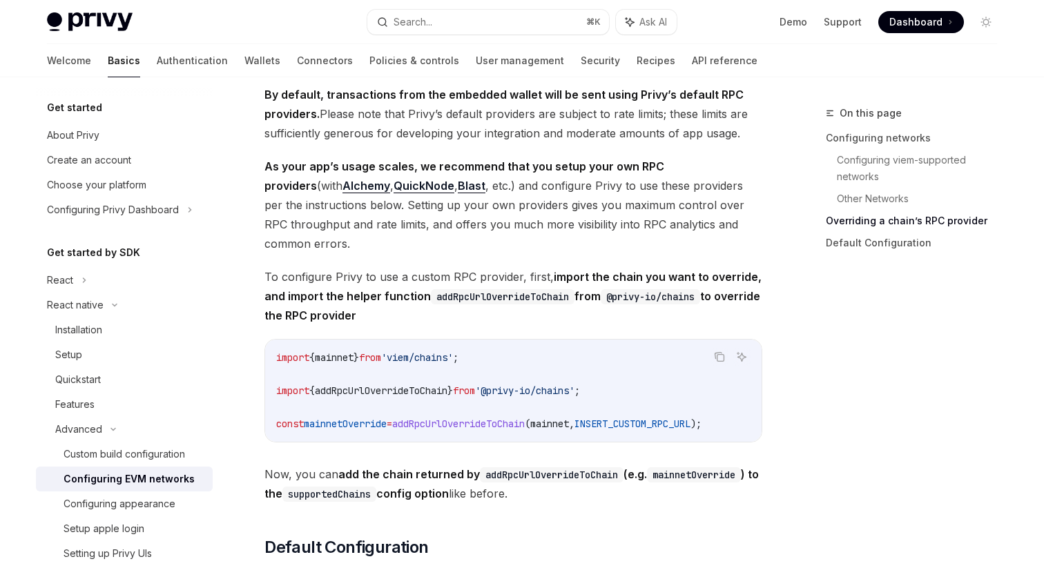
scroll to position [1544, 0]
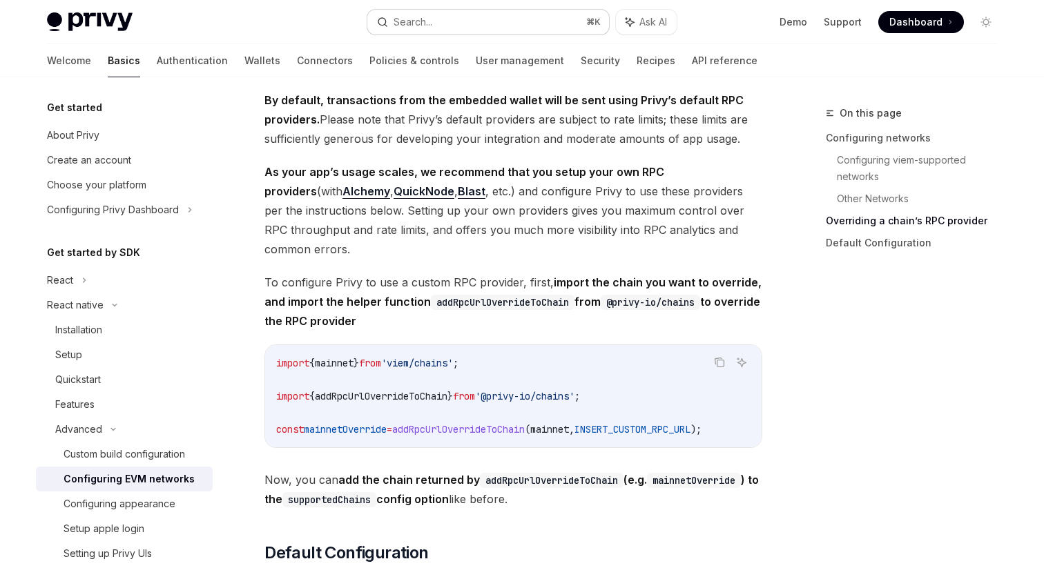
click at [431, 26] on div "Search..." at bounding box center [412, 22] width 39 height 17
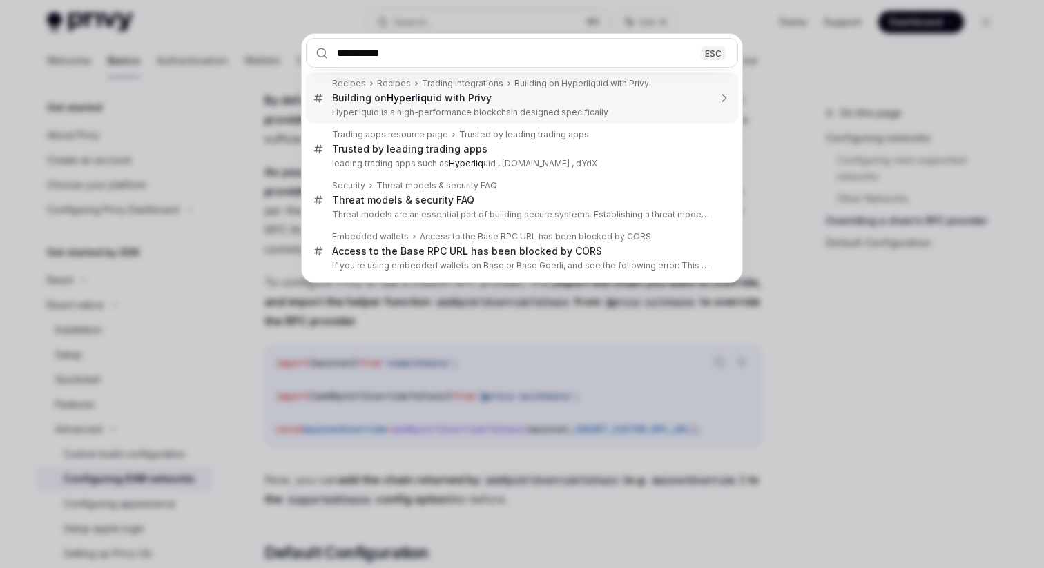
type input "**********"
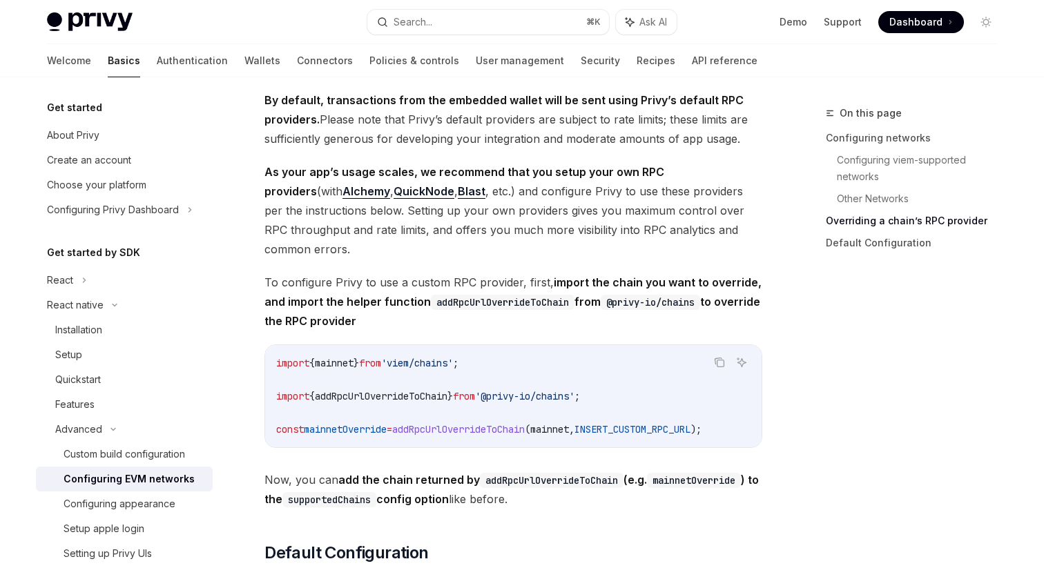
type textarea "*"
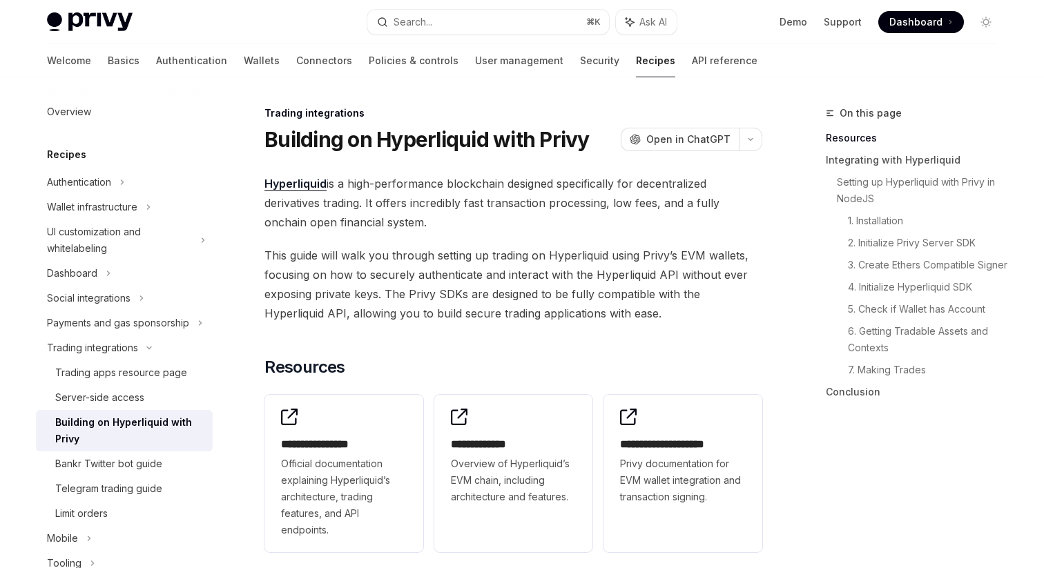
click at [559, 110] on div "Trading integrations" at bounding box center [513, 113] width 498 height 14
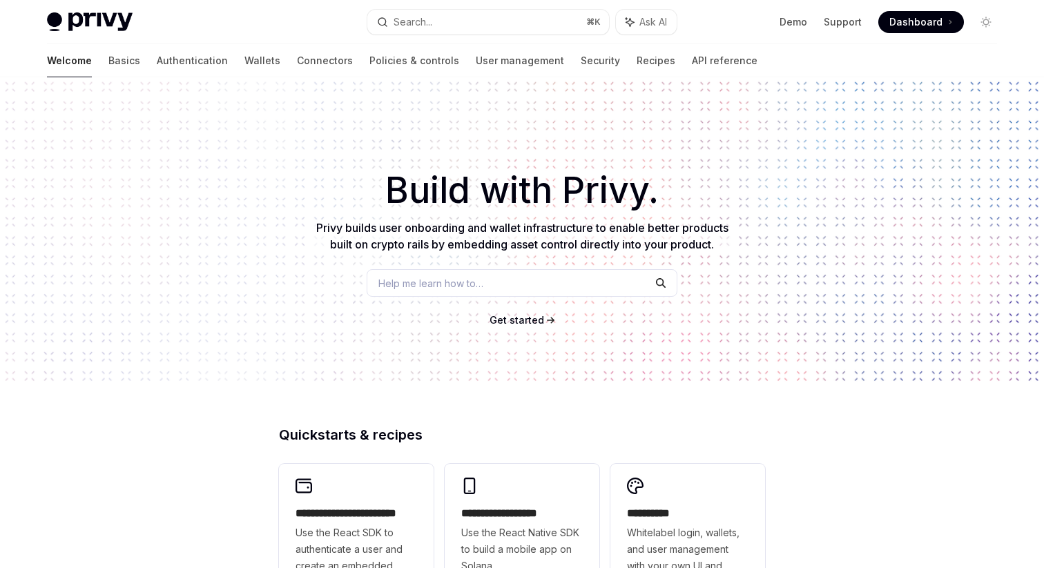
click at [457, 18] on button "Search... ⌘ K" at bounding box center [488, 22] width 242 height 25
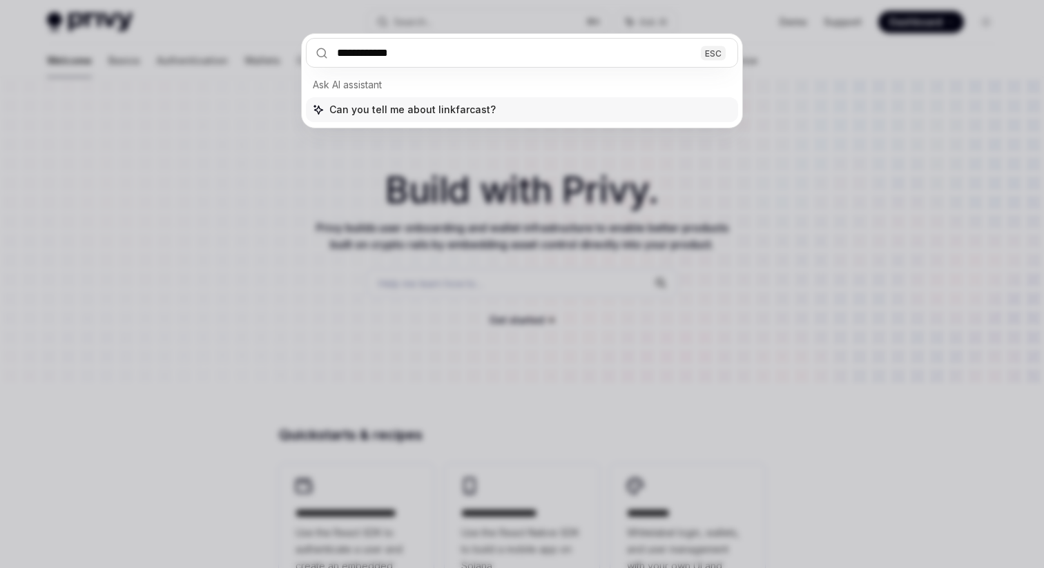
type input "**********"
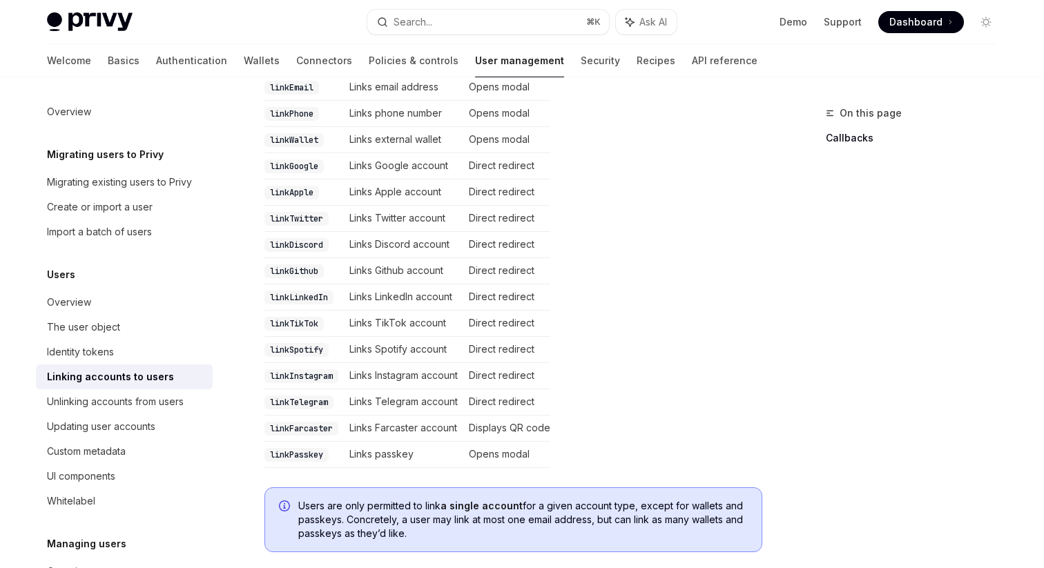
scroll to position [371, 0]
click at [291, 421] on code "linkFarcaster" at bounding box center [301, 428] width 74 height 14
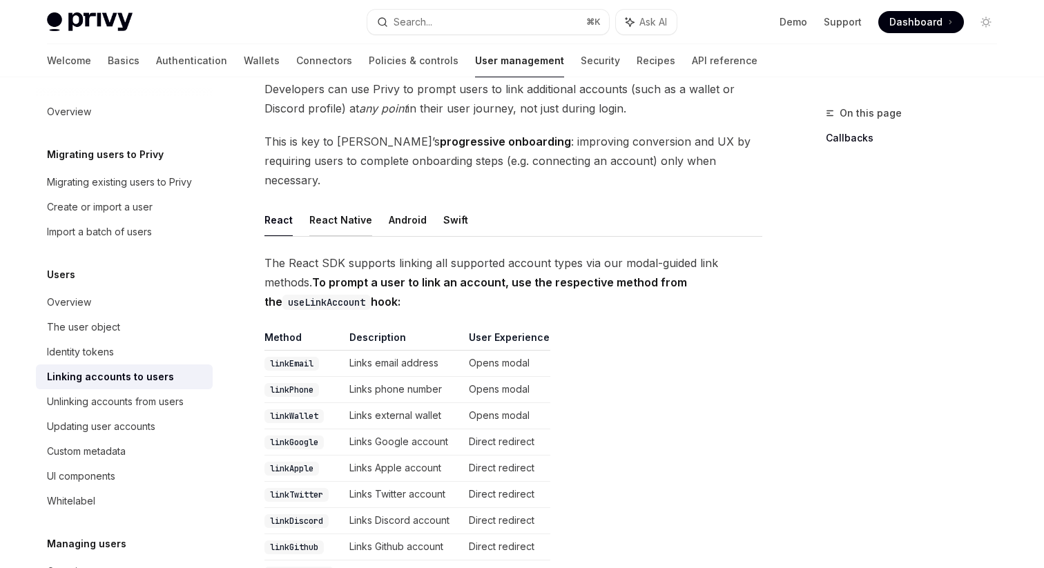
scroll to position [107, 0]
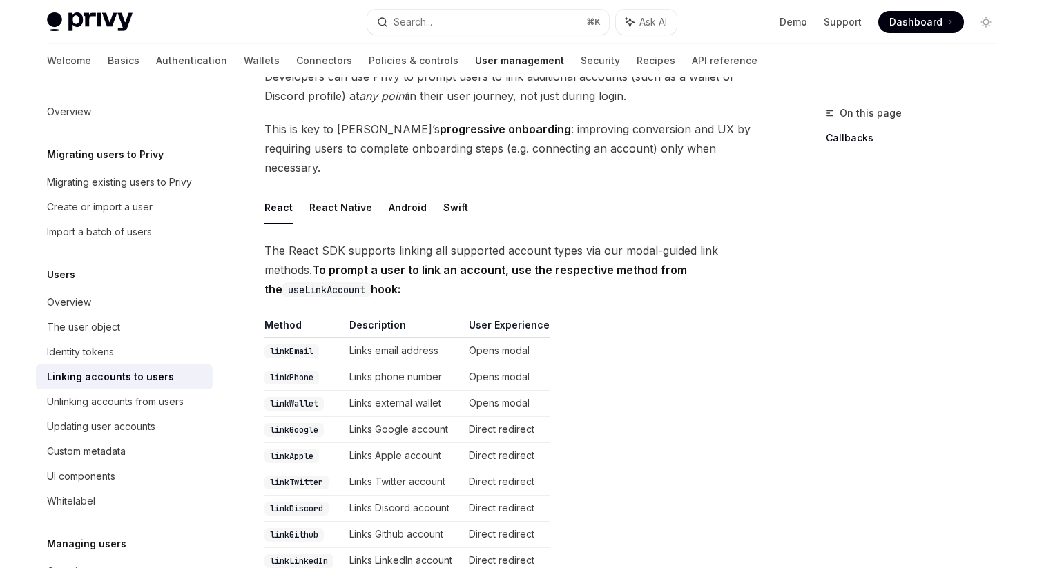
click at [280, 193] on button "React" at bounding box center [278, 207] width 28 height 32
type textarea "*"
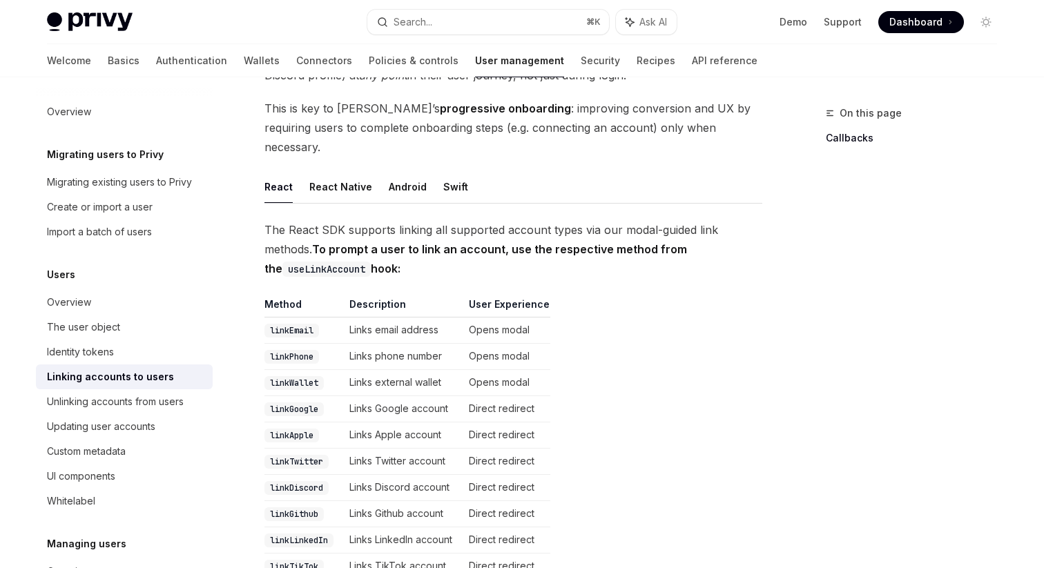
scroll to position [21, 0]
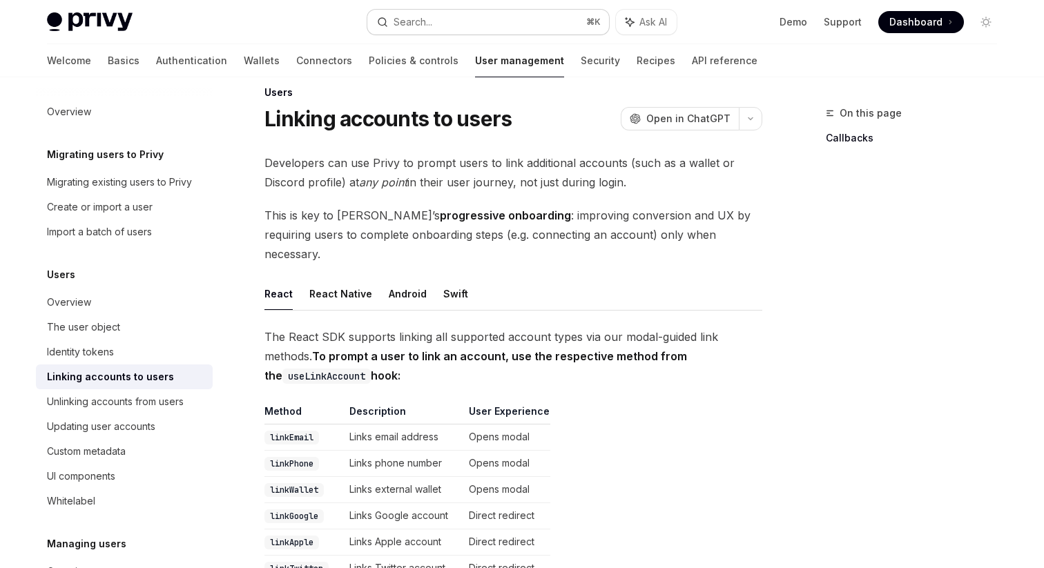
click at [447, 20] on button "Search... ⌘ K" at bounding box center [488, 22] width 242 height 25
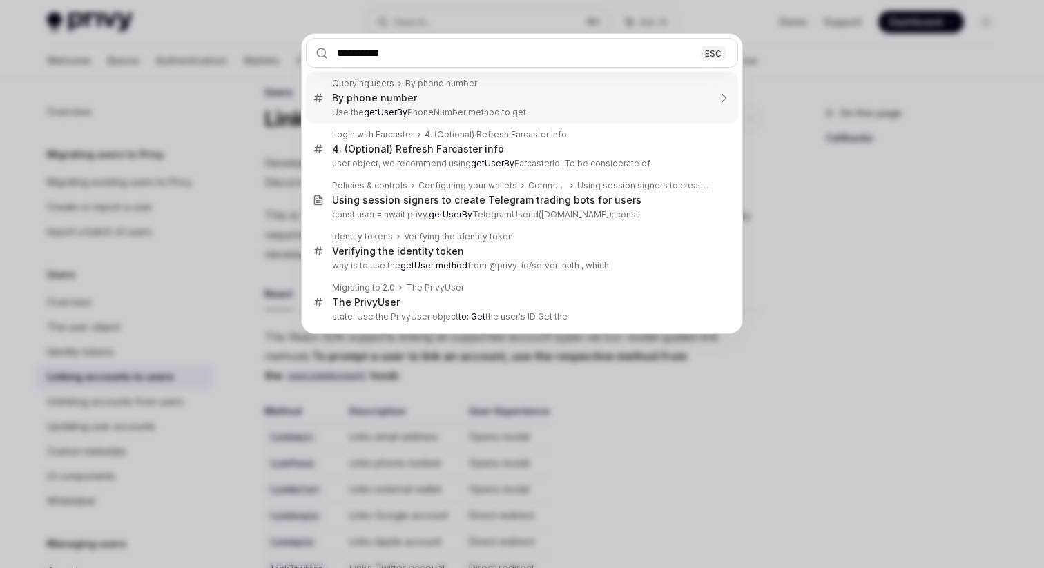
type input "**********"
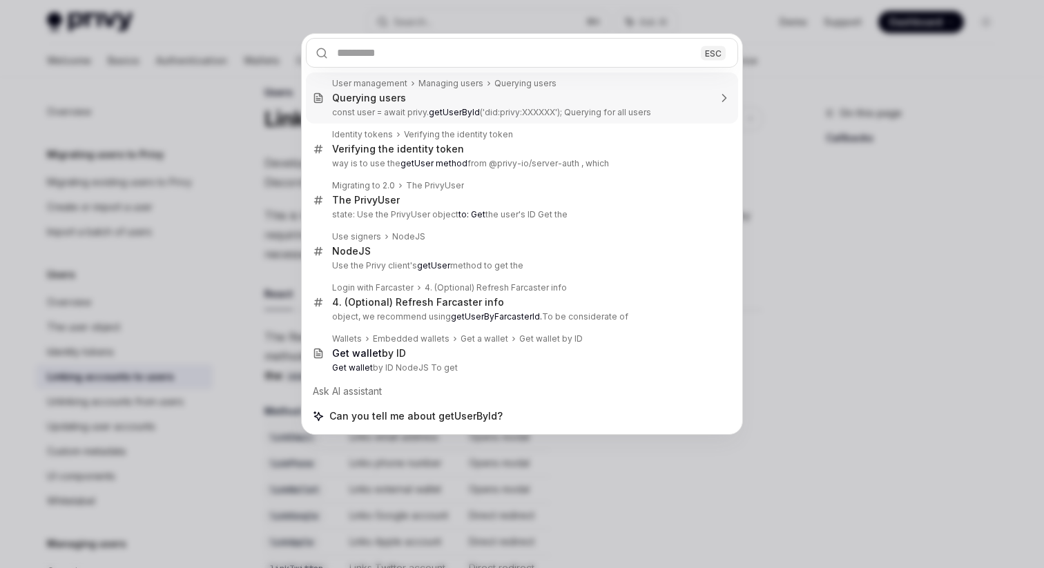
type textarea "*"
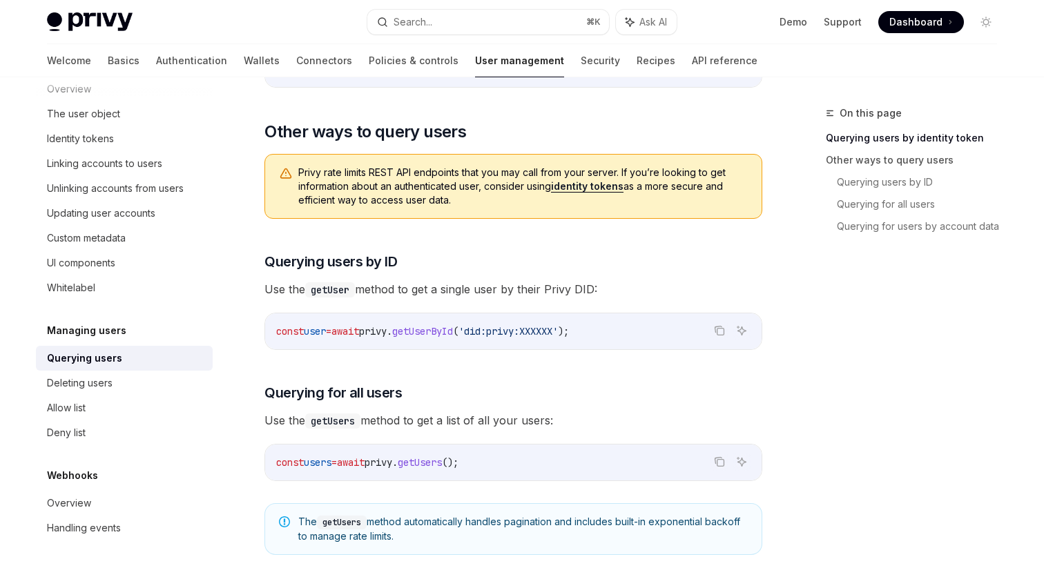
scroll to position [367, 0]
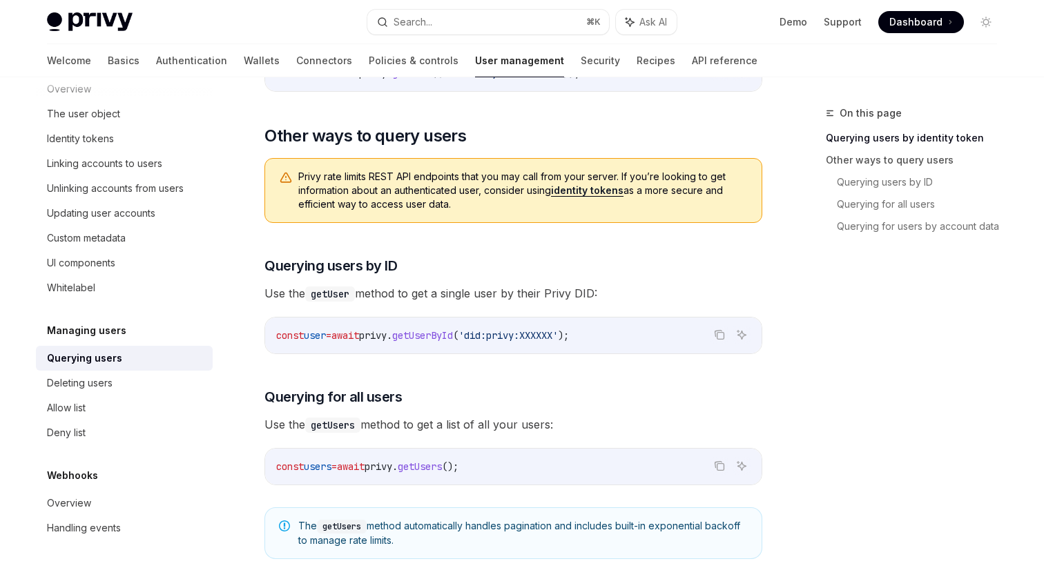
click at [442, 335] on span "getUserById" at bounding box center [422, 335] width 61 height 12
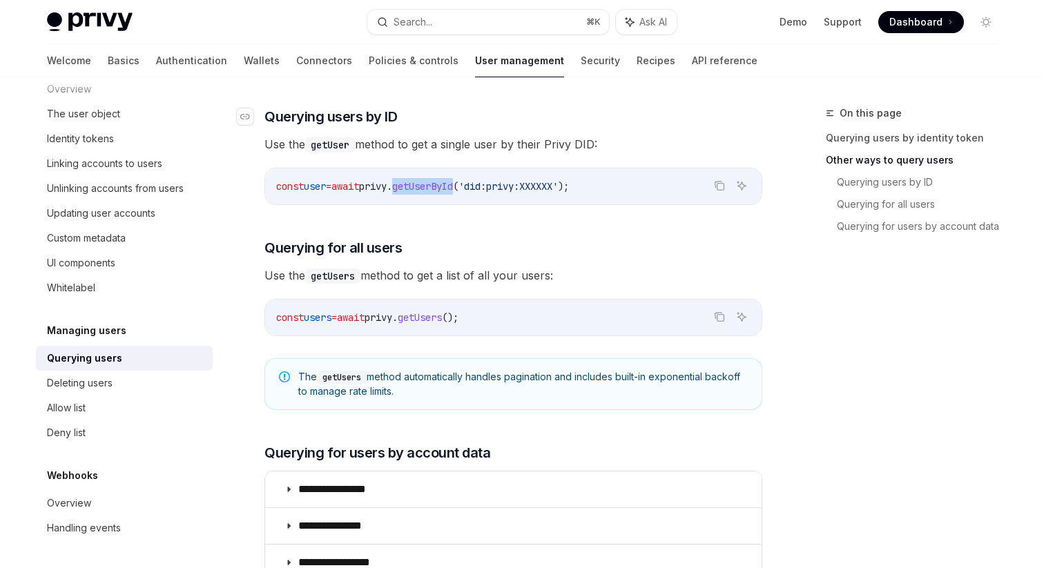
scroll to position [521, 0]
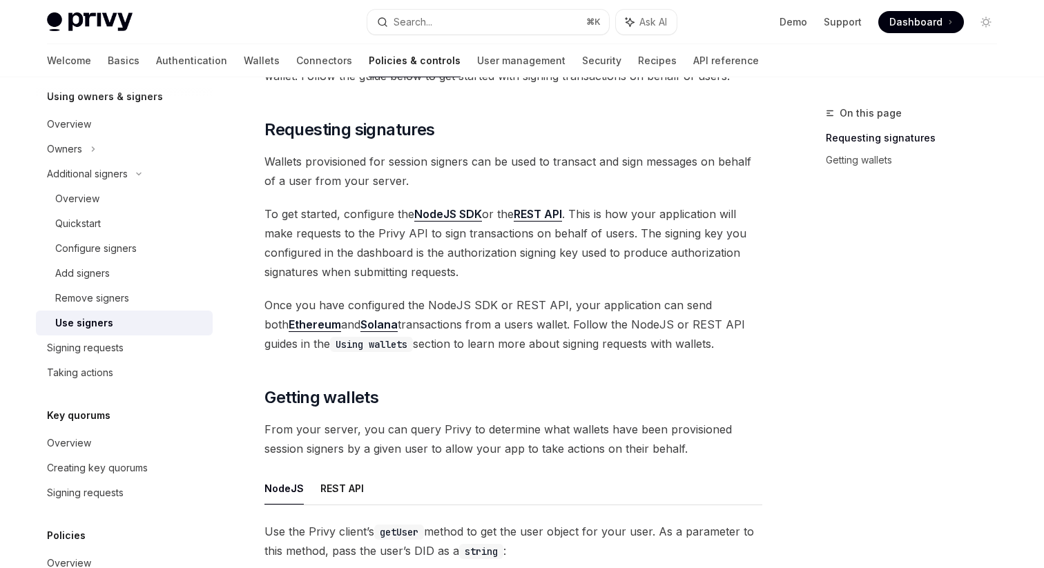
scroll to position [148, 0]
click at [251, 190] on div "Additional signers Use signers OpenAI Open in ChatGPT OpenAI Open in ChatGPT On…" at bounding box center [384, 541] width 762 height 1169
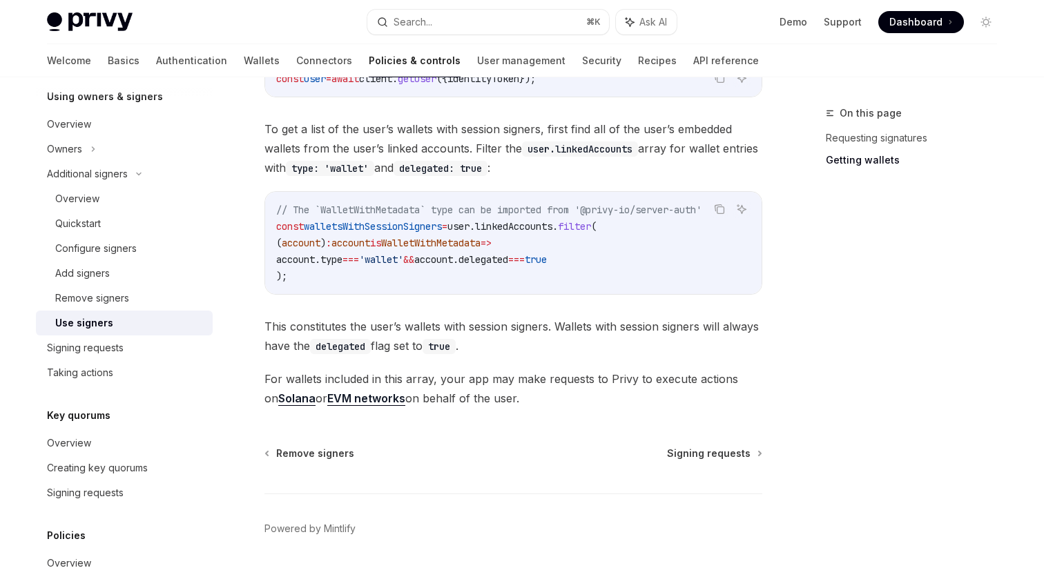
scroll to position [705, 0]
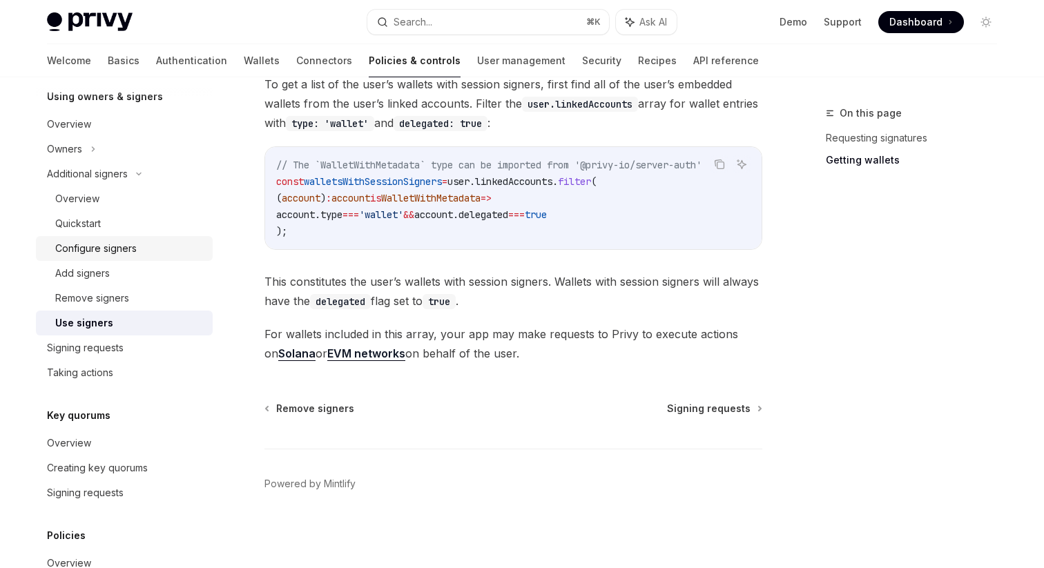
click at [92, 242] on div "Configure signers" at bounding box center [95, 248] width 81 height 17
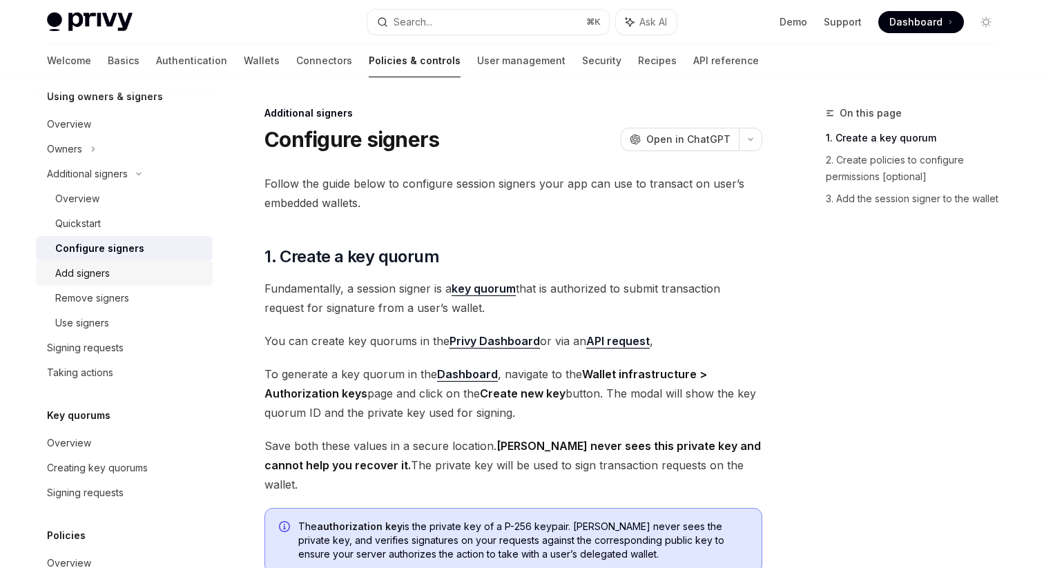
click at [142, 266] on div "Add signers" at bounding box center [129, 273] width 149 height 17
type textarea "*"
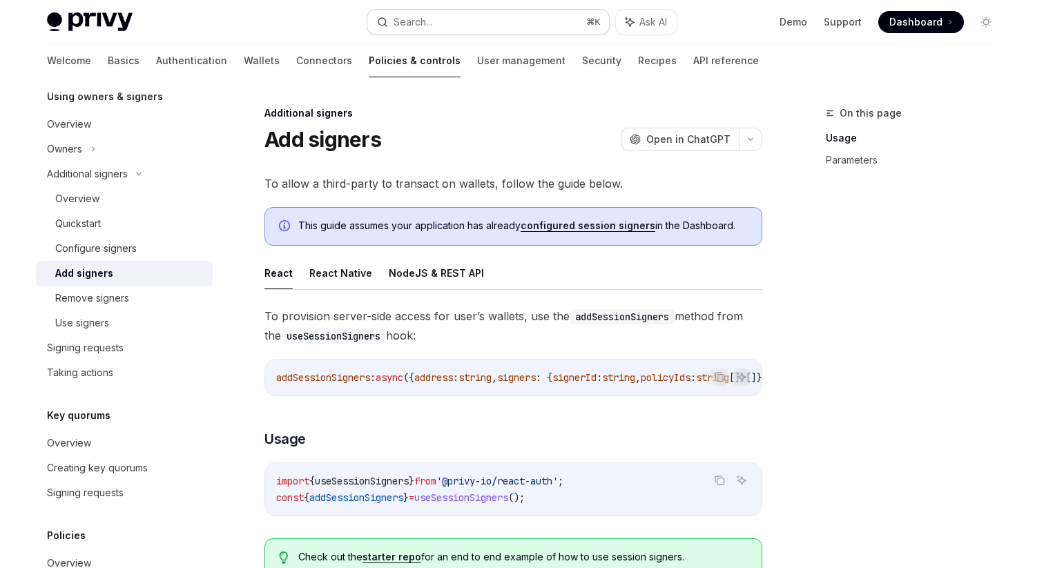
click at [440, 24] on button "Search... ⌘ K" at bounding box center [488, 22] width 242 height 25
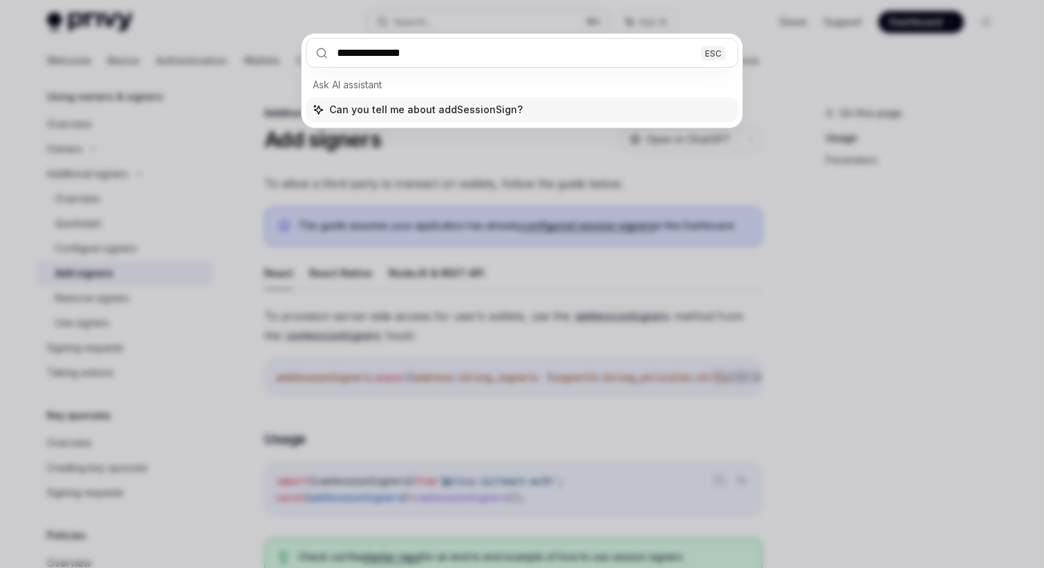
type input "**********"
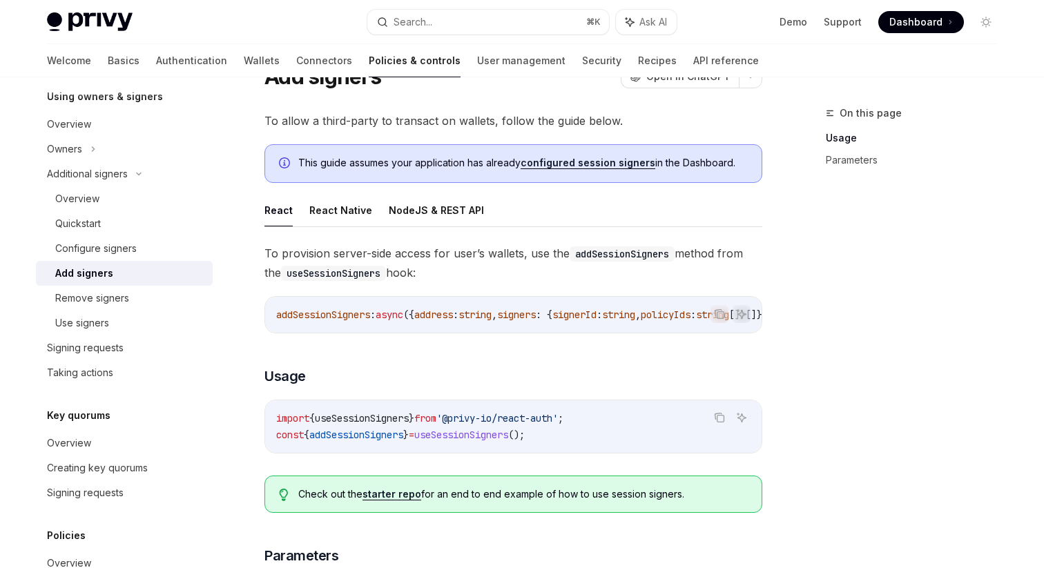
scroll to position [77, 0]
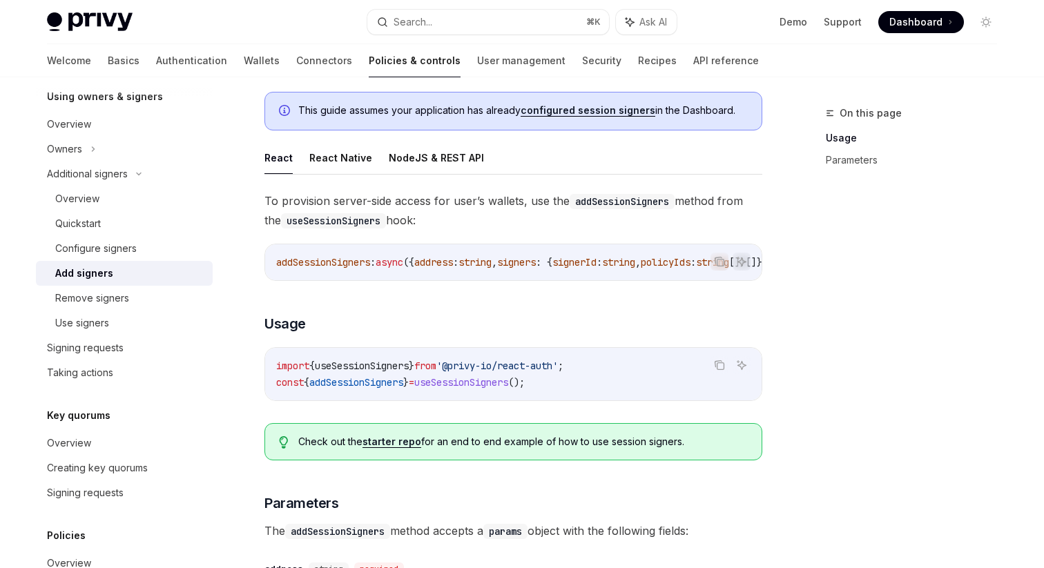
scroll to position [114, 0]
click at [250, 144] on div "Additional signers Add signers OpenAI Open in ChatGPT OpenAI Open in ChatGPT To…" at bounding box center [384, 556] width 762 height 1131
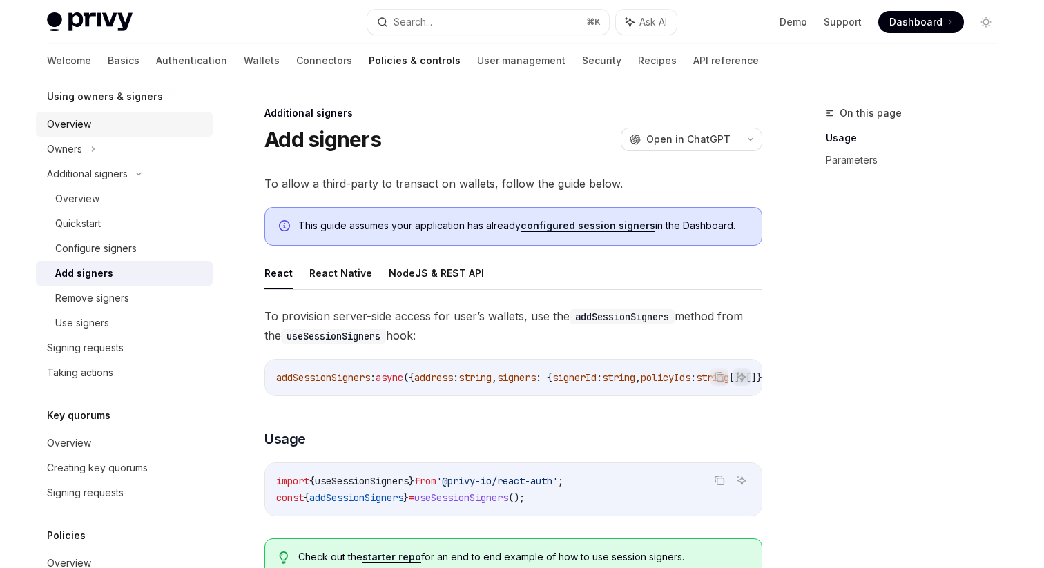
click at [101, 121] on div "Overview" at bounding box center [125, 124] width 157 height 17
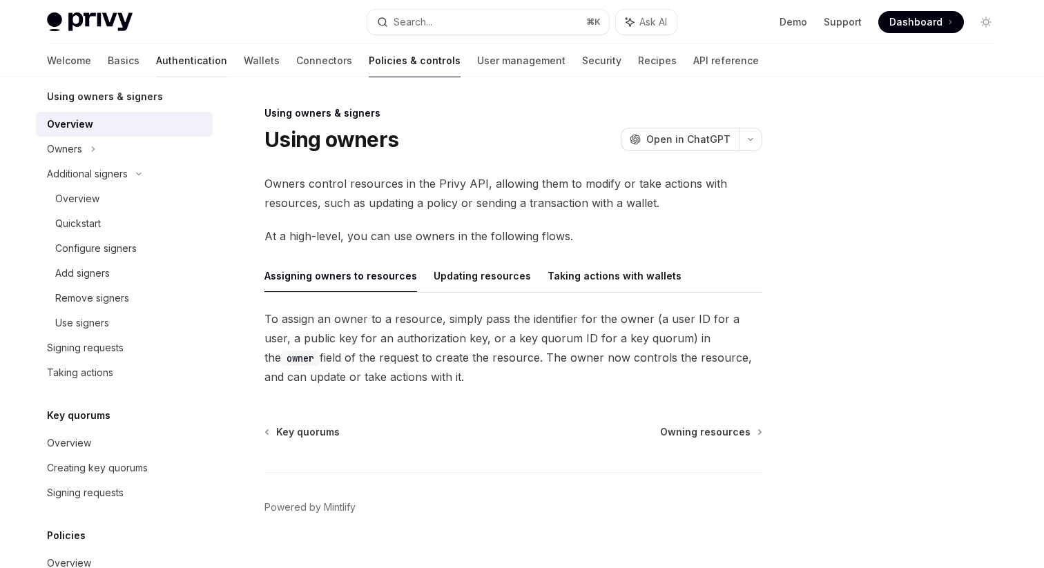
click at [156, 64] on link "Authentication" at bounding box center [191, 60] width 71 height 33
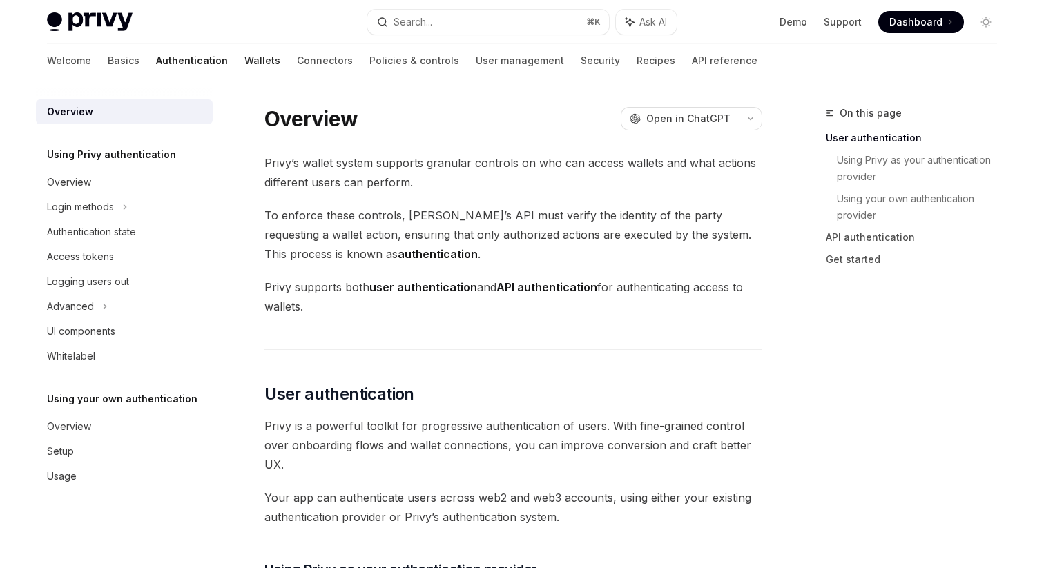
click at [244, 64] on link "Wallets" at bounding box center [262, 60] width 36 height 33
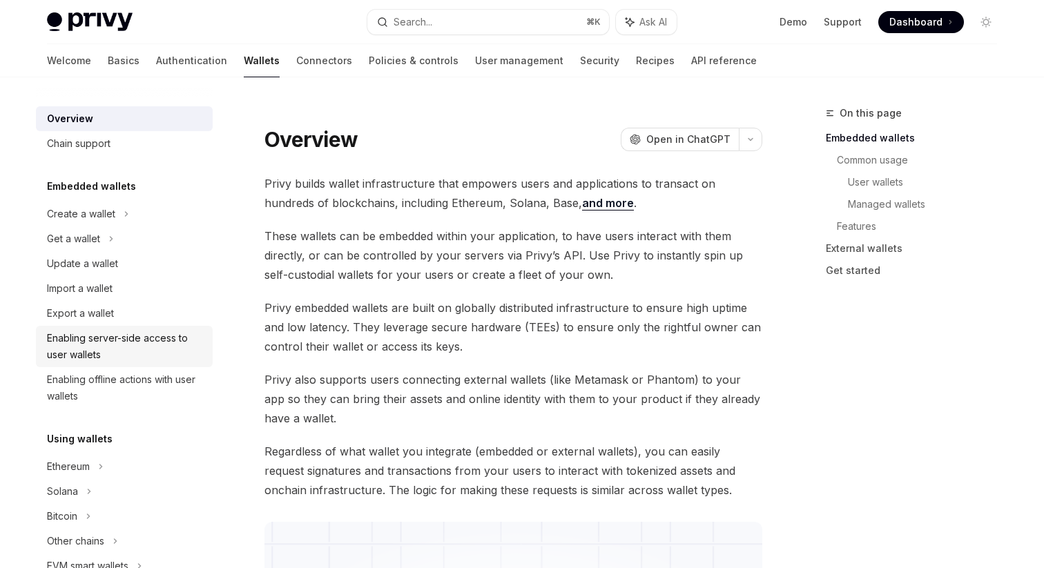
scroll to position [14, 0]
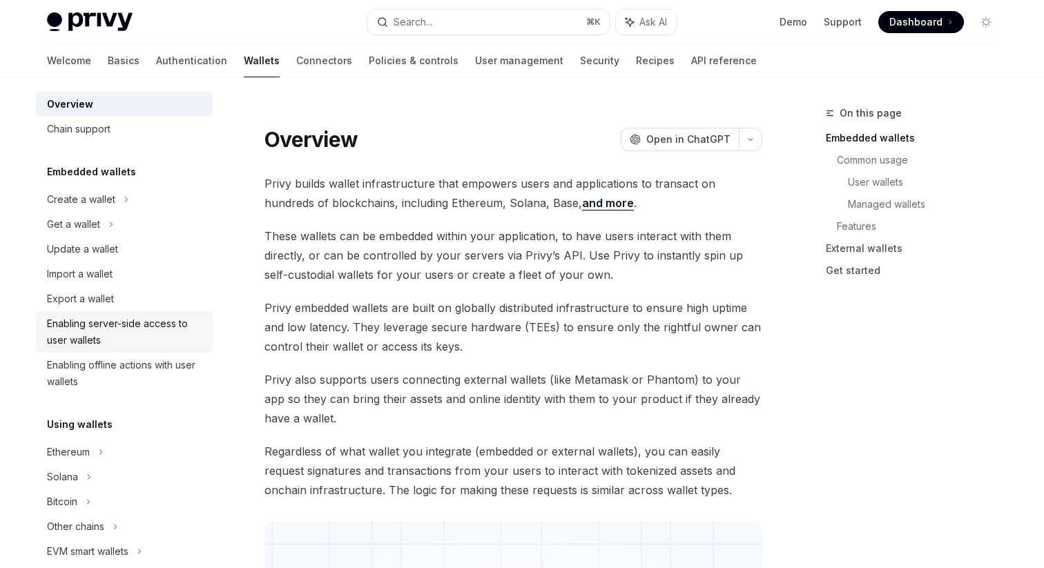
click at [144, 331] on div "Enabling server-side access to user wallets" at bounding box center [125, 331] width 157 height 33
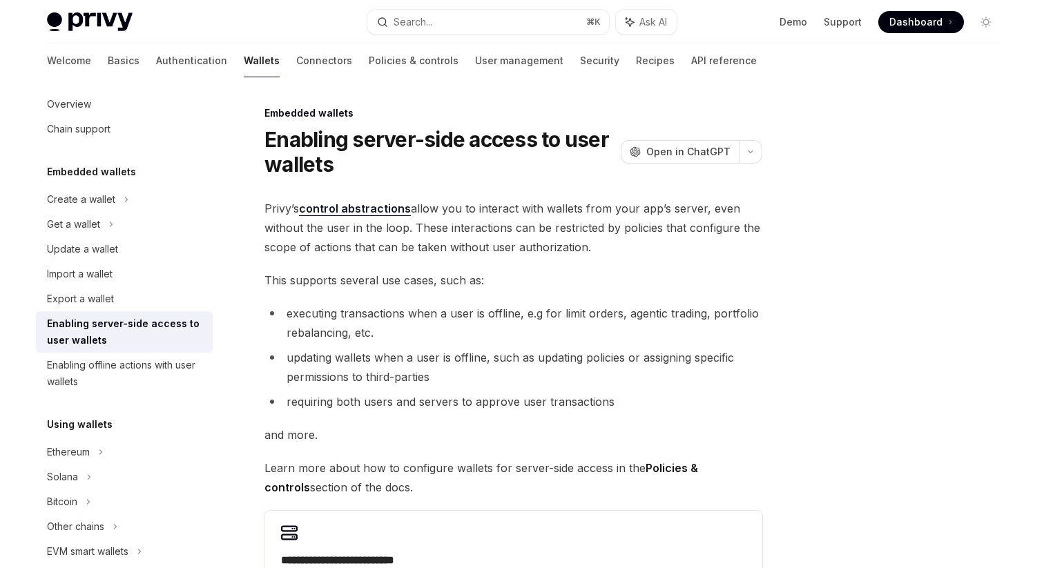
click at [153, 342] on div "Enabling server-side access to user wallets" at bounding box center [125, 331] width 157 height 33
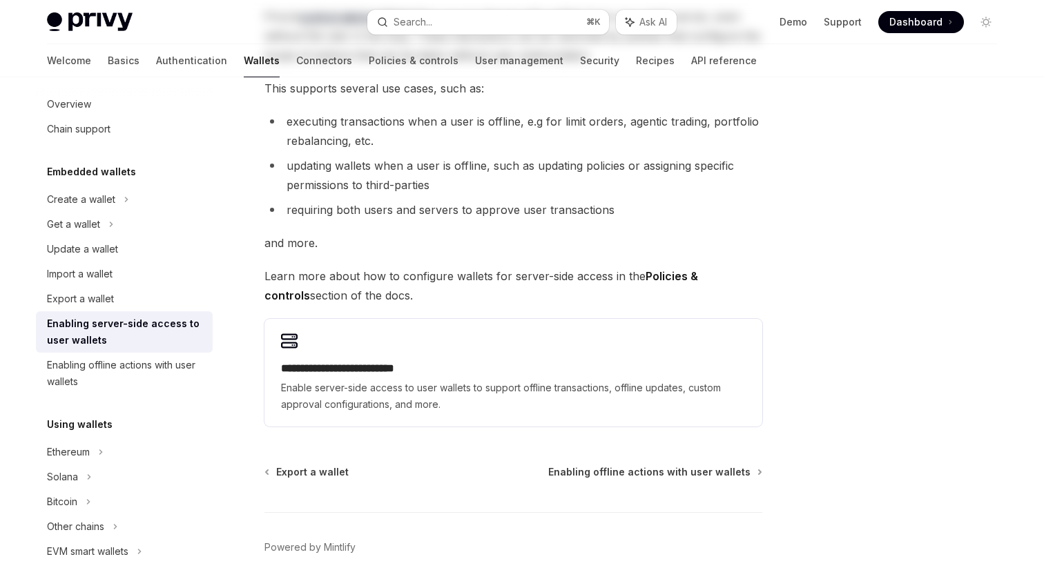
scroll to position [196, 0]
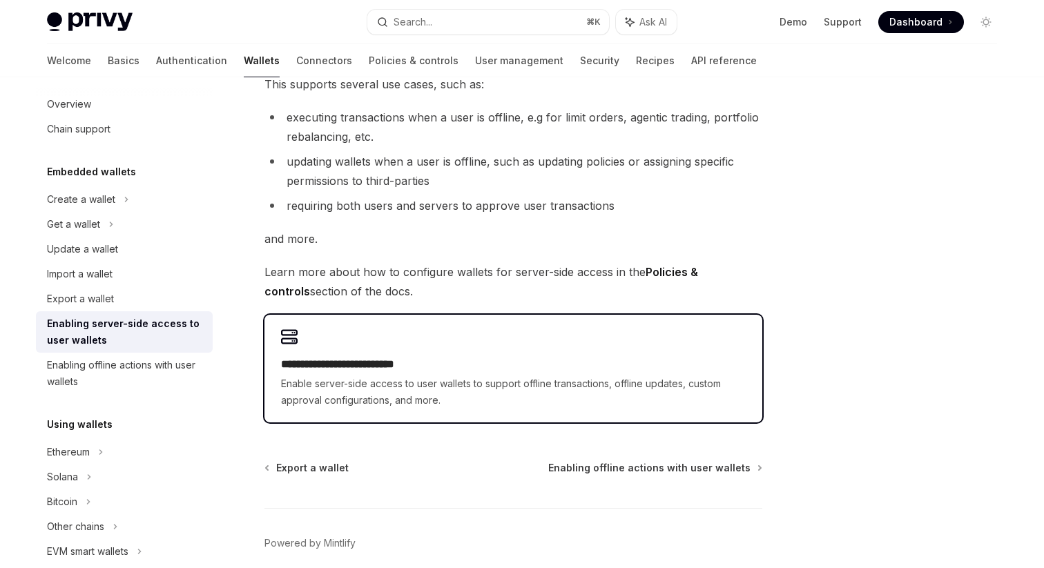
click at [360, 369] on h2 "**********" at bounding box center [513, 364] width 465 height 17
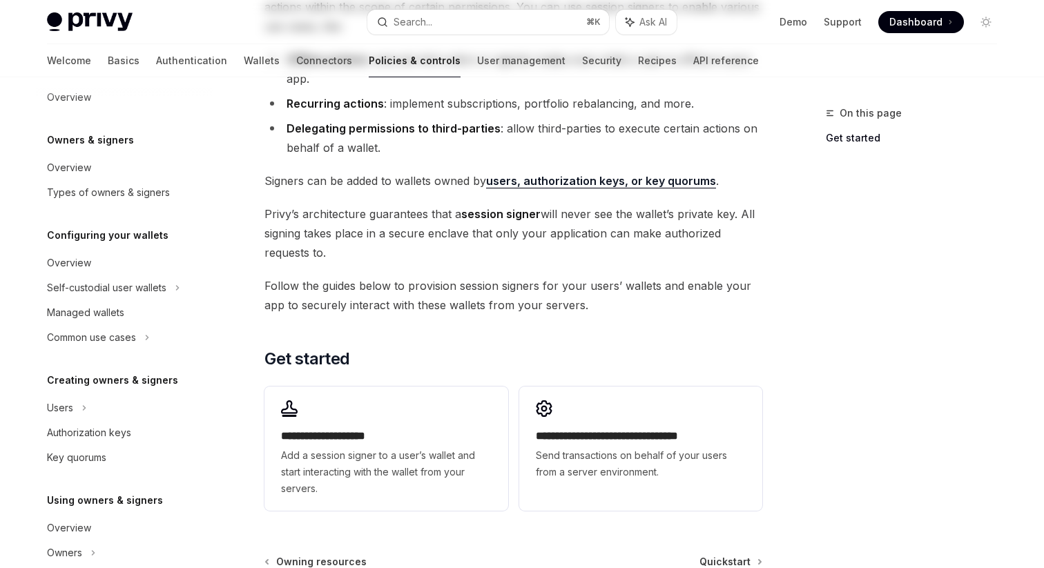
scroll to position [294, 0]
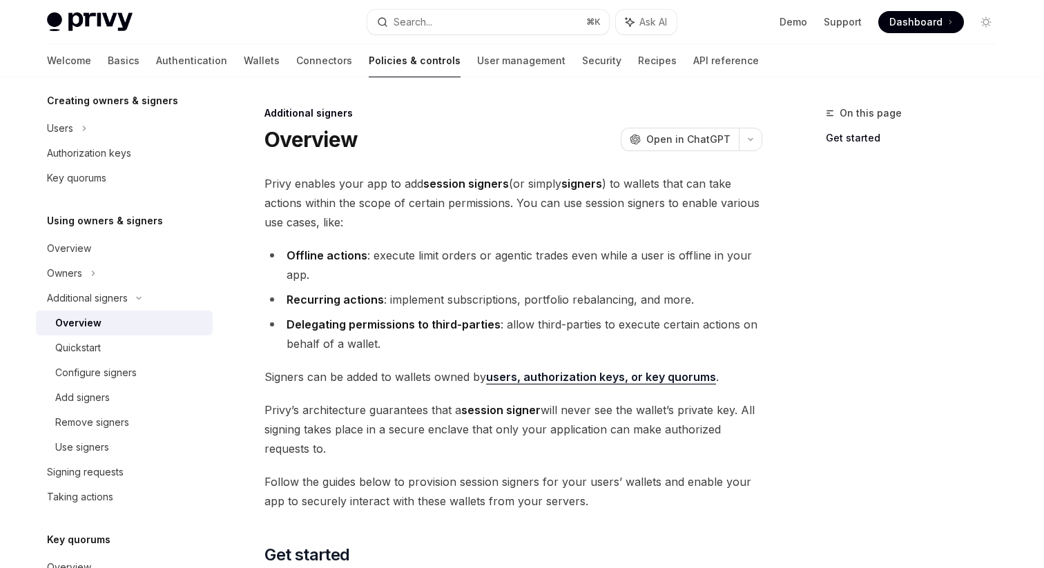
click at [132, 324] on div "Overview" at bounding box center [129, 323] width 149 height 17
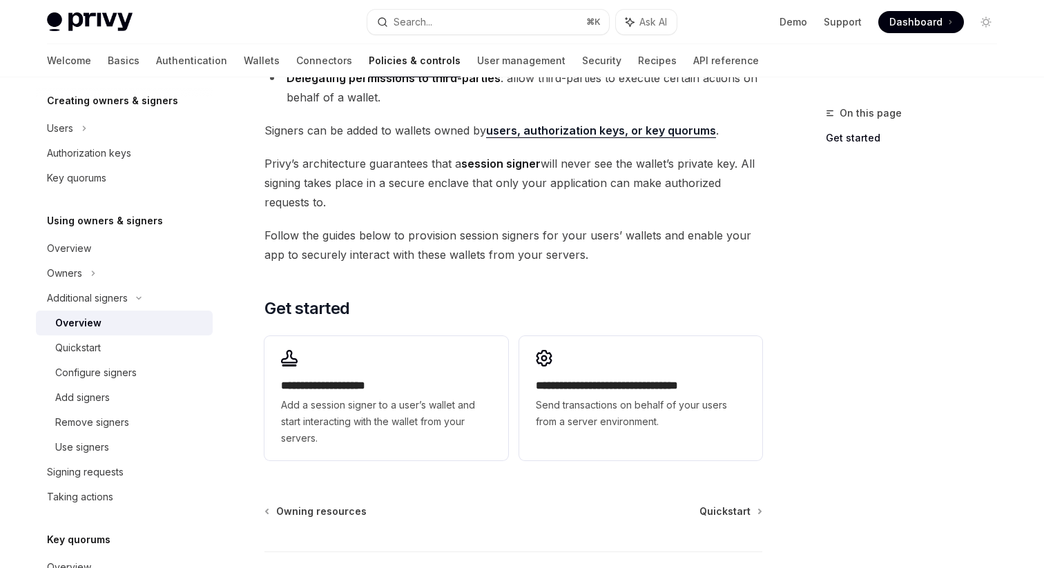
scroll to position [273, 0]
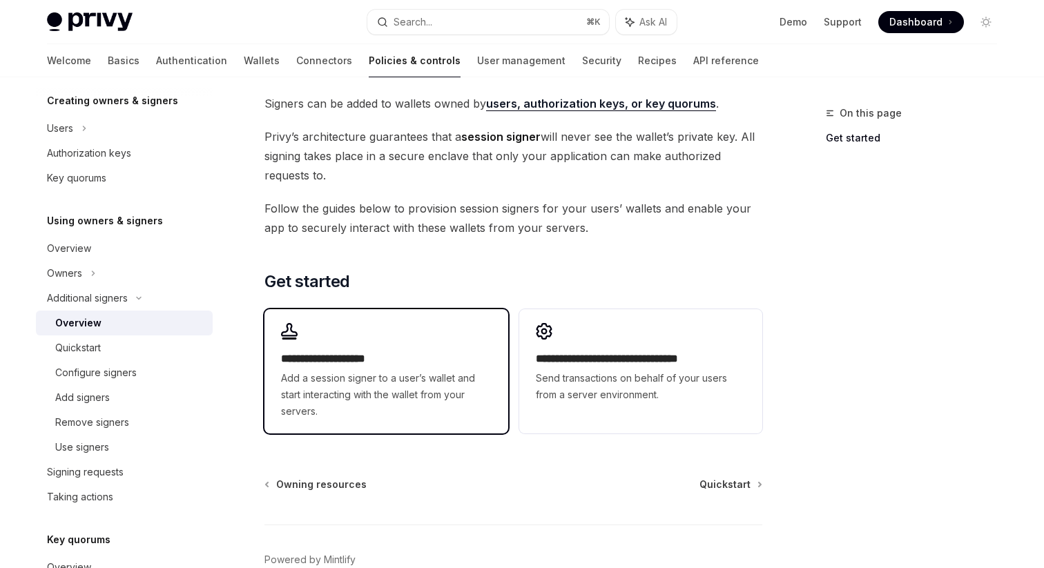
click at [393, 375] on span "Add a session signer to a user’s wallet and start interacting with the wallet f…" at bounding box center [386, 395] width 210 height 50
type textarea "*"
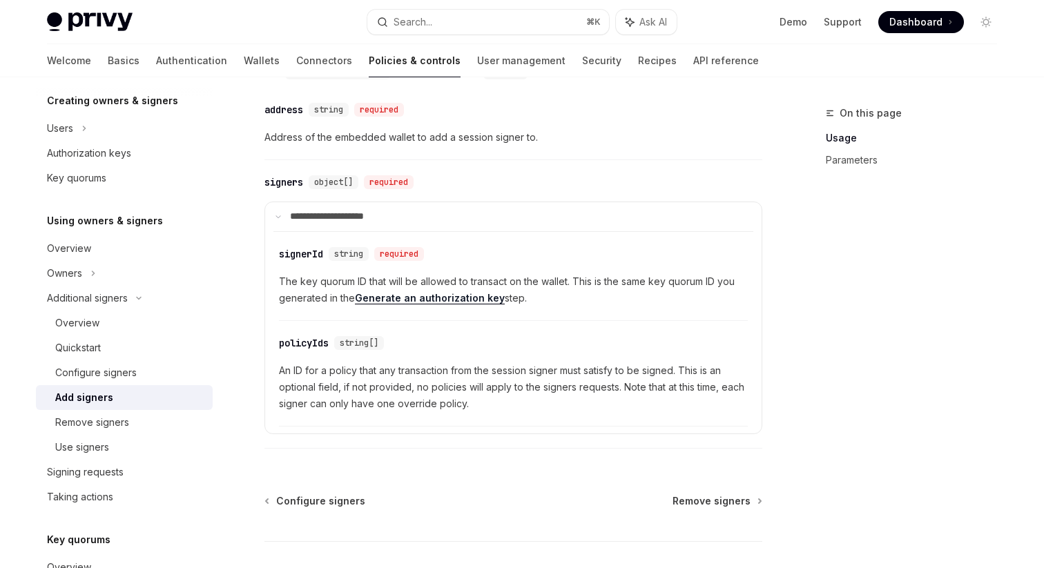
scroll to position [591, 0]
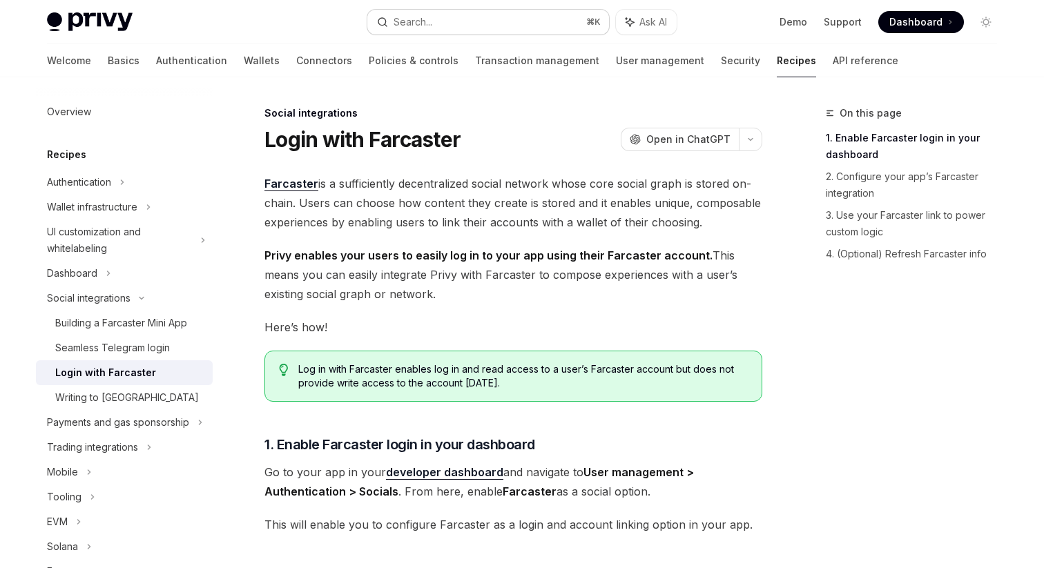
click at [436, 22] on button "Search... ⌘ K" at bounding box center [488, 22] width 242 height 25
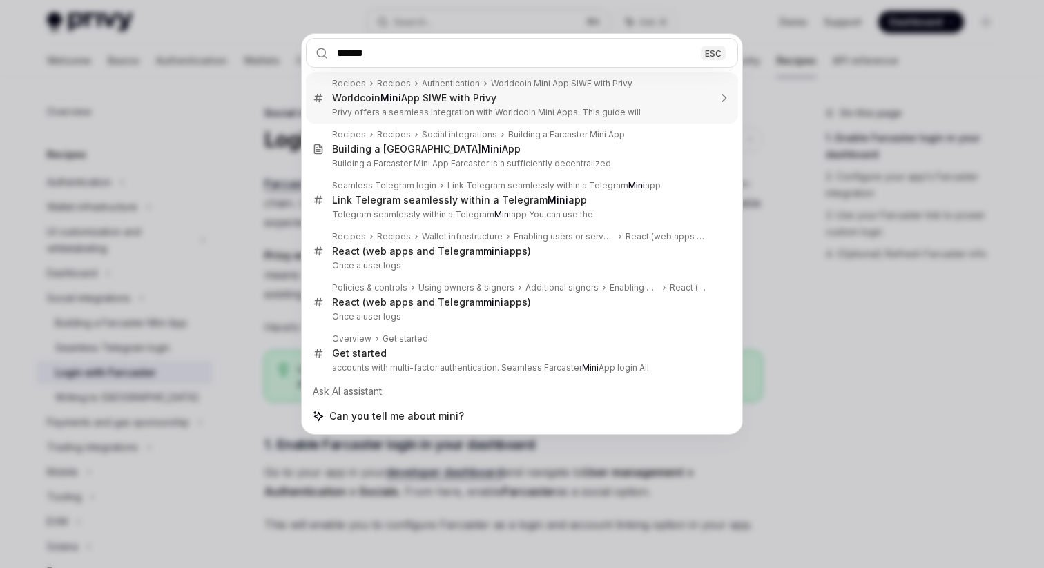
type input "*******"
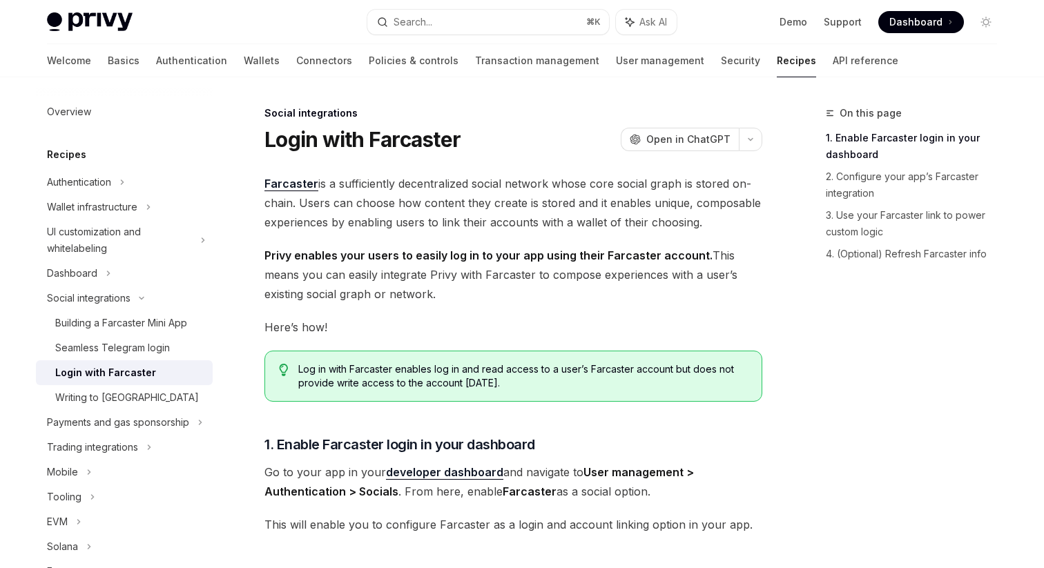
type textarea "*"
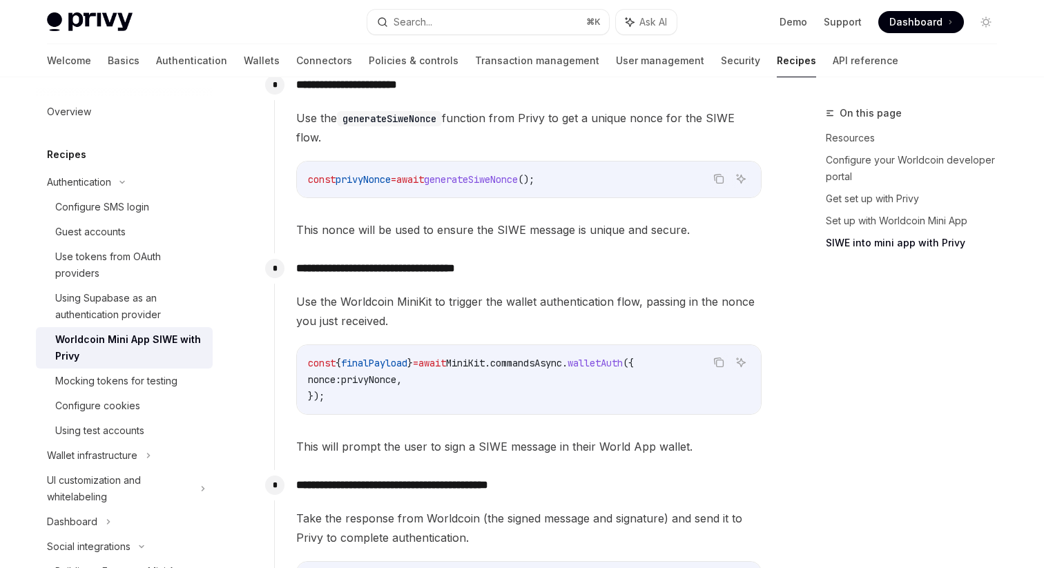
scroll to position [1242, 0]
